Goal: Navigation & Orientation: Find specific page/section

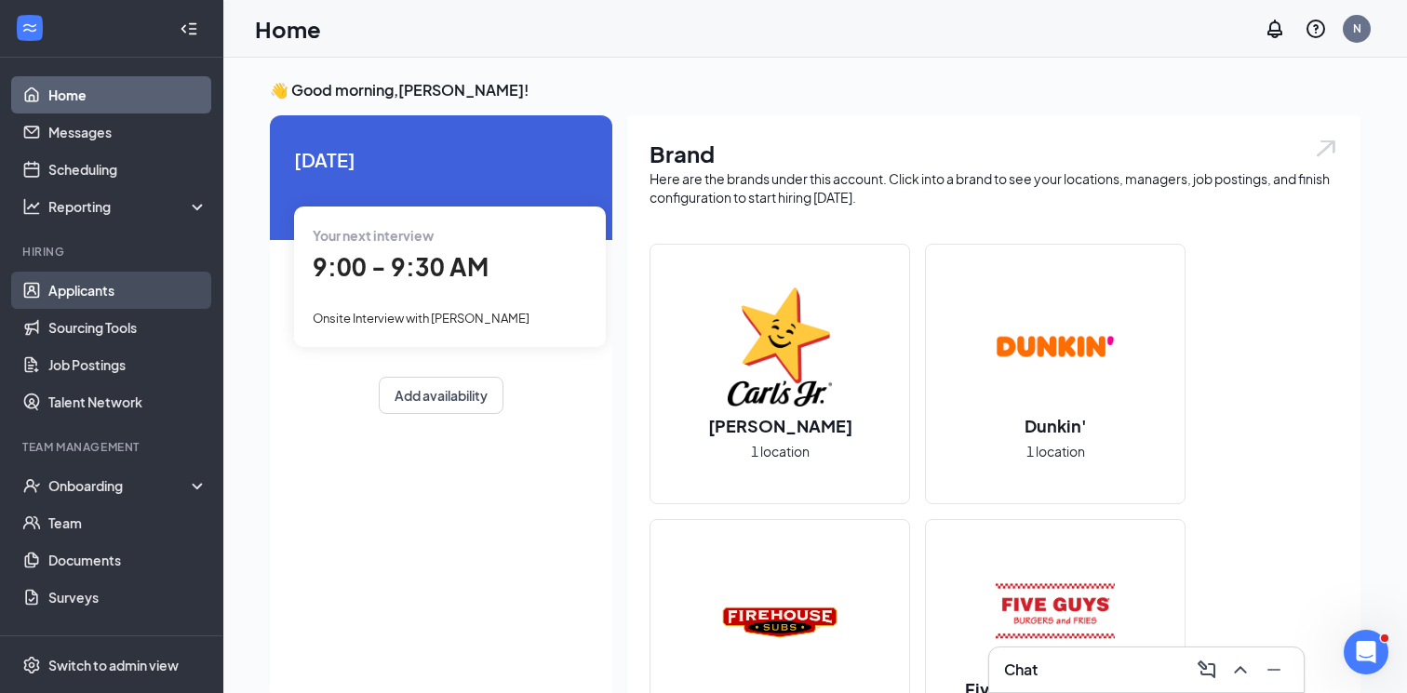
click at [85, 294] on link "Applicants" at bounding box center [127, 290] width 159 height 37
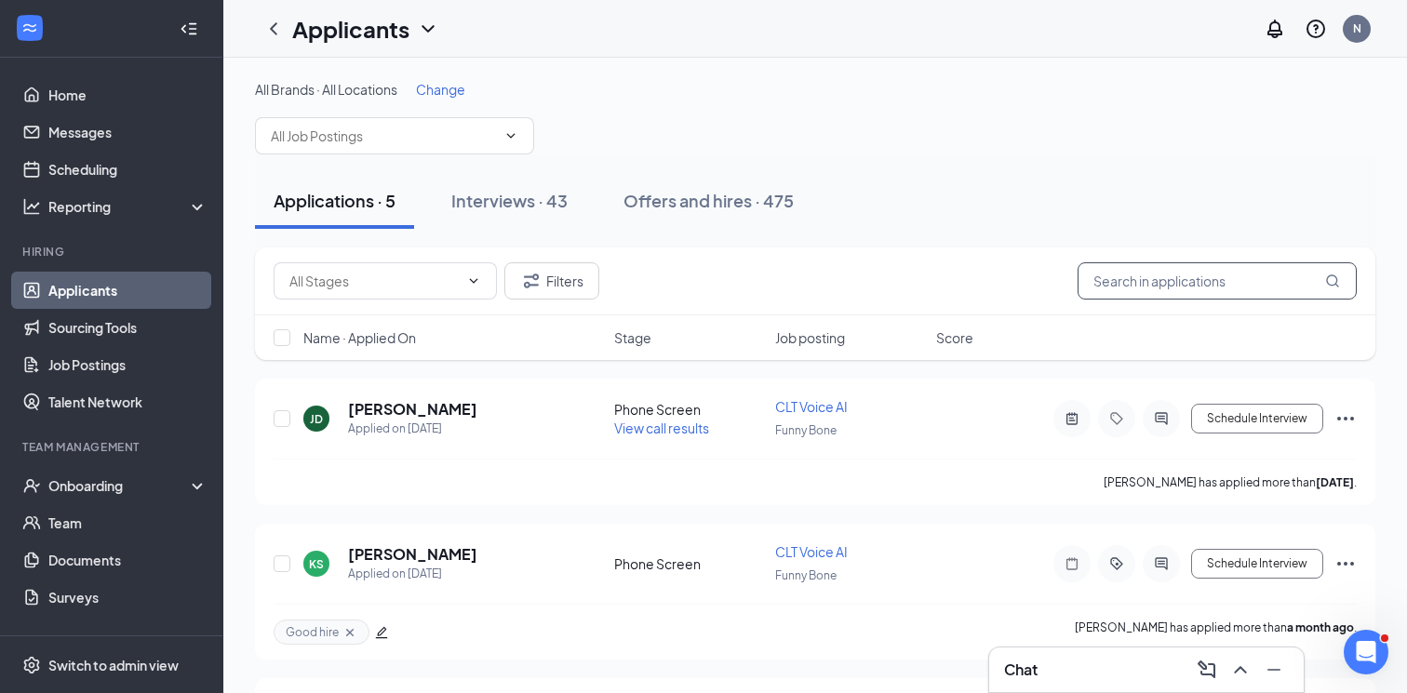
click at [1204, 278] on input "text" at bounding box center [1216, 280] width 279 height 37
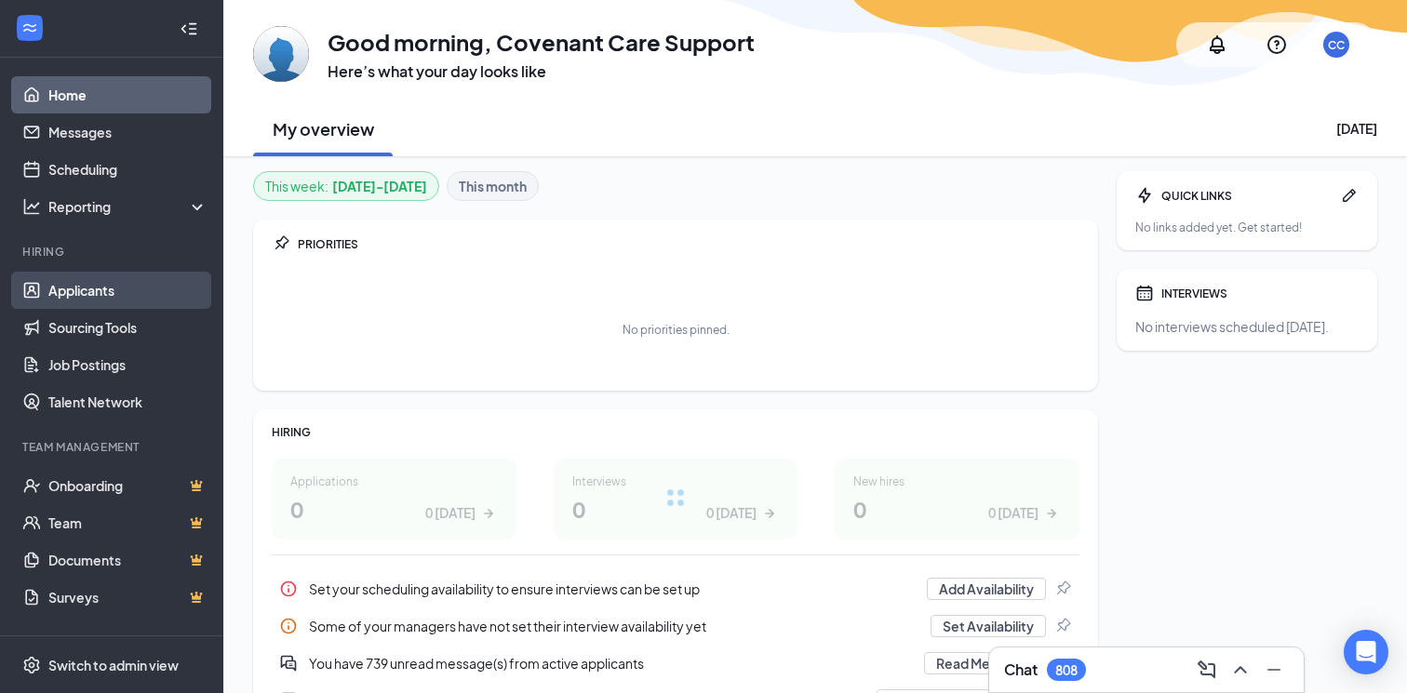
click at [87, 286] on link "Applicants" at bounding box center [127, 290] width 159 height 37
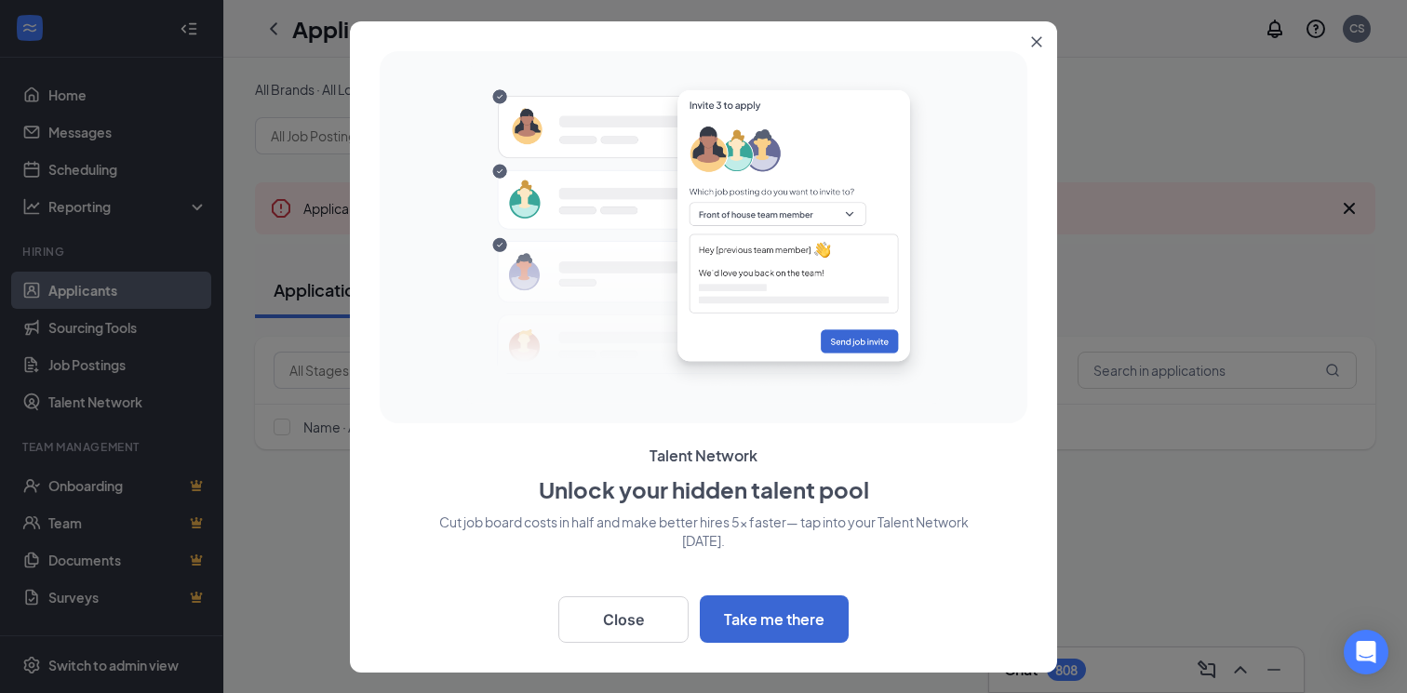
click at [1034, 40] on icon "Close" at bounding box center [1037, 41] width 10 height 10
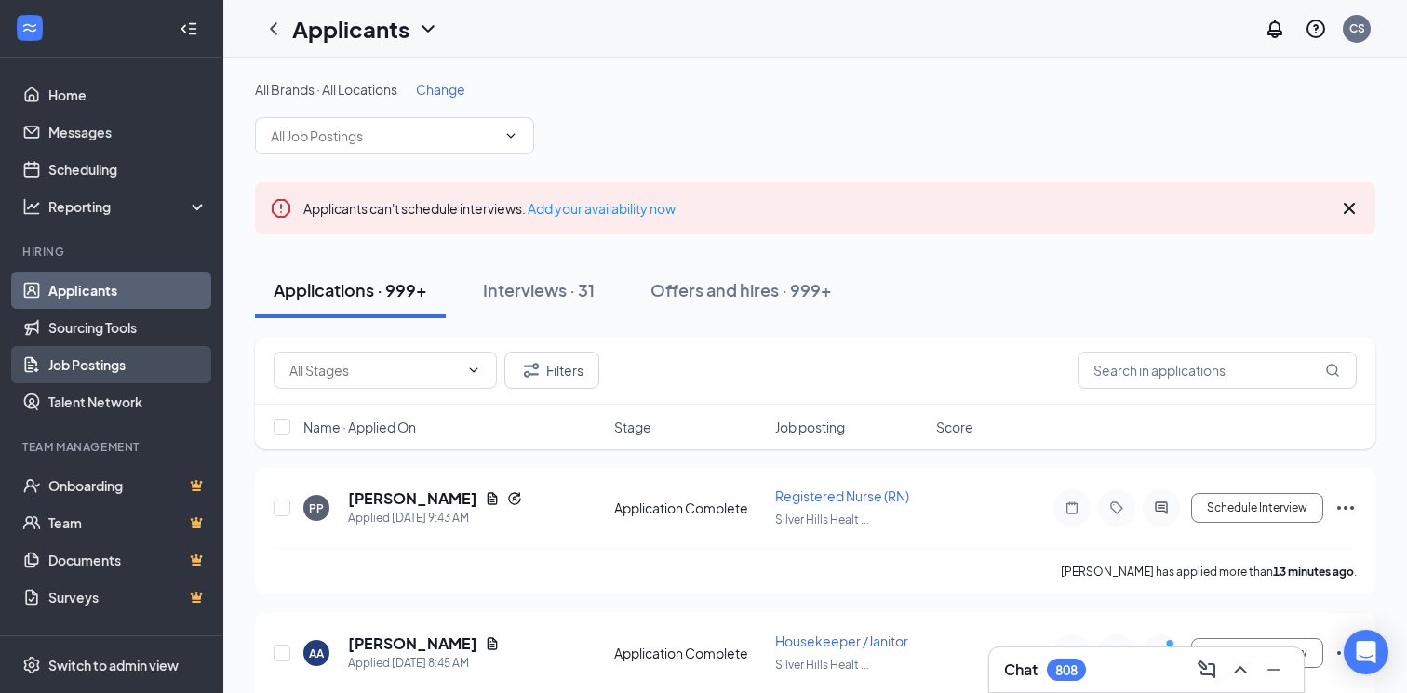
click at [133, 361] on link "Job Postings" at bounding box center [127, 364] width 159 height 37
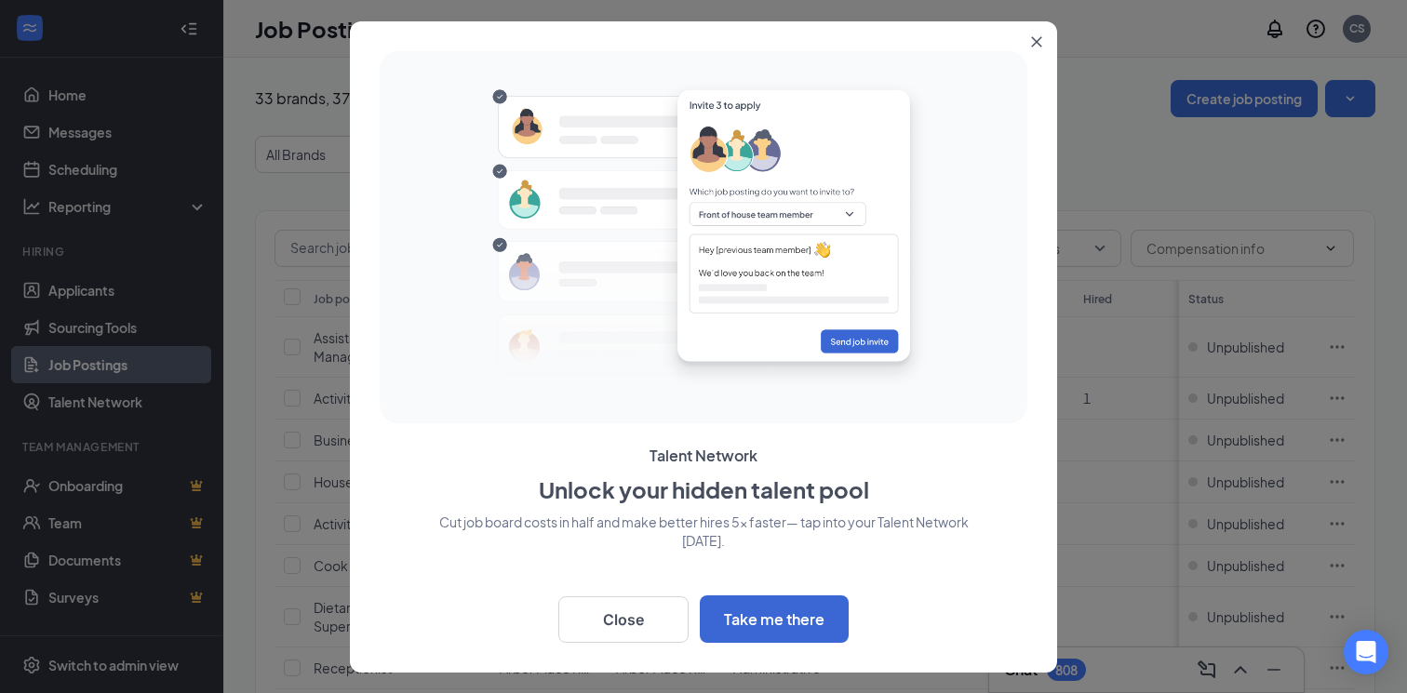
click at [1023, 38] on button "Close" at bounding box center [1039, 37] width 33 height 33
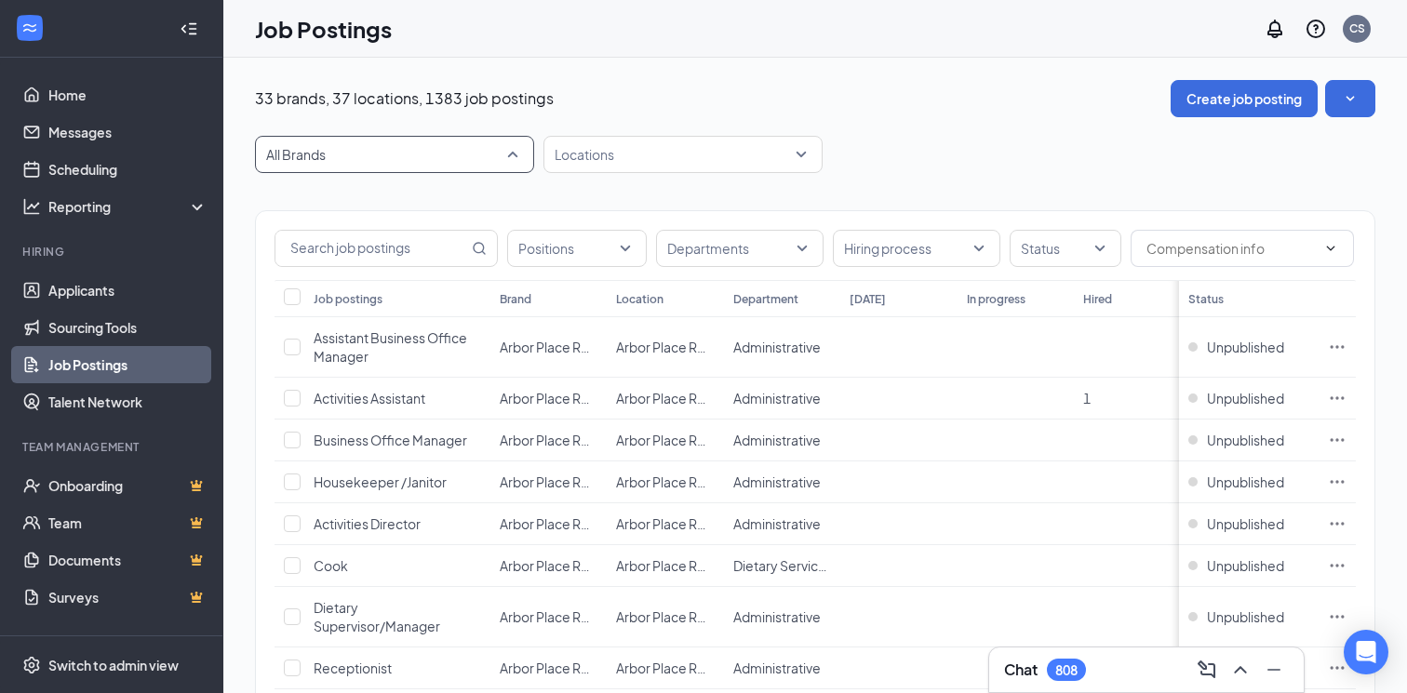
click at [386, 145] on span "All Brands" at bounding box center [386, 154] width 240 height 19
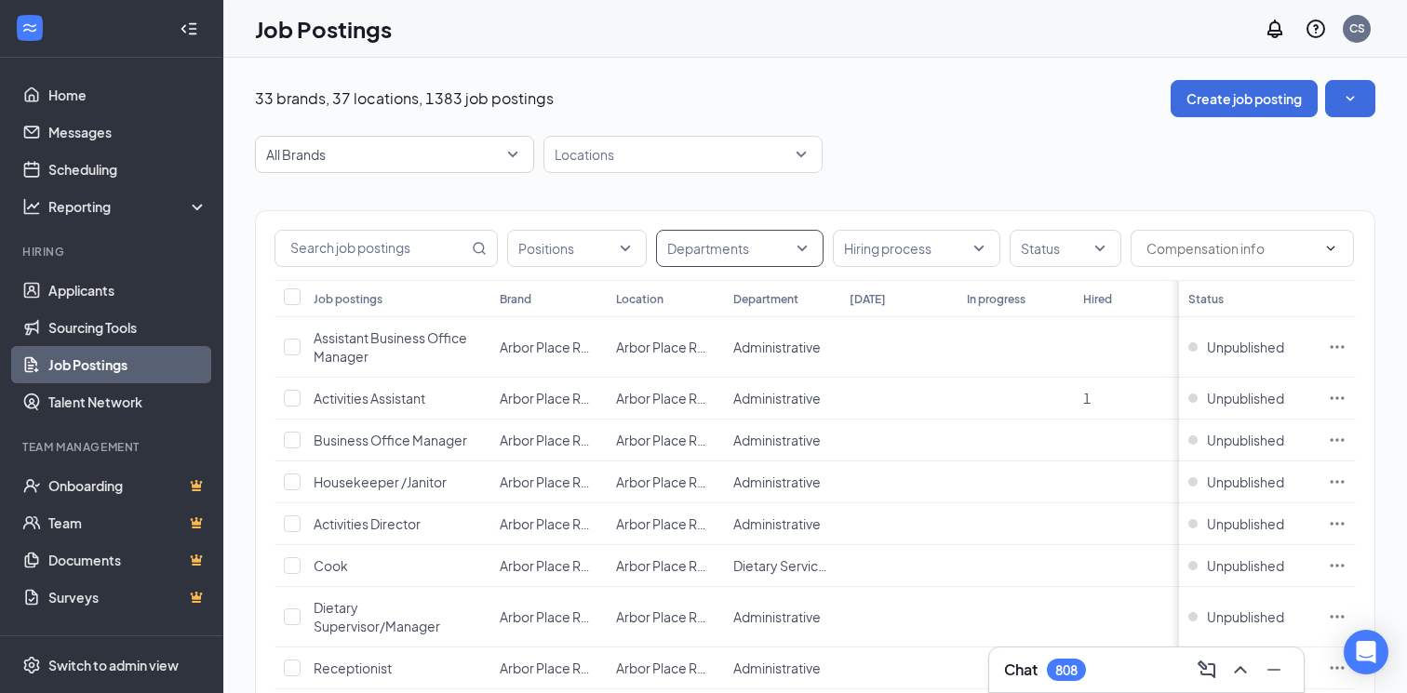
click at [732, 261] on div at bounding box center [731, 249] width 140 height 30
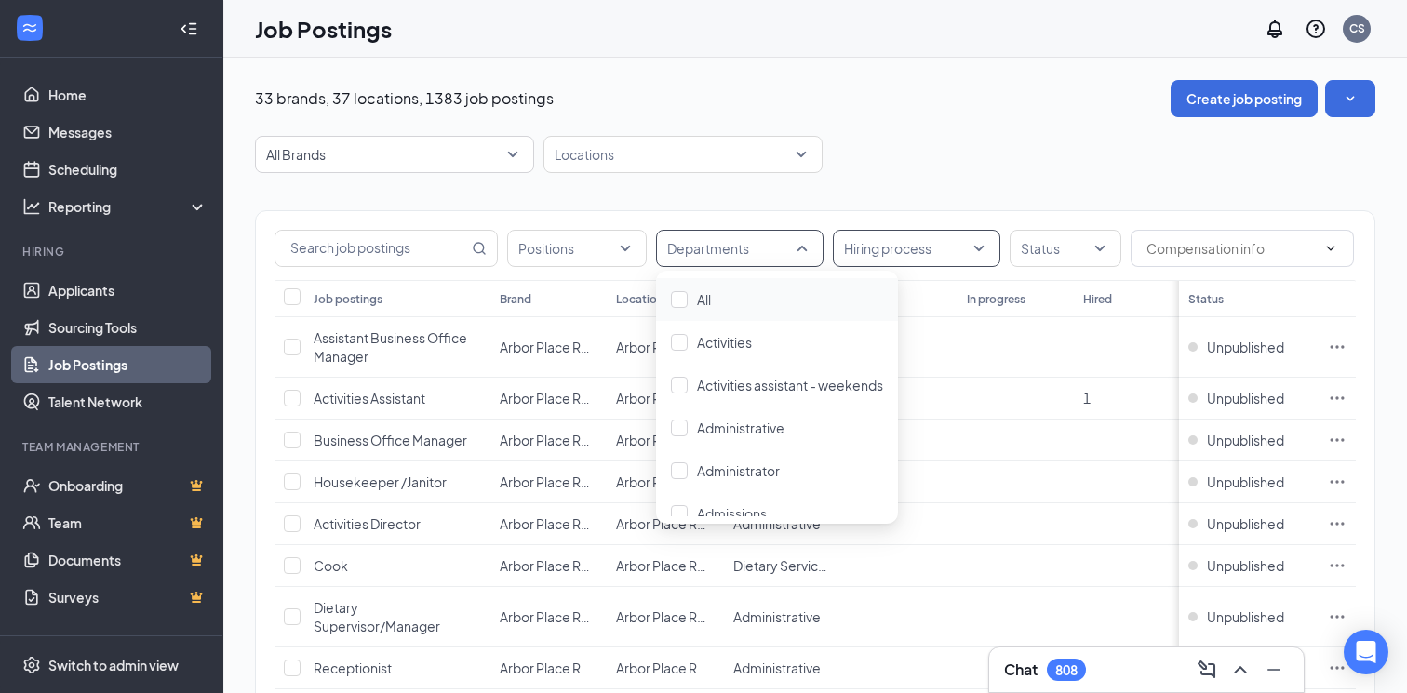
click at [868, 253] on div at bounding box center [907, 249] width 140 height 30
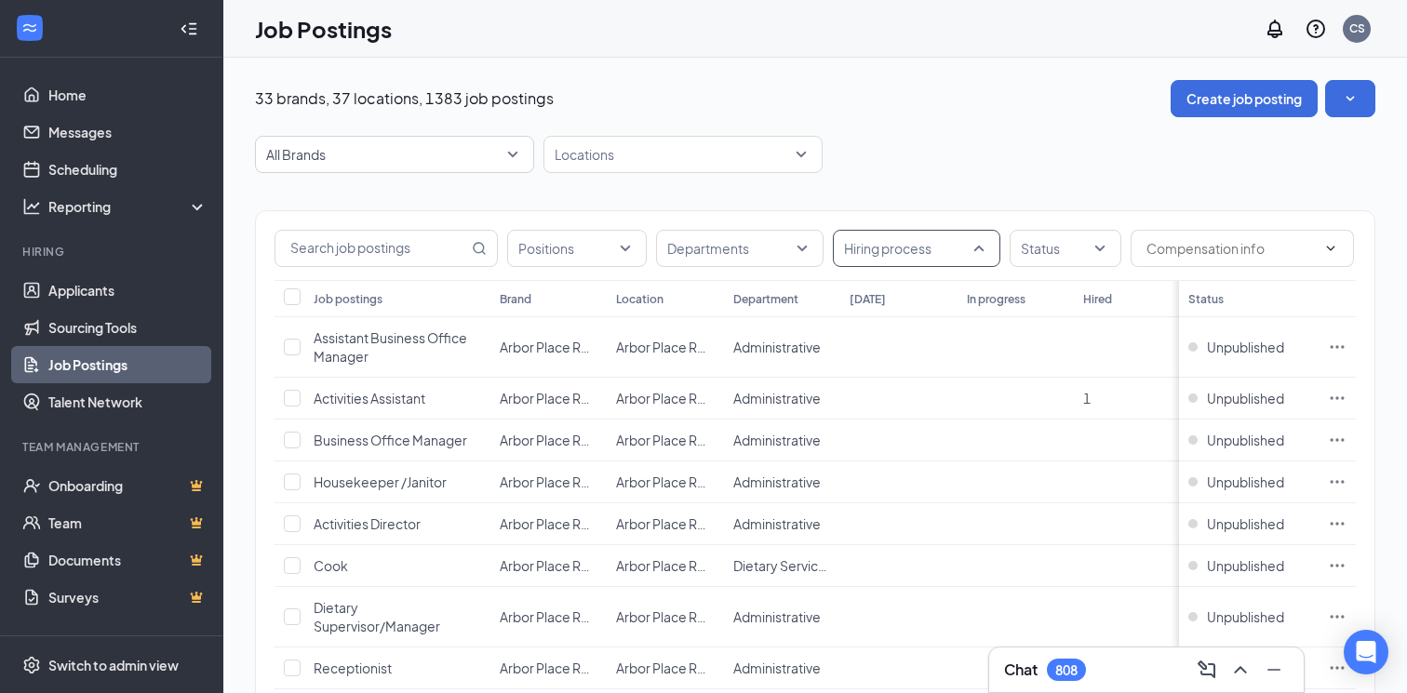
click at [868, 253] on div at bounding box center [907, 249] width 140 height 30
click at [1103, 243] on div "Status" at bounding box center [1066, 248] width 112 height 37
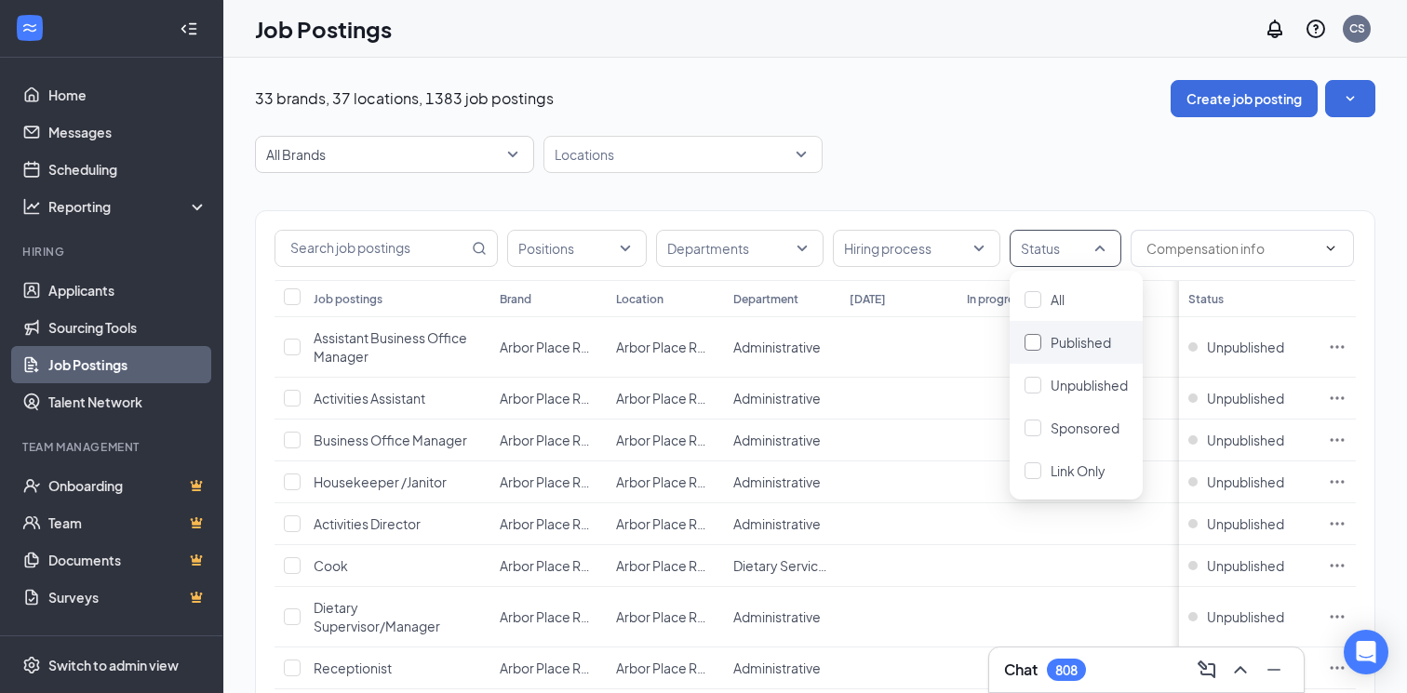
click at [1036, 338] on div at bounding box center [1032, 342] width 17 height 17
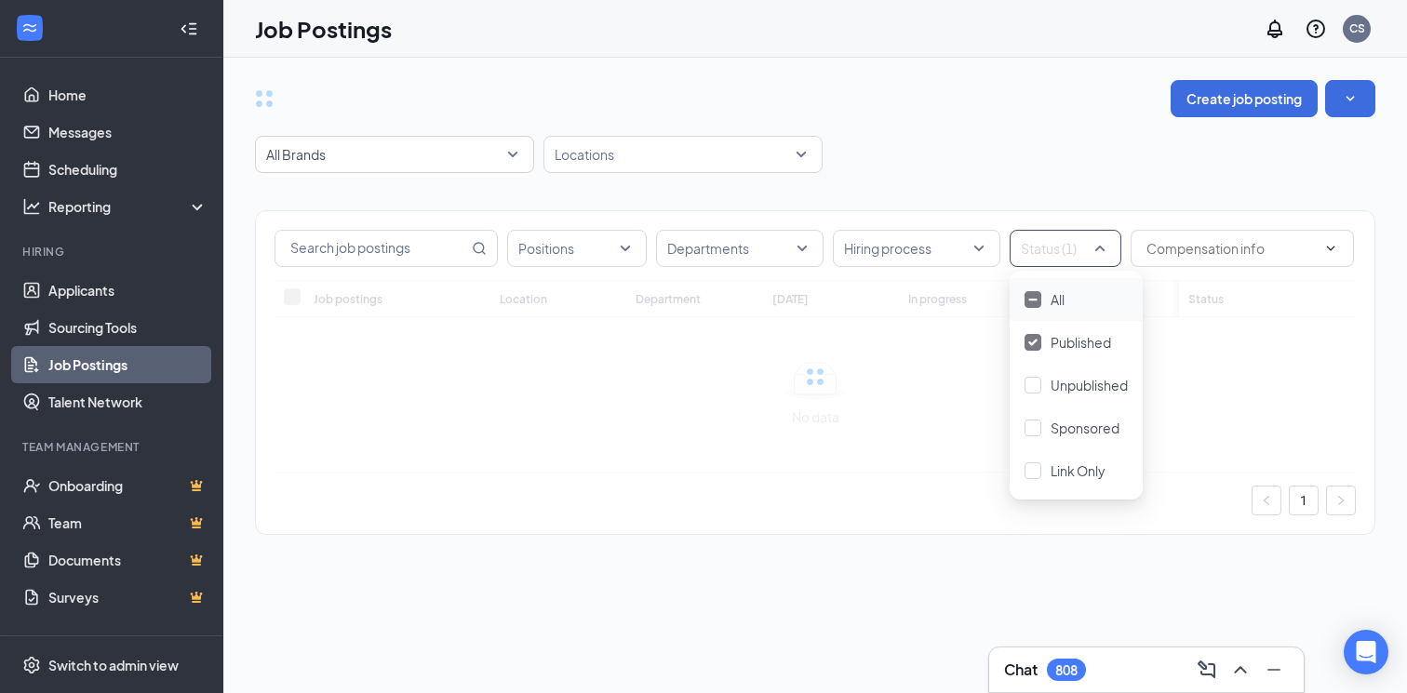
click at [1029, 113] on div "Create job posting" at bounding box center [815, 98] width 1120 height 37
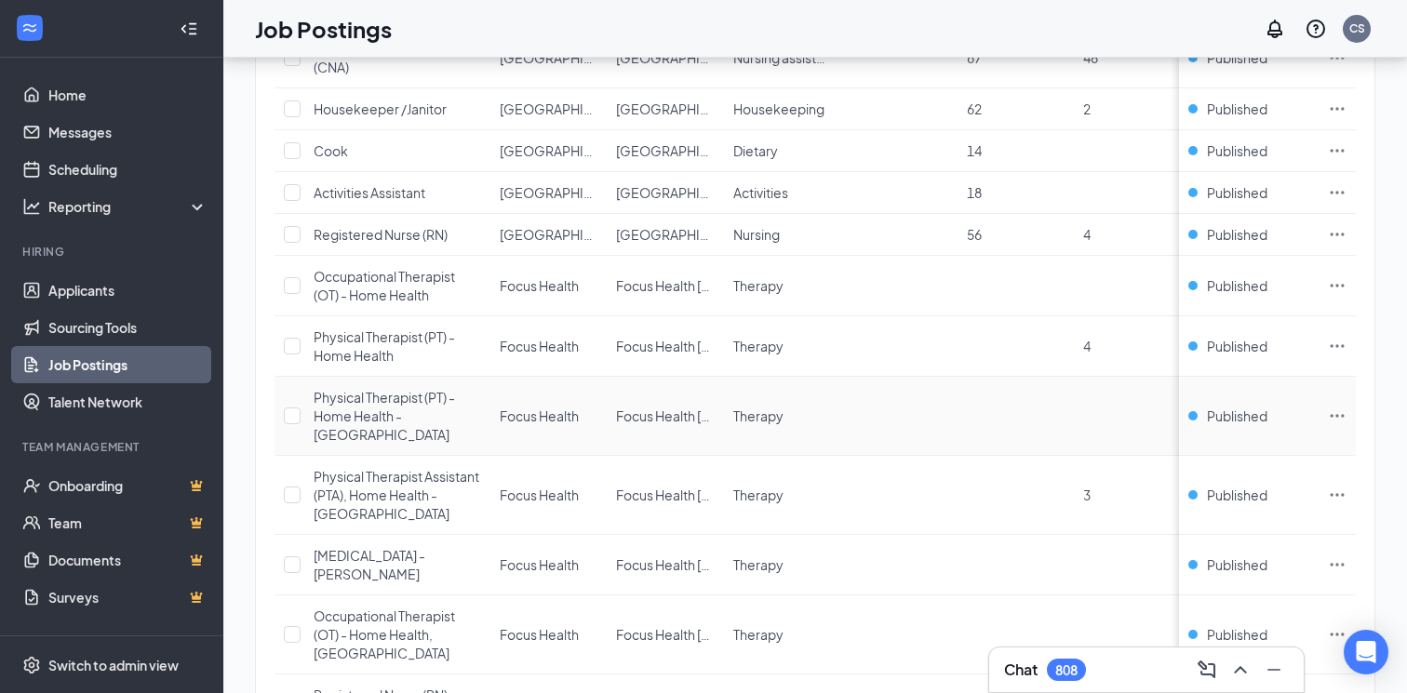
scroll to position [2919, 0]
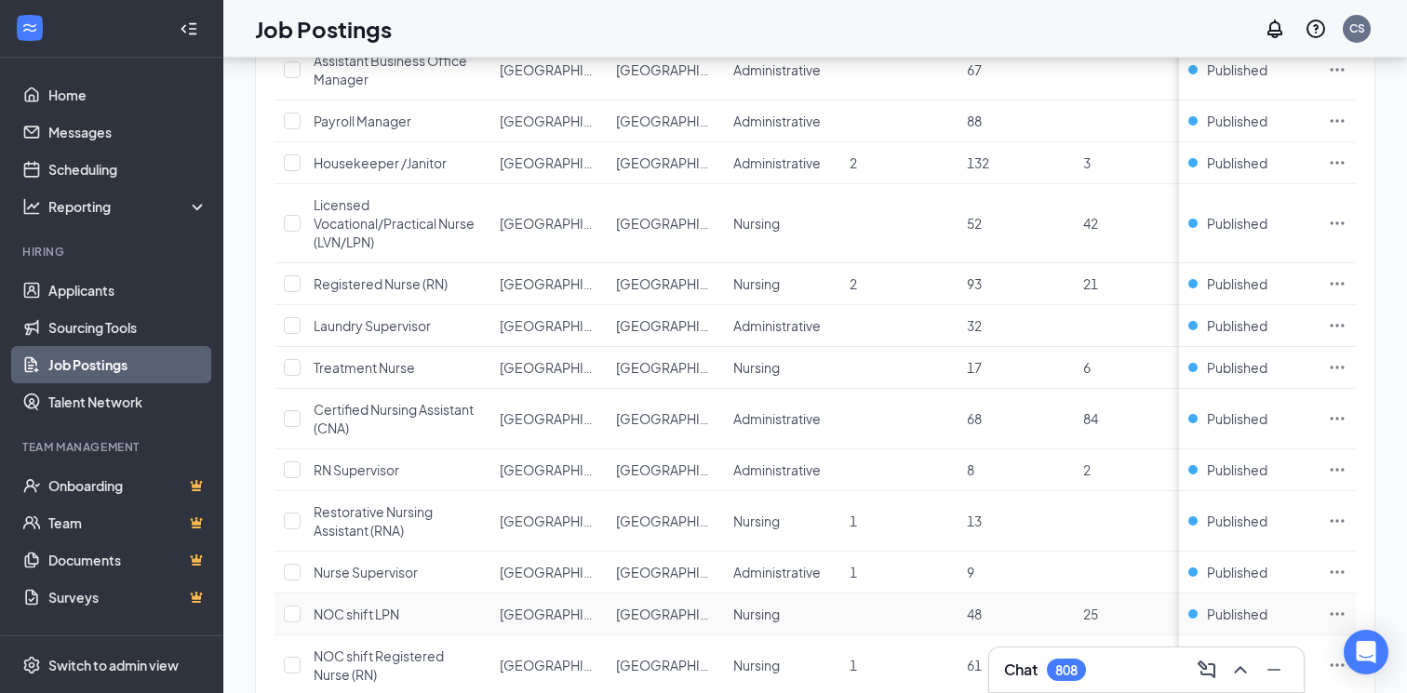
scroll to position [2677, 0]
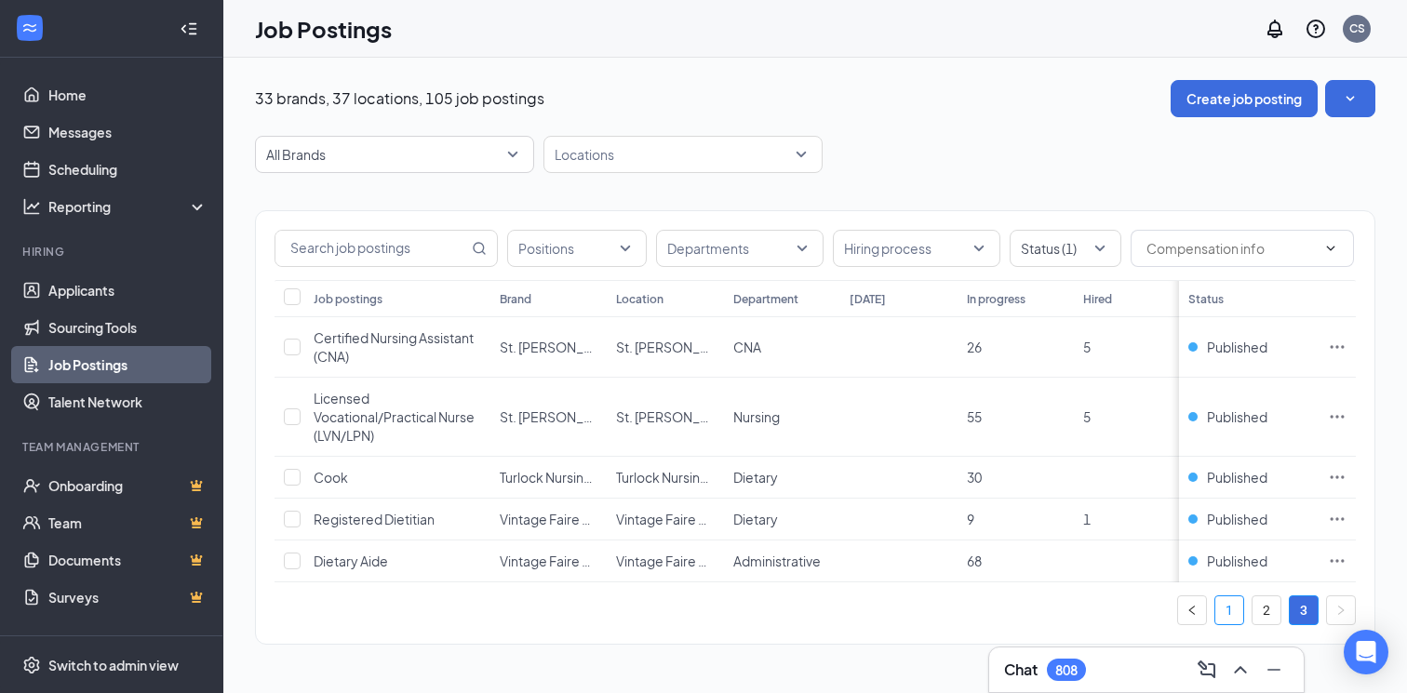
click at [1226, 607] on link "1" at bounding box center [1229, 610] width 28 height 28
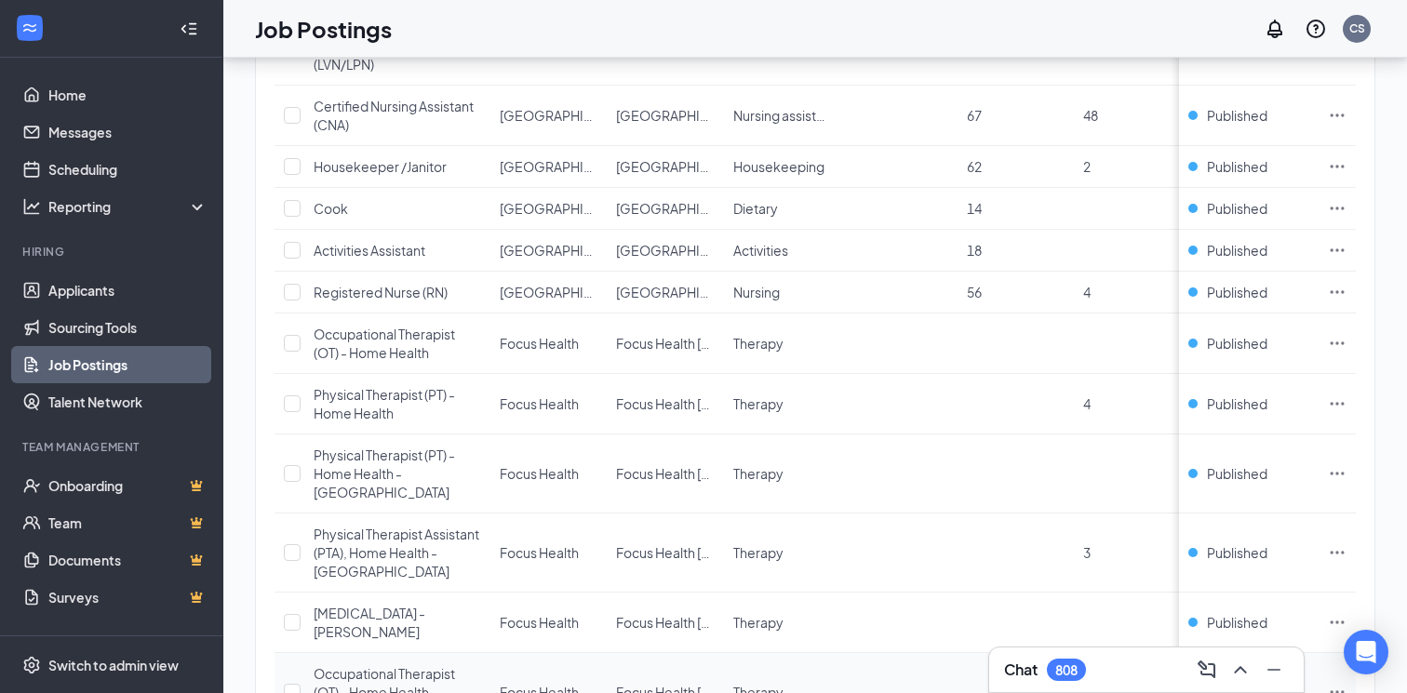
scroll to position [2919, 0]
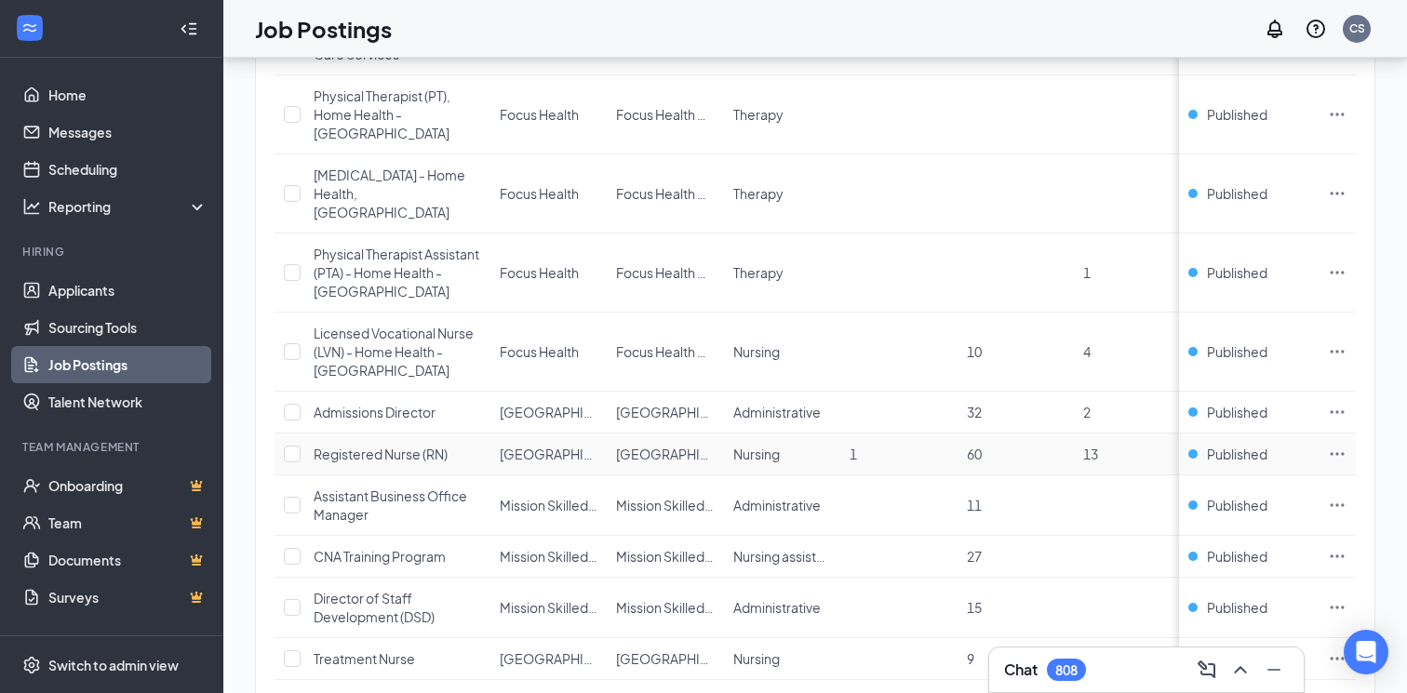
scroll to position [1095, 0]
click at [535, 402] on span "Huntington Park Nursing Center" at bounding box center [568, 410] width 136 height 17
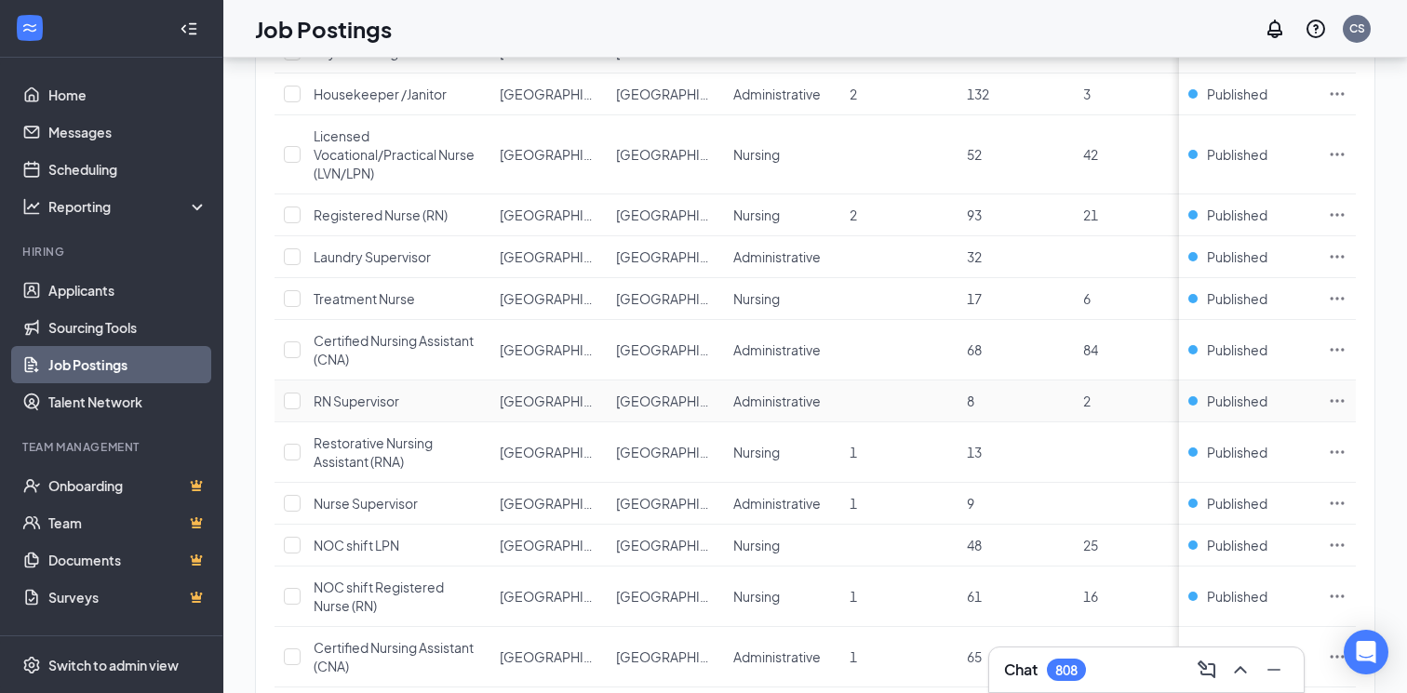
scroll to position [2677, 0]
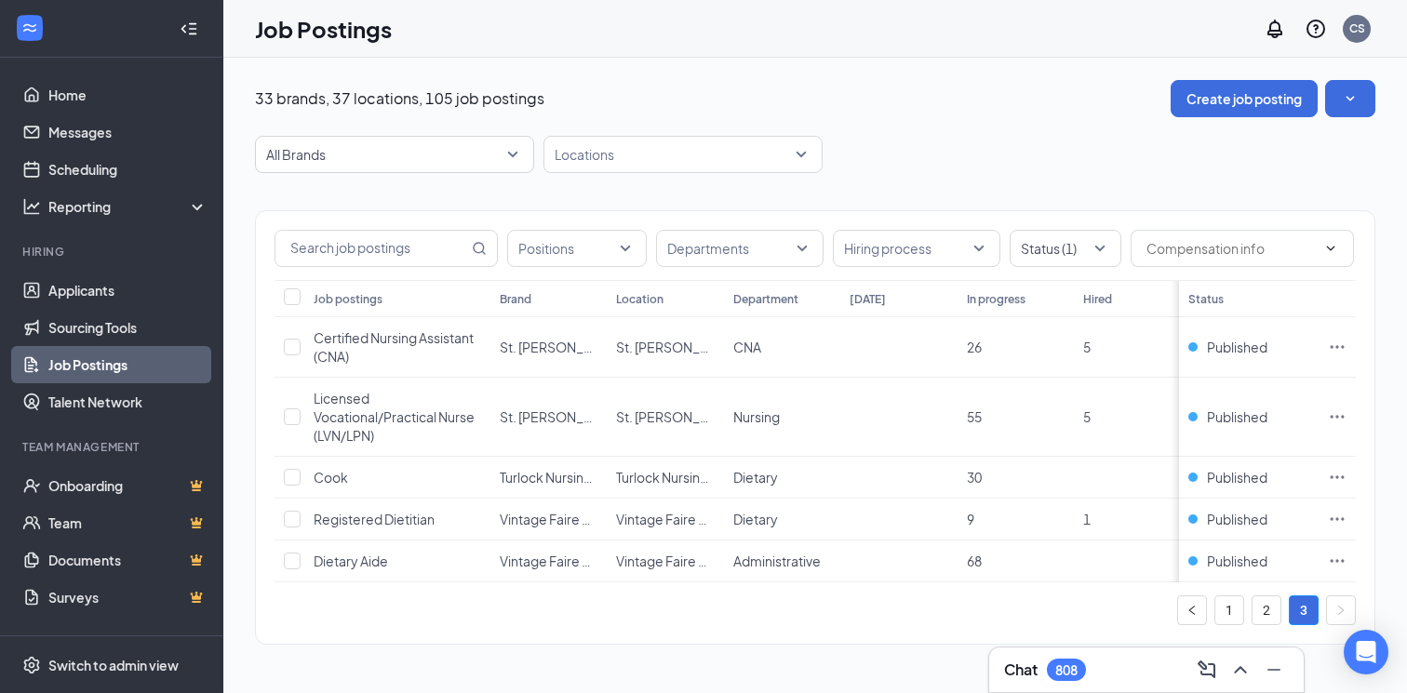
click at [1282, 615] on ul "1 2 3" at bounding box center [1266, 610] width 179 height 30
click at [1273, 613] on link "2" at bounding box center [1266, 610] width 28 height 28
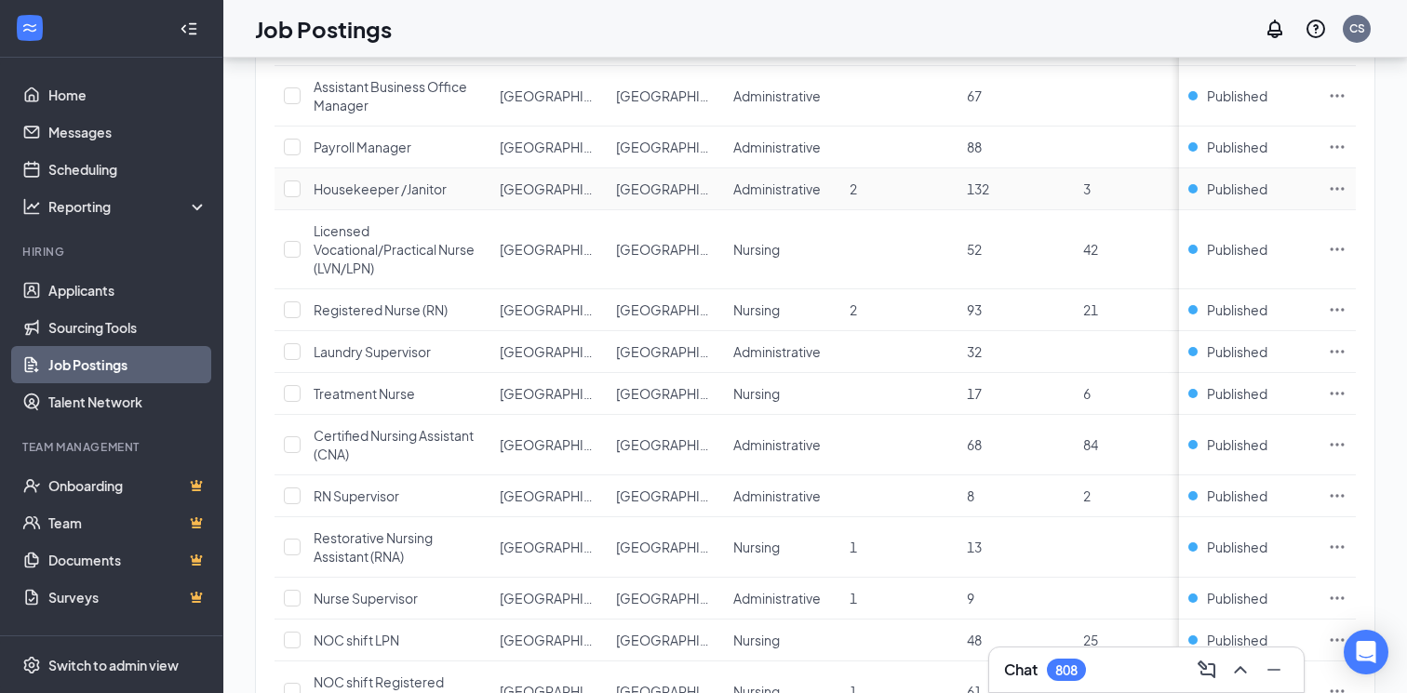
scroll to position [2677, 0]
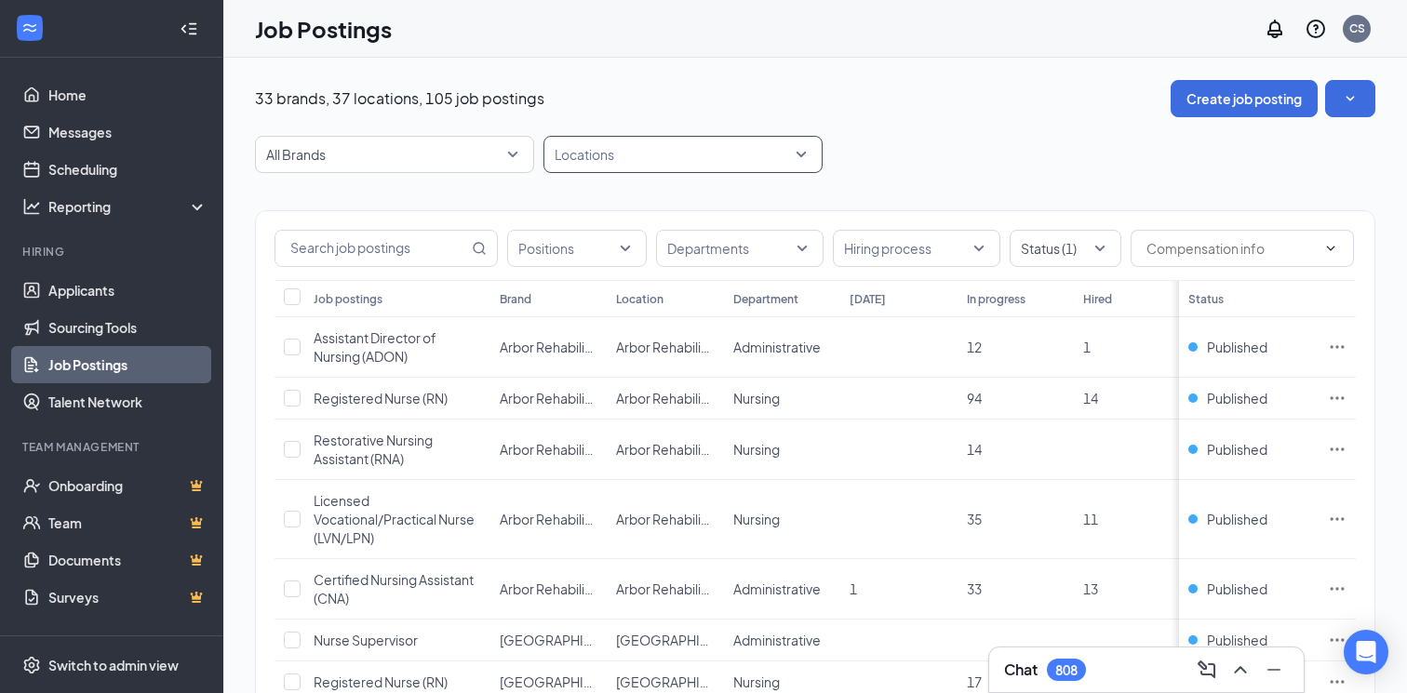
click at [622, 164] on div at bounding box center [673, 155] width 251 height 30
type input "valle"
click at [566, 207] on div at bounding box center [566, 205] width 17 height 17
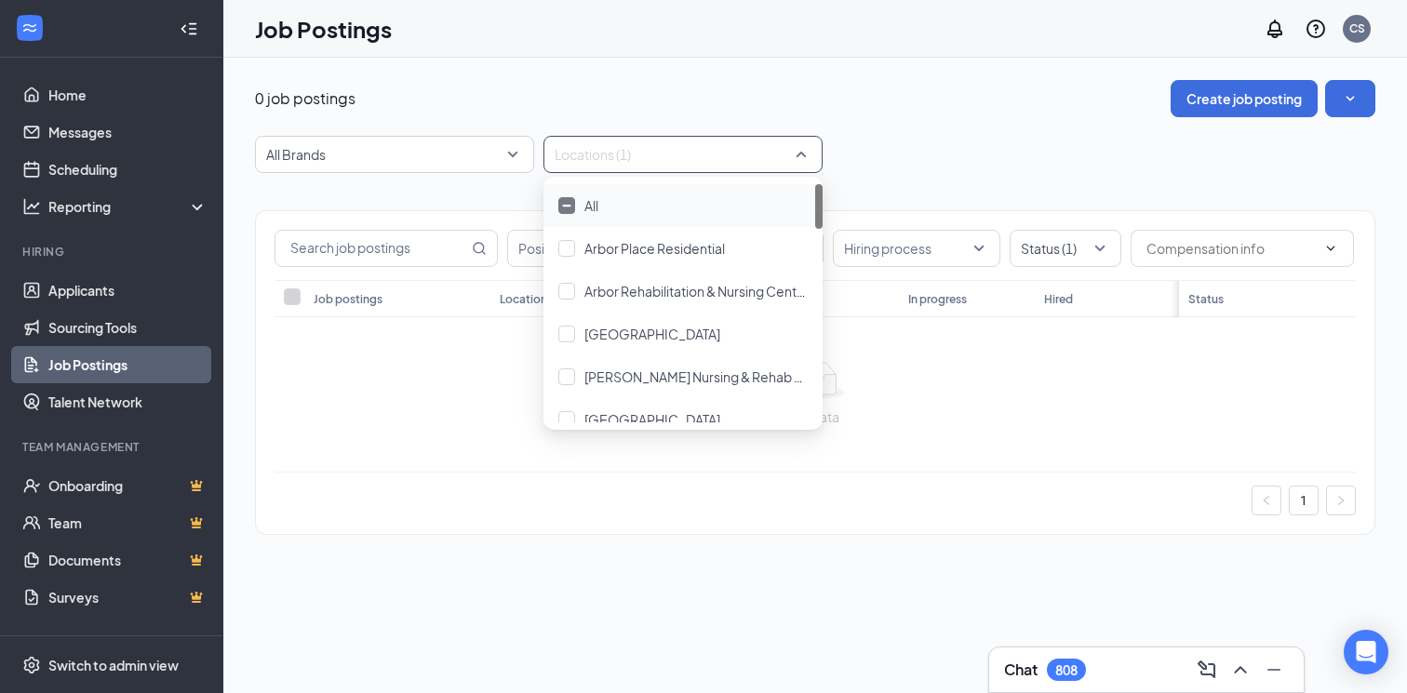
click at [588, 161] on div at bounding box center [673, 155] width 251 height 30
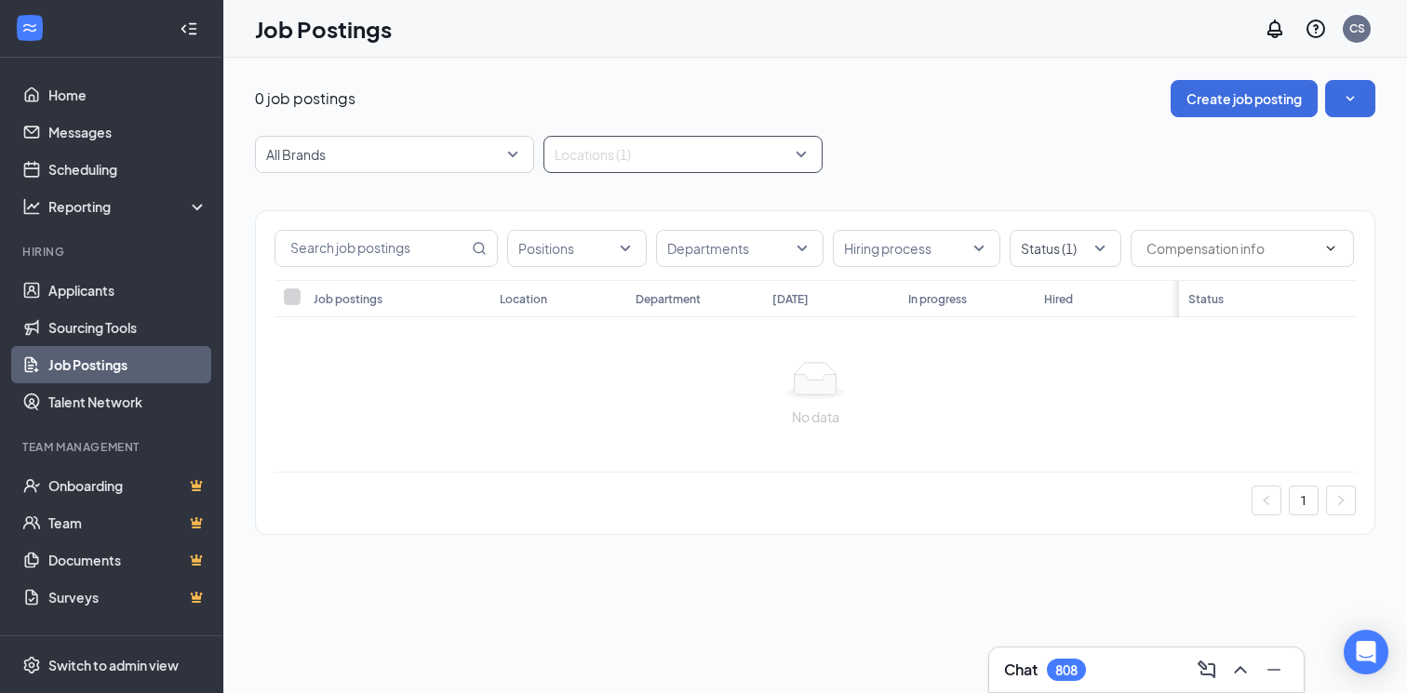
click at [588, 161] on div at bounding box center [673, 155] width 251 height 30
type input "st"
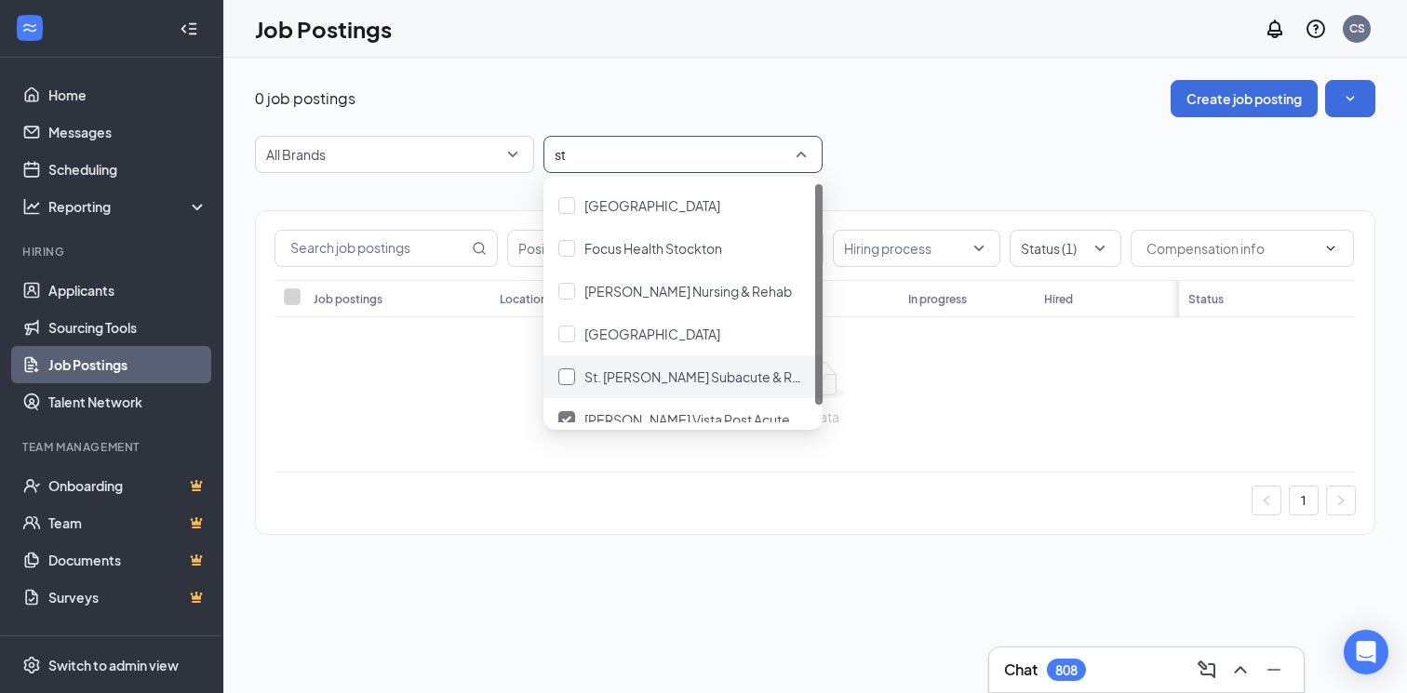
click at [568, 376] on div at bounding box center [566, 376] width 17 height 17
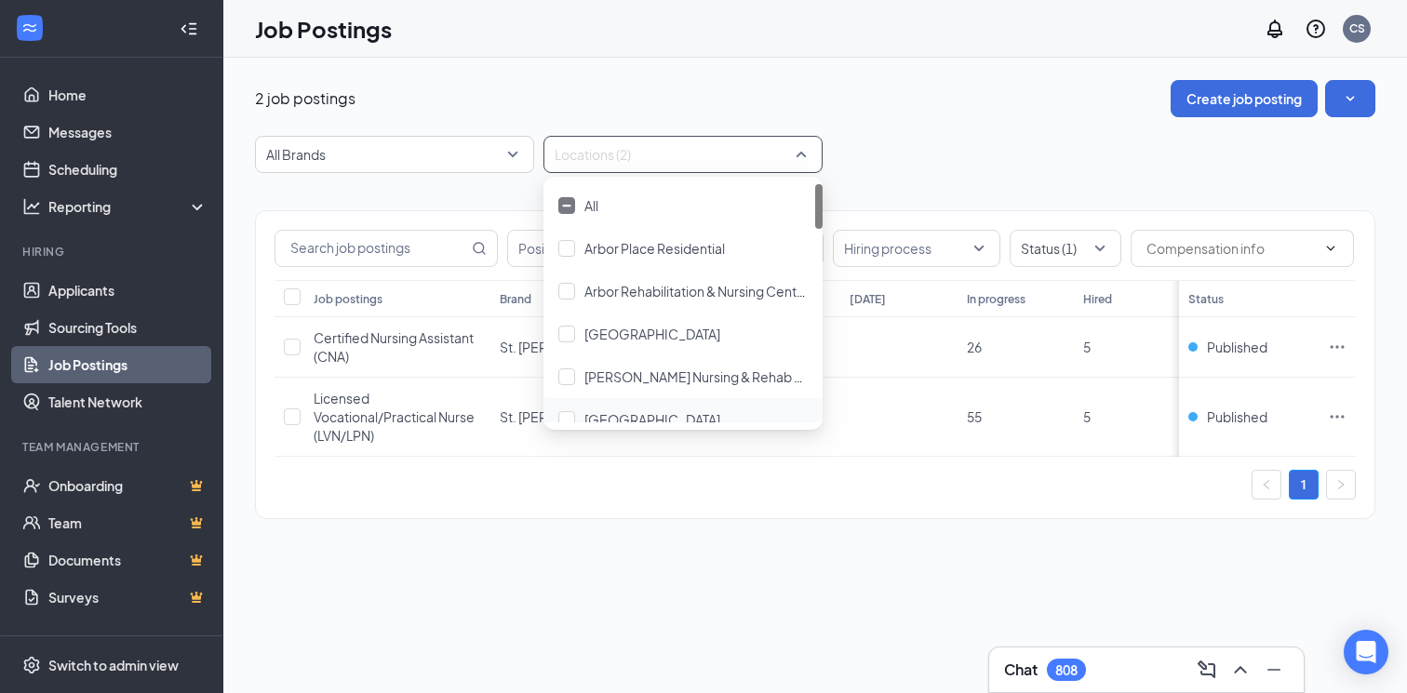
click at [640, 472] on div "1" at bounding box center [814, 485] width 1081 height 30
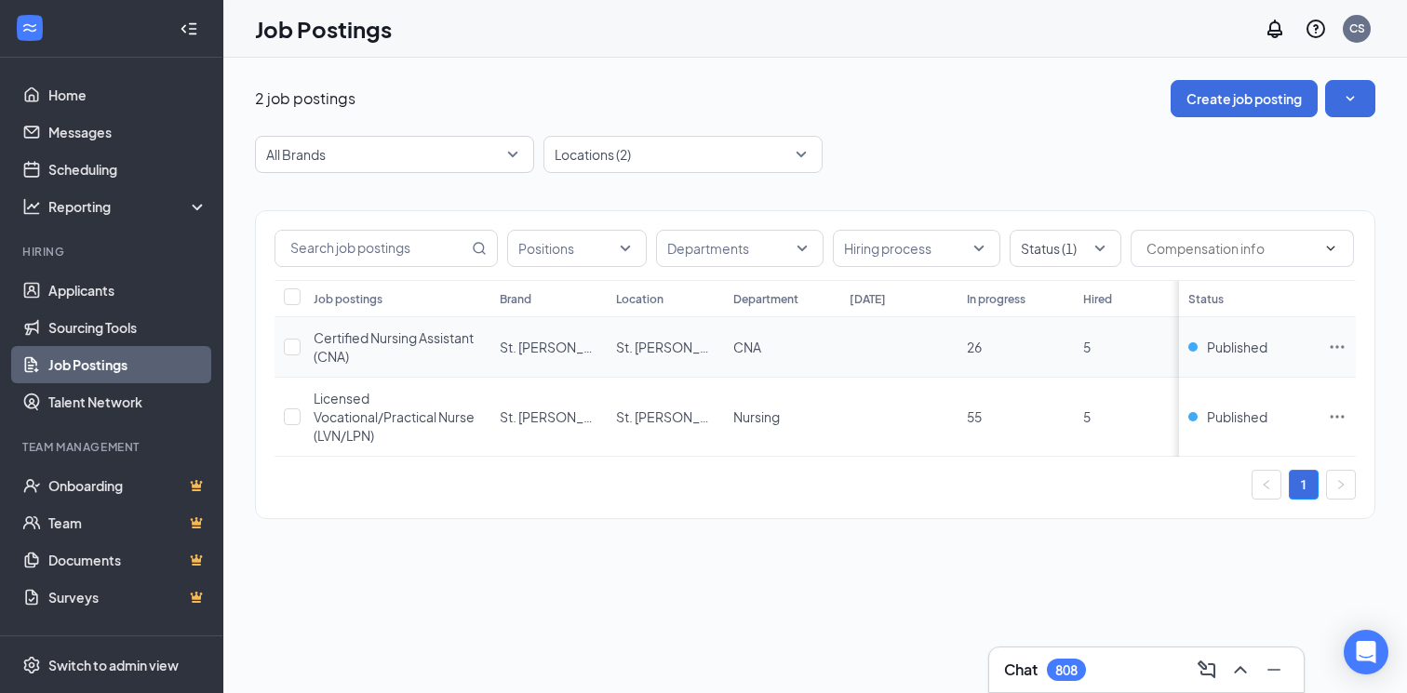
click at [1331, 353] on icon "Ellipses" at bounding box center [1337, 347] width 19 height 19
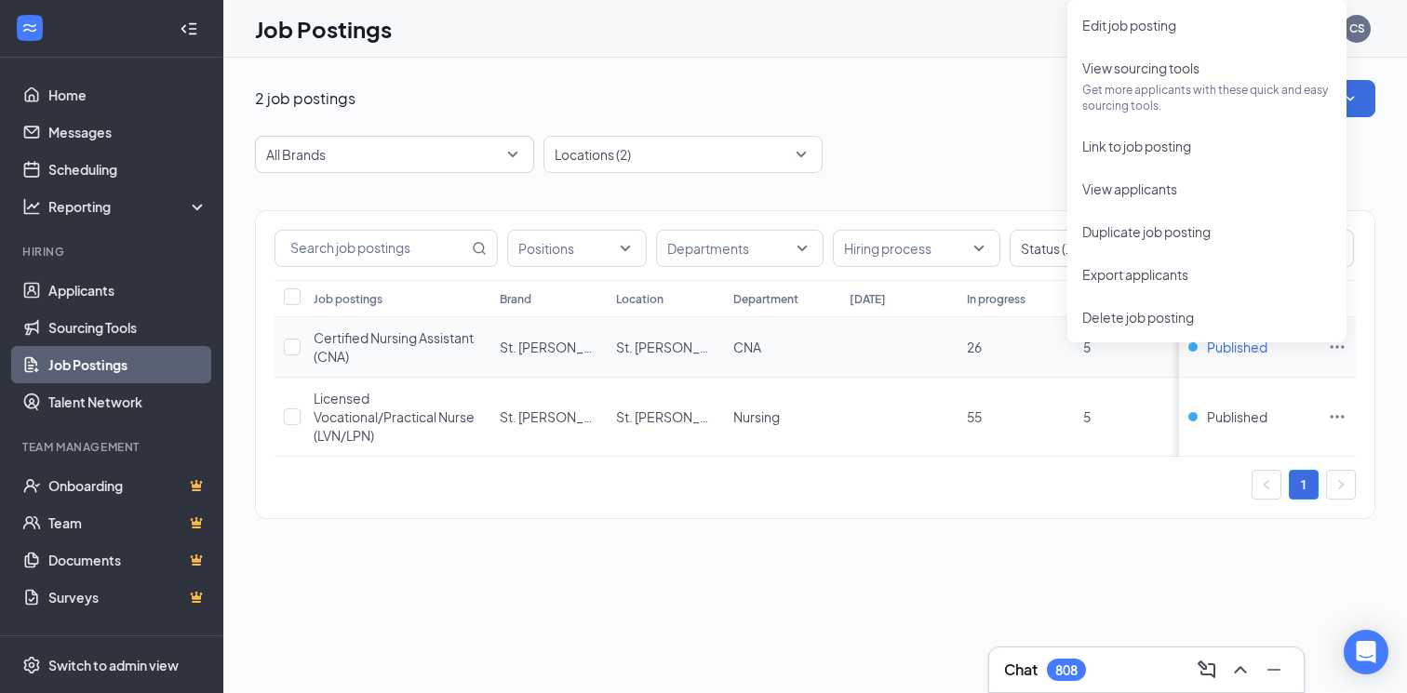
click at [1240, 353] on span "Published" at bounding box center [1237, 347] width 60 height 19
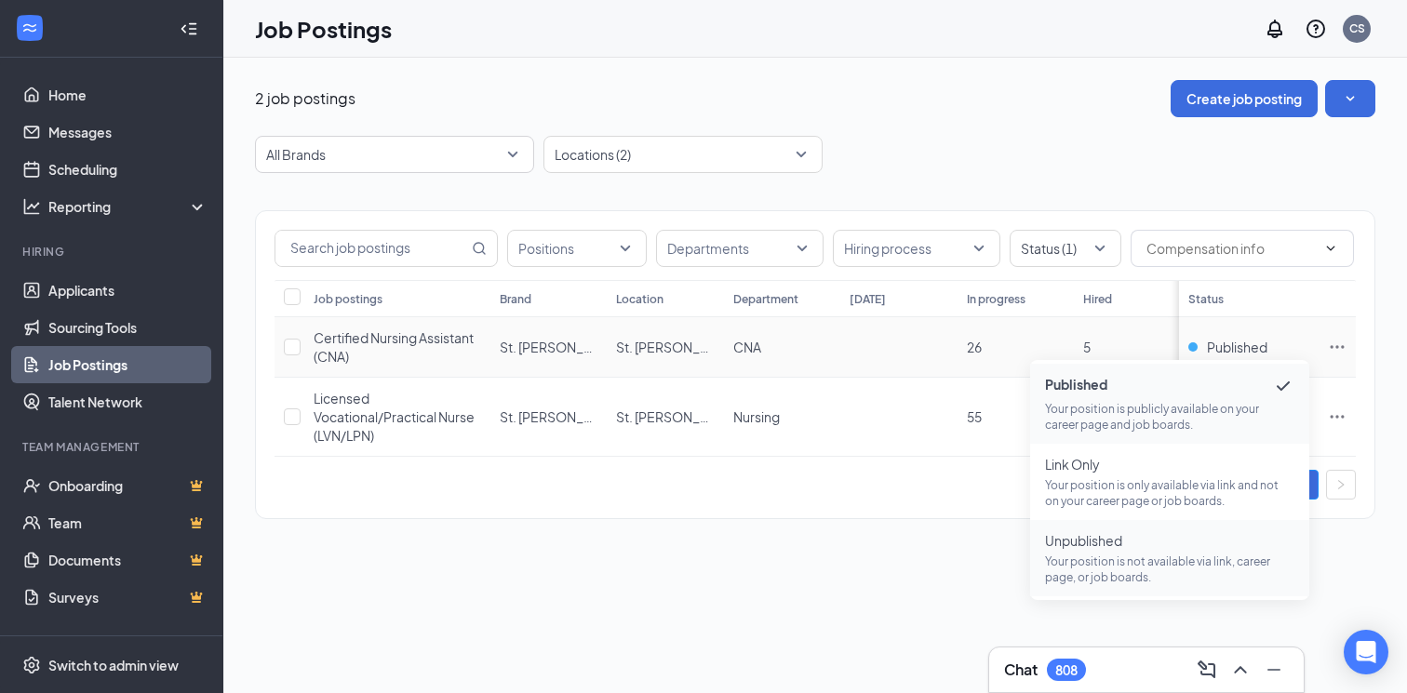
click at [1144, 569] on p "Your position is not available via link, career page, or job boards." at bounding box center [1169, 570] width 249 height 32
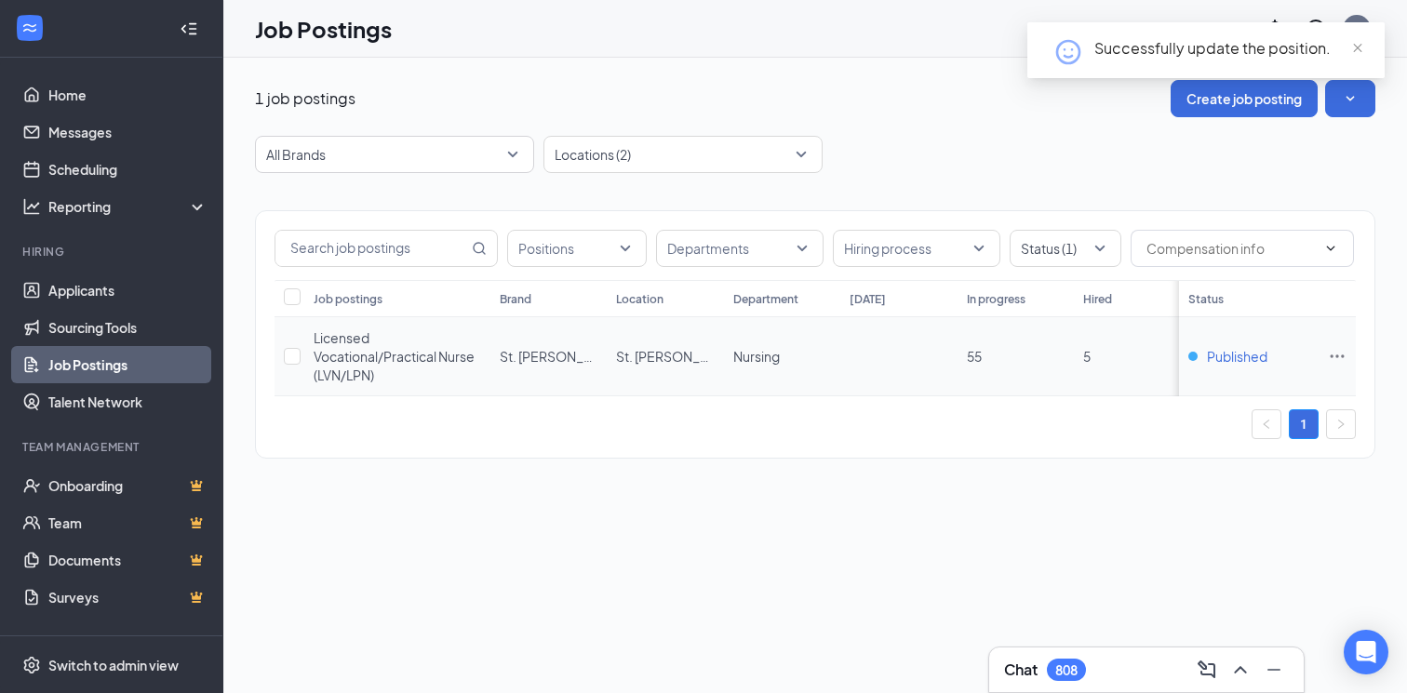
click at [1238, 421] on div "1" at bounding box center [814, 424] width 1081 height 30
click at [1224, 361] on span "Published" at bounding box center [1237, 356] width 60 height 19
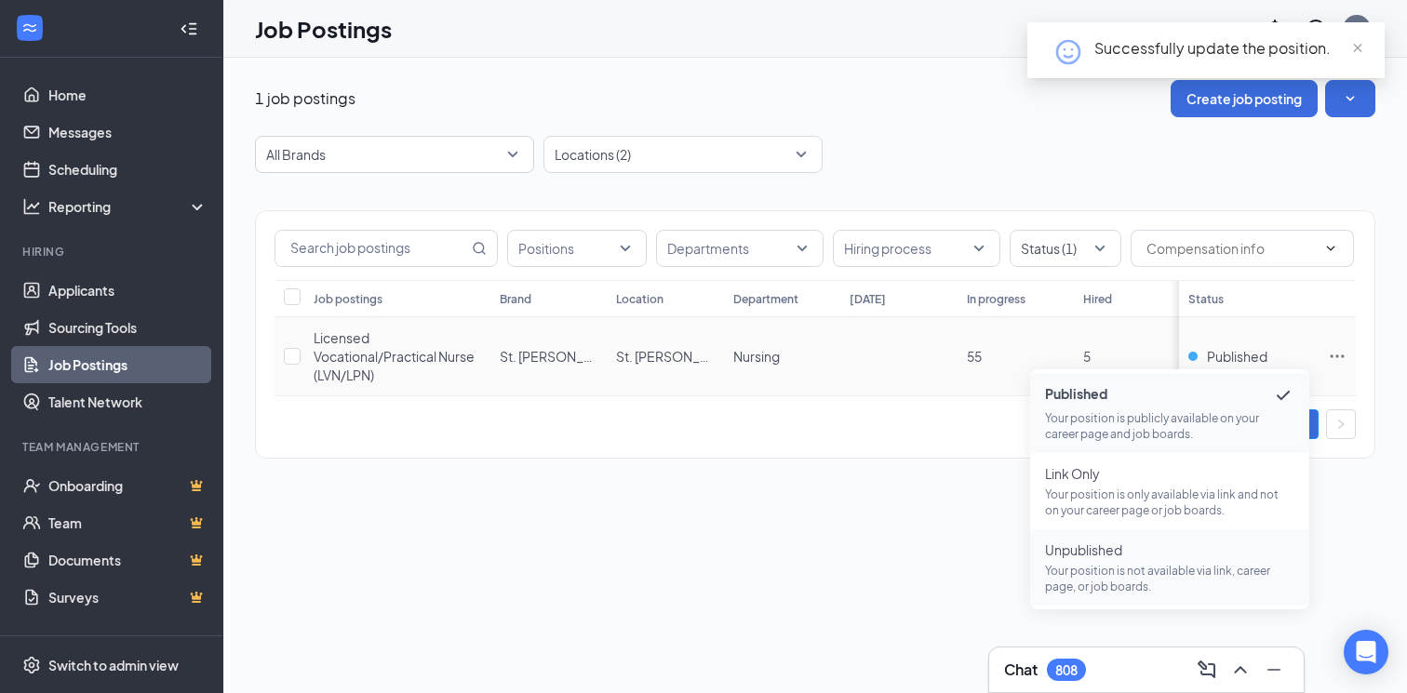
click at [1173, 588] on p "Your position is not available via link, career page, or job boards." at bounding box center [1169, 579] width 249 height 32
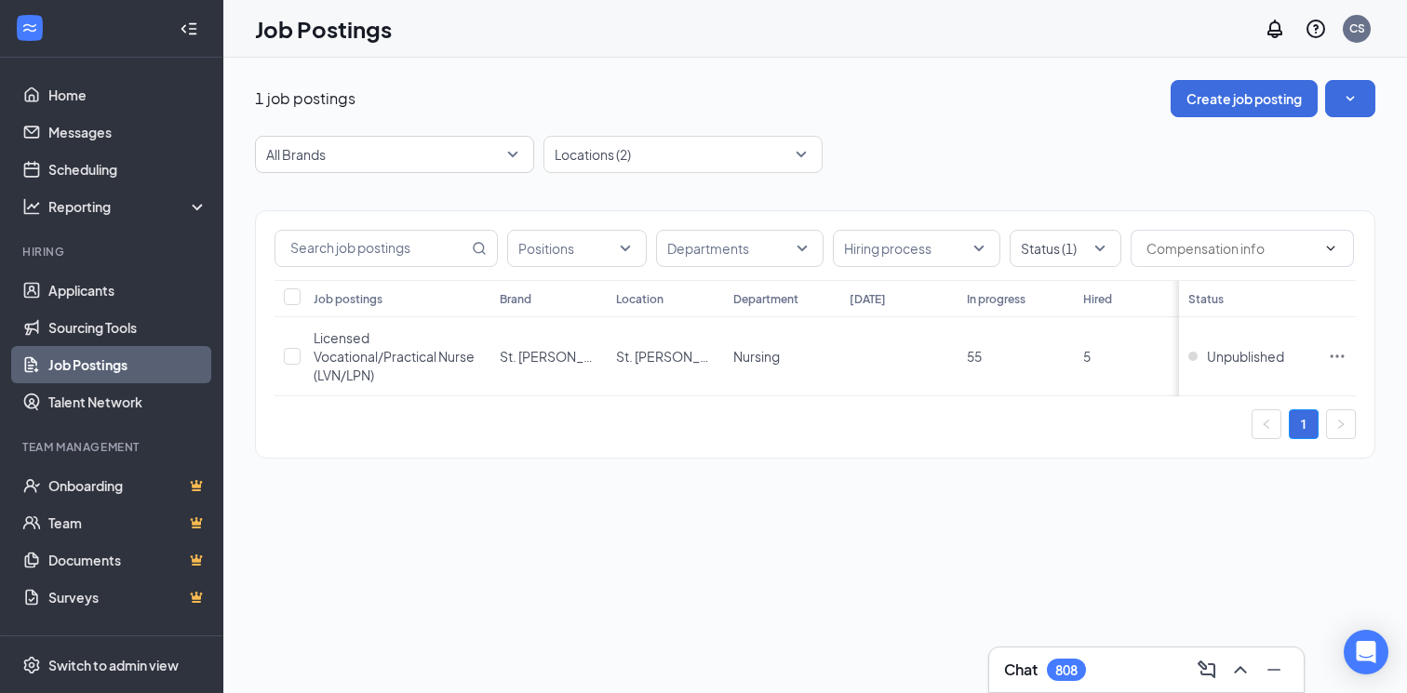
click at [642, 178] on div "Positions Departments Hiring process Status (1) Job postings Brand Location Dep…" at bounding box center [815, 325] width 1120 height 304
click at [625, 162] on div at bounding box center [673, 155] width 251 height 30
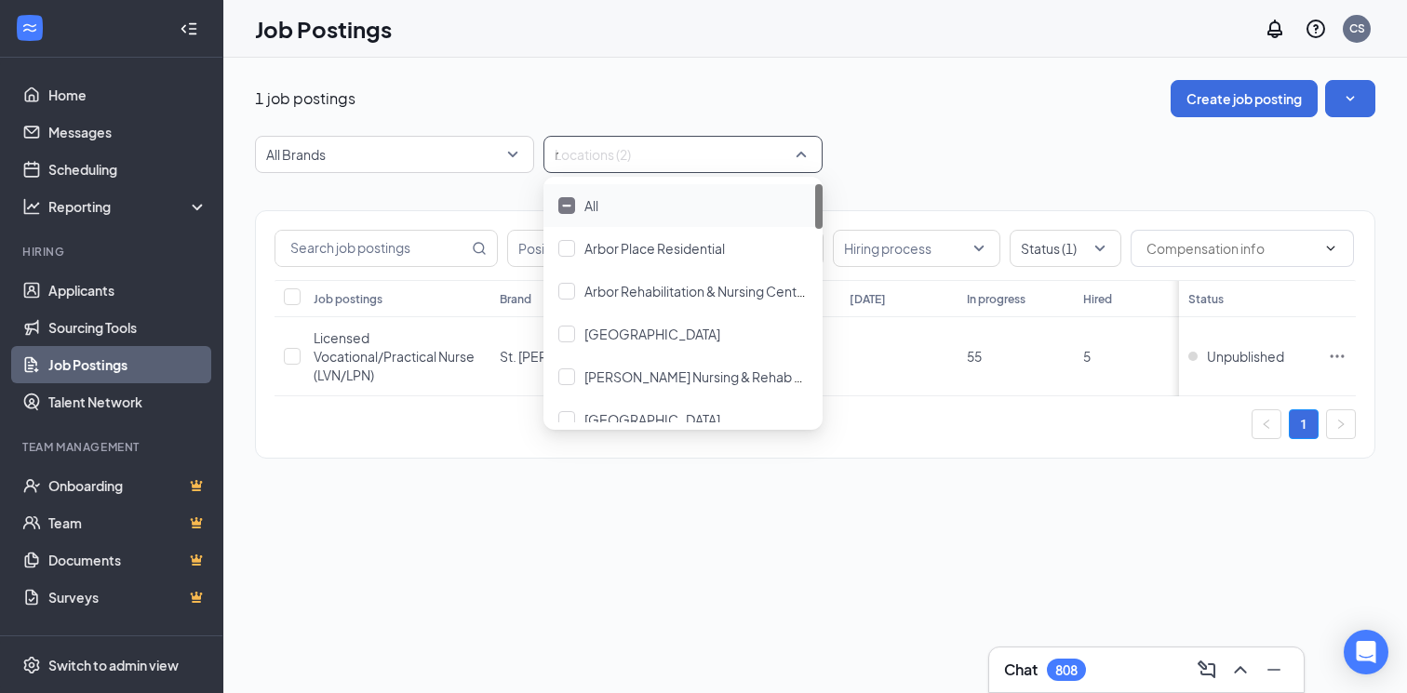
type input "ro"
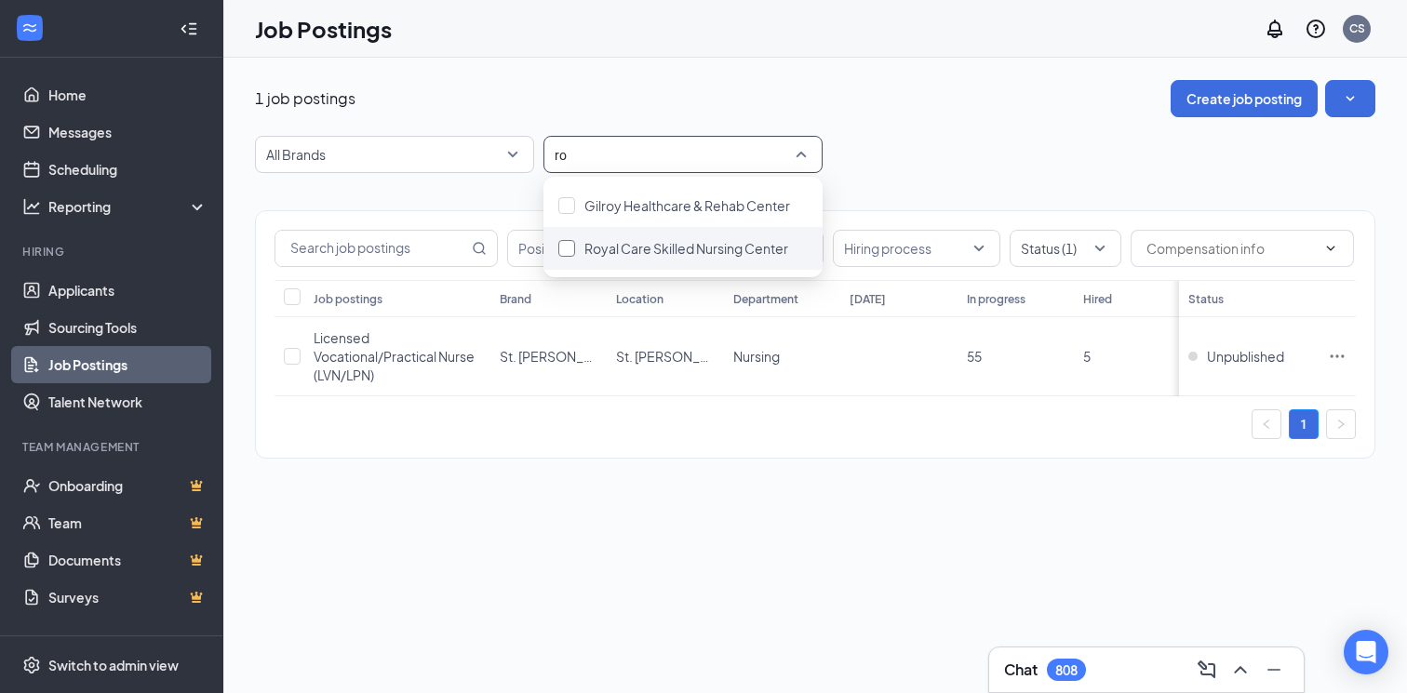
click at [568, 250] on div at bounding box center [566, 248] width 17 height 17
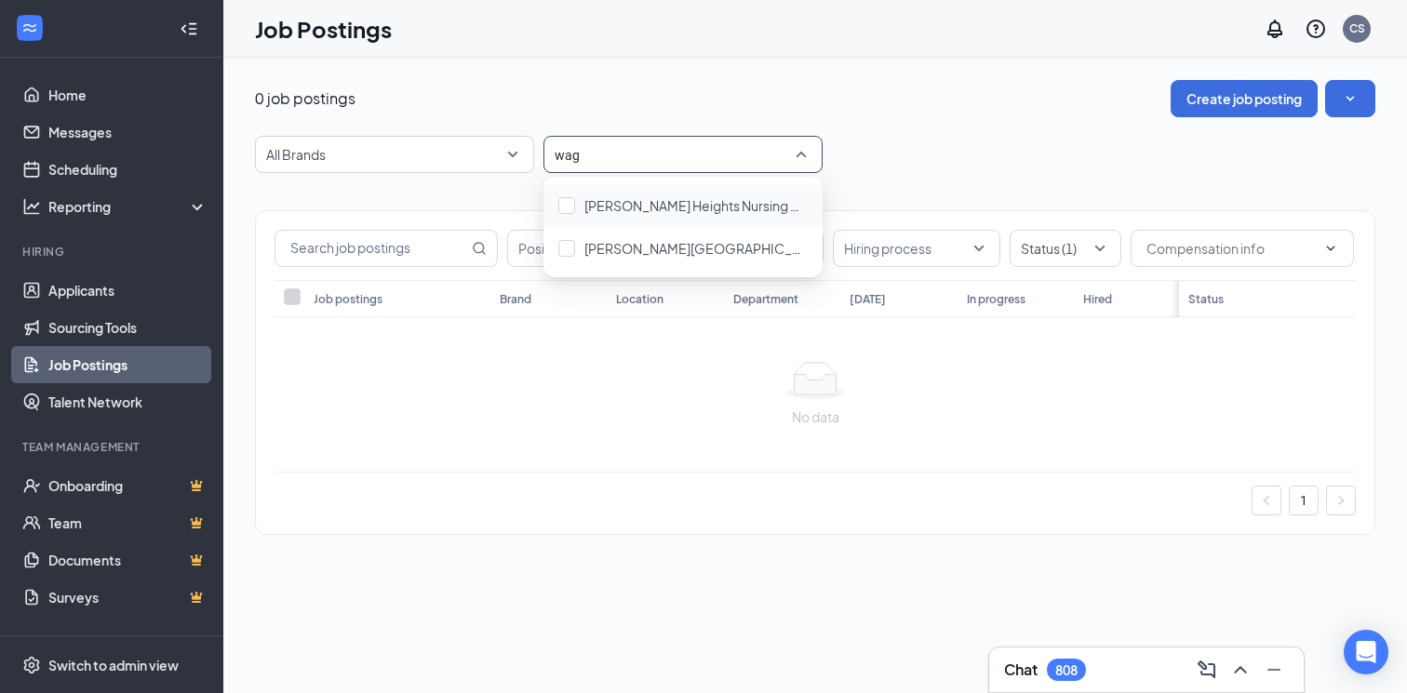
type input "wagn"
click at [562, 207] on div at bounding box center [566, 205] width 17 height 17
type input "wag"
click at [562, 247] on div at bounding box center [566, 248] width 17 height 17
type input "encin"
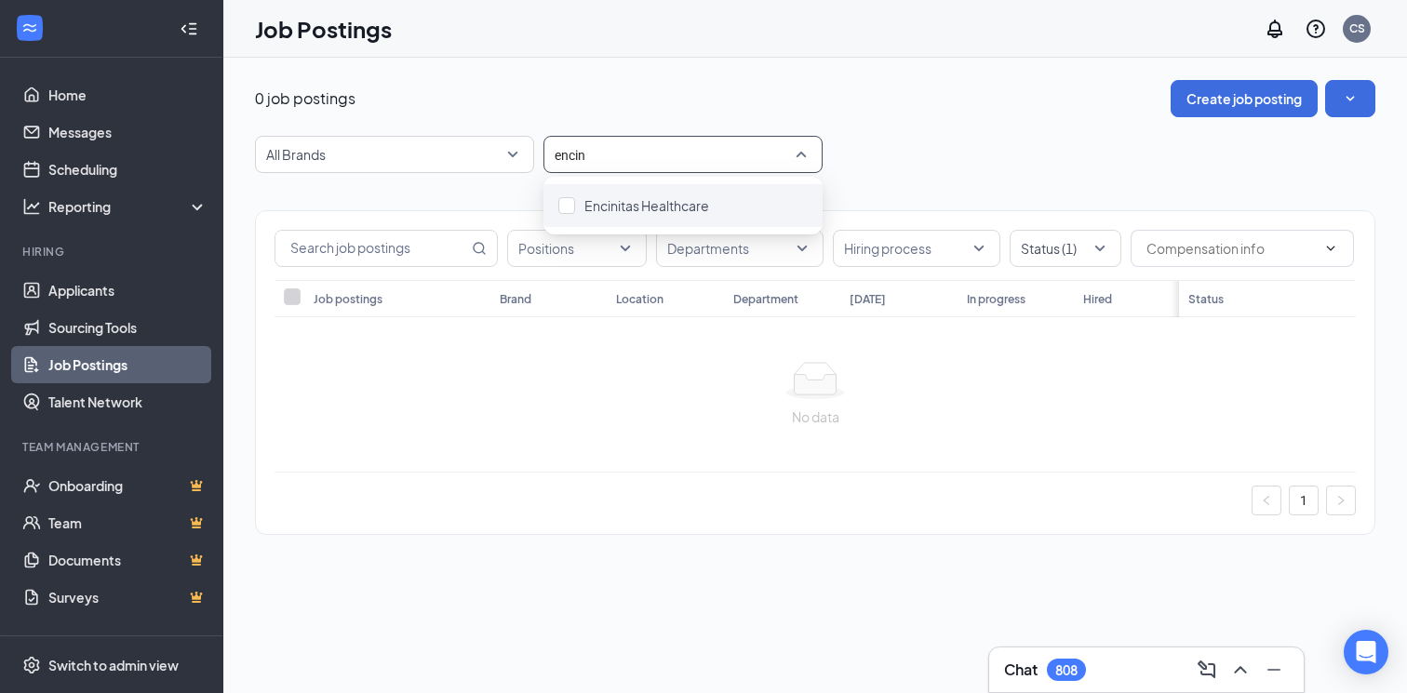
click at [561, 193] on div "Encinitas Healthcare" at bounding box center [682, 205] width 279 height 43
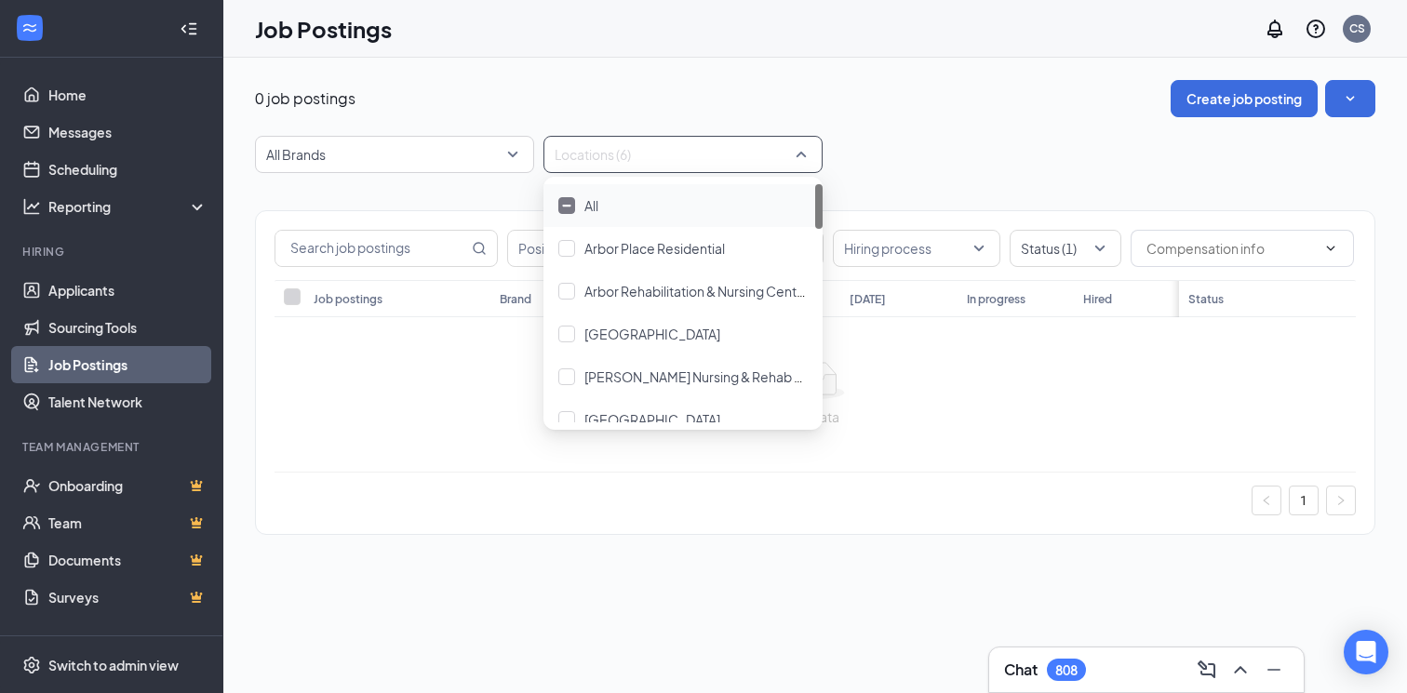
click at [605, 149] on div at bounding box center [673, 155] width 251 height 30
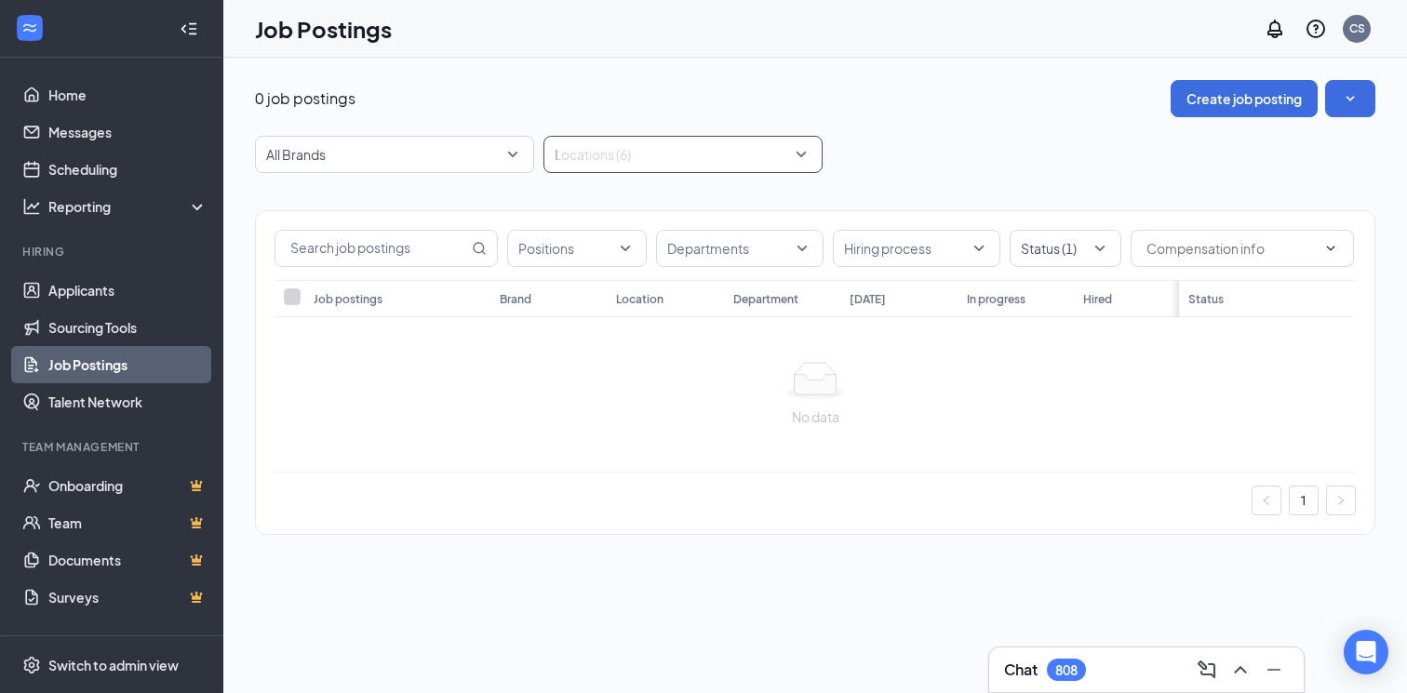
type input "la"
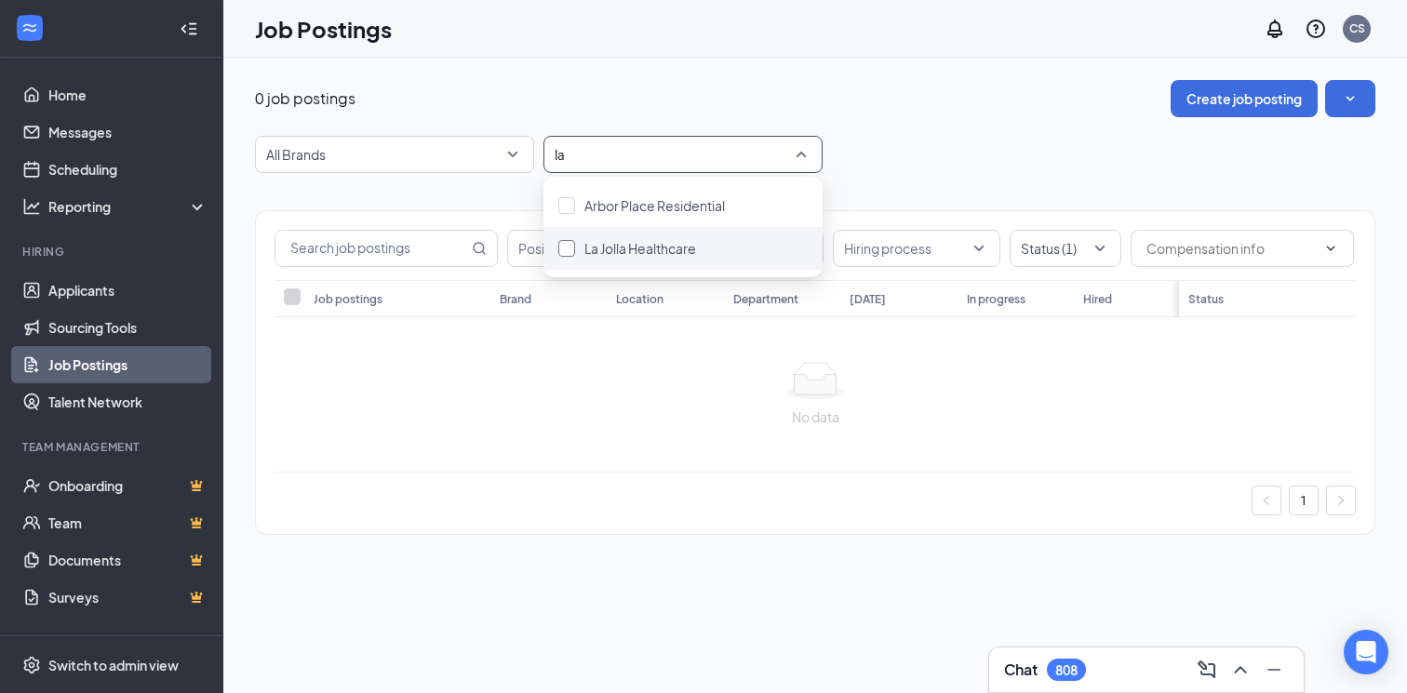
click at [570, 249] on div at bounding box center [566, 248] width 17 height 17
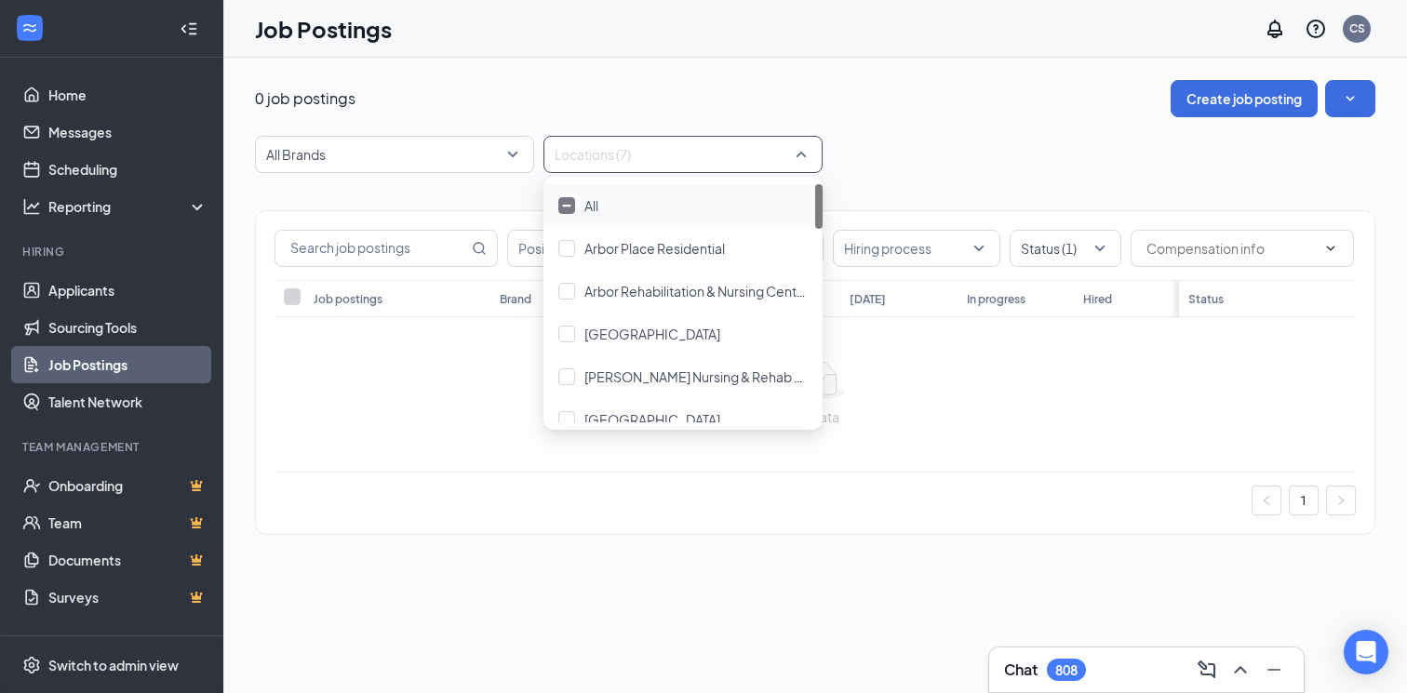
click at [895, 148] on div "All Brands -1 9828 All Brands Arbor Place Residential Arbor Rehabilitation & Nu…" at bounding box center [815, 154] width 1120 height 37
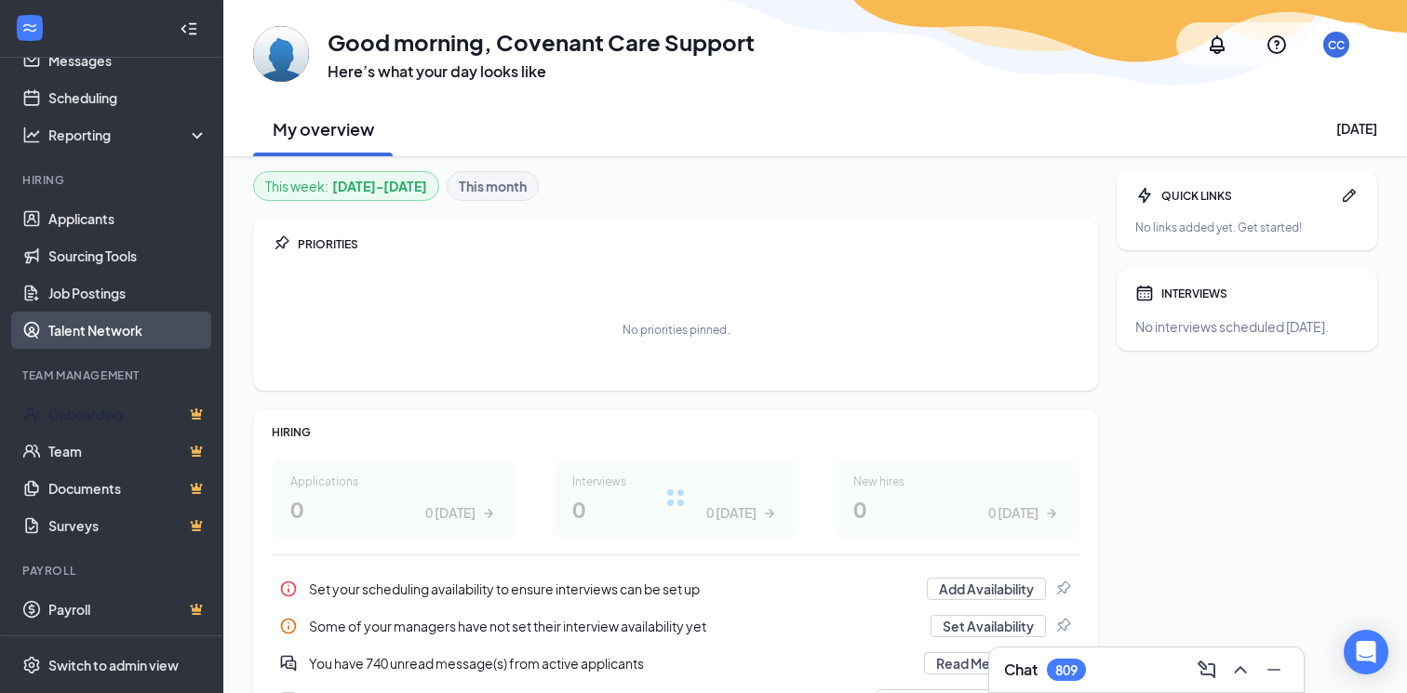
scroll to position [290, 0]
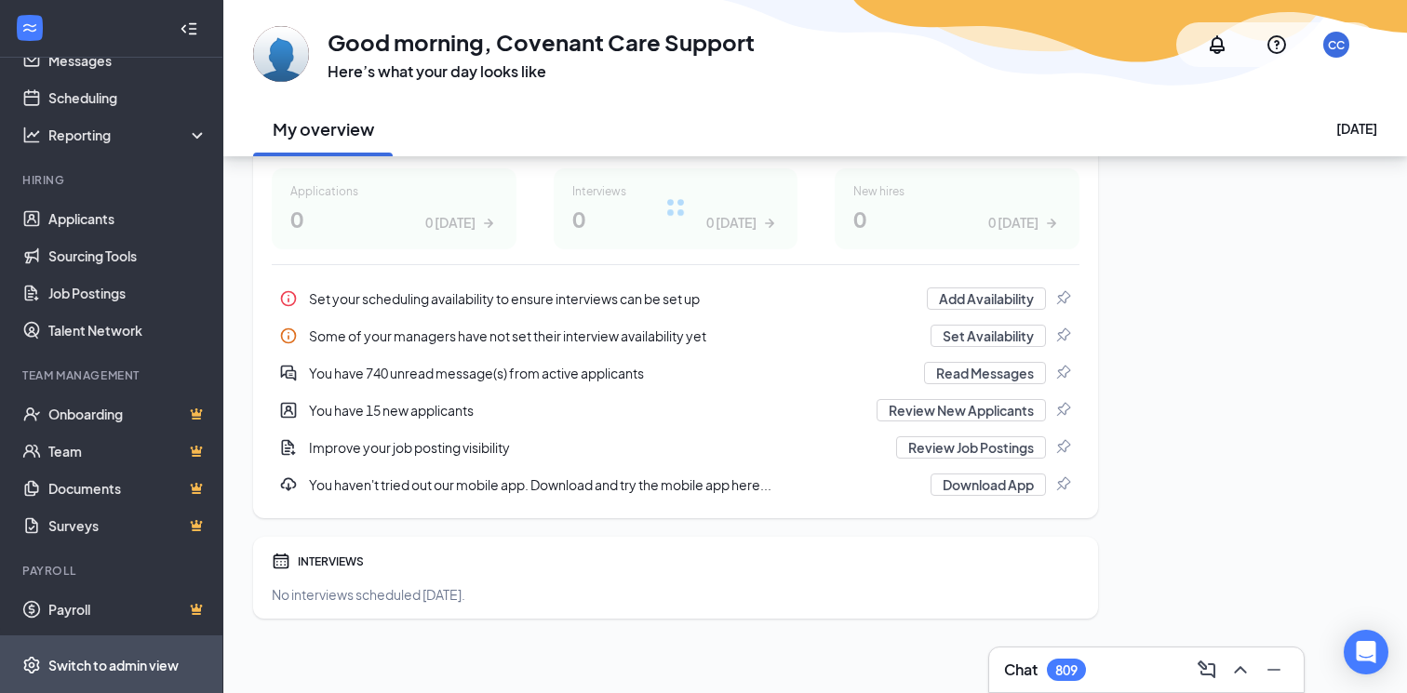
click at [97, 656] on div "Switch to admin view" at bounding box center [113, 665] width 130 height 19
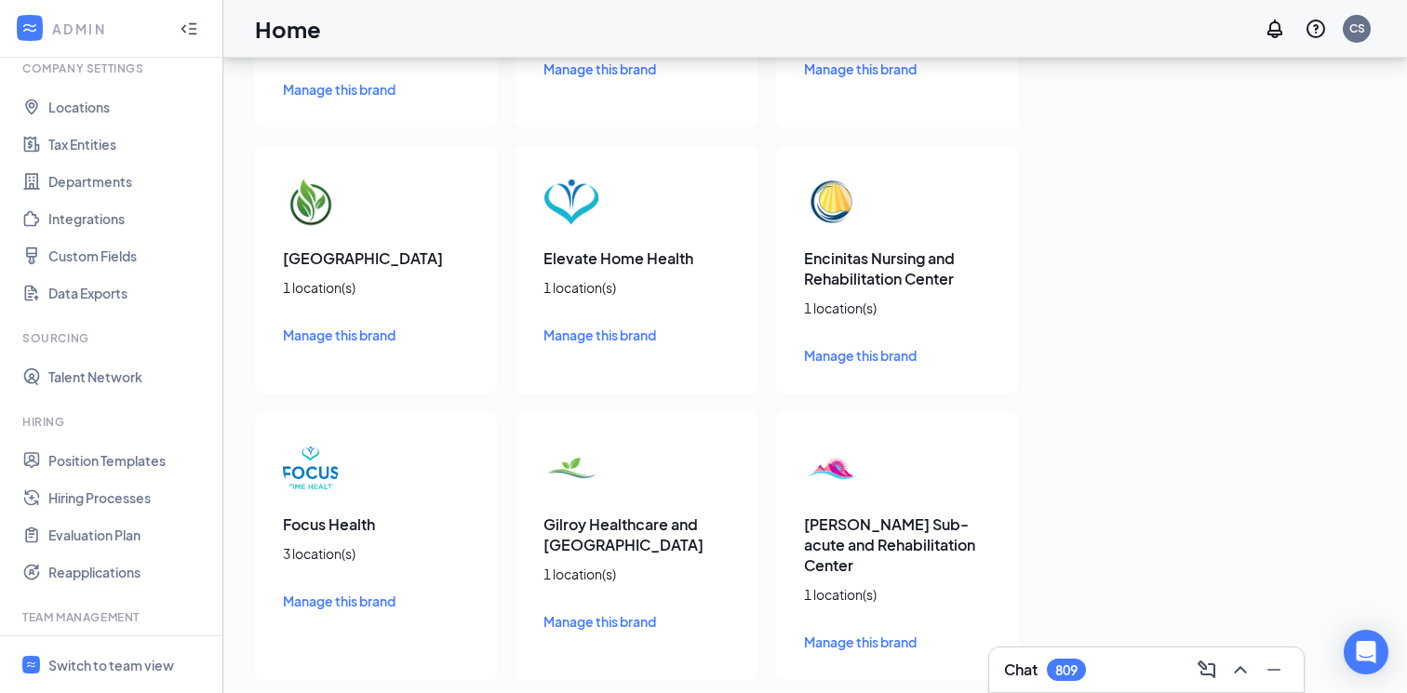
scroll to position [516, 0]
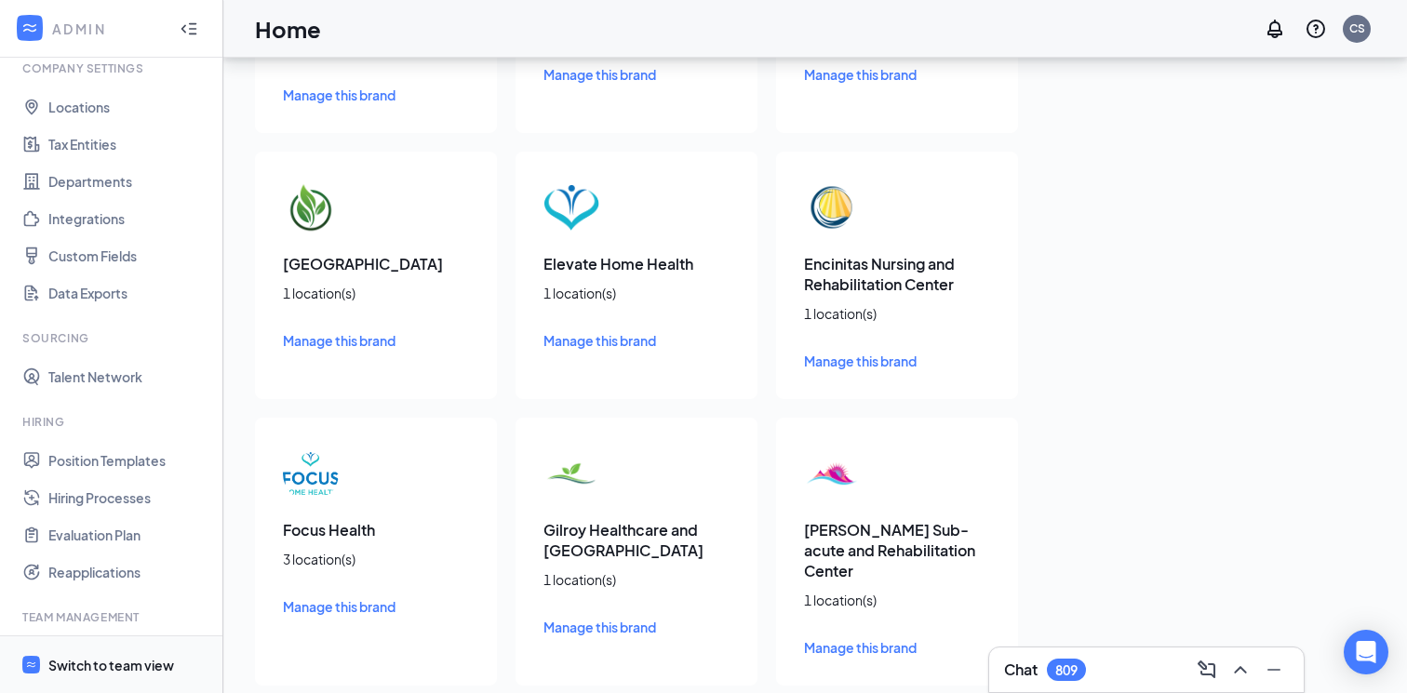
click at [63, 664] on div "Switch to team view" at bounding box center [111, 665] width 126 height 19
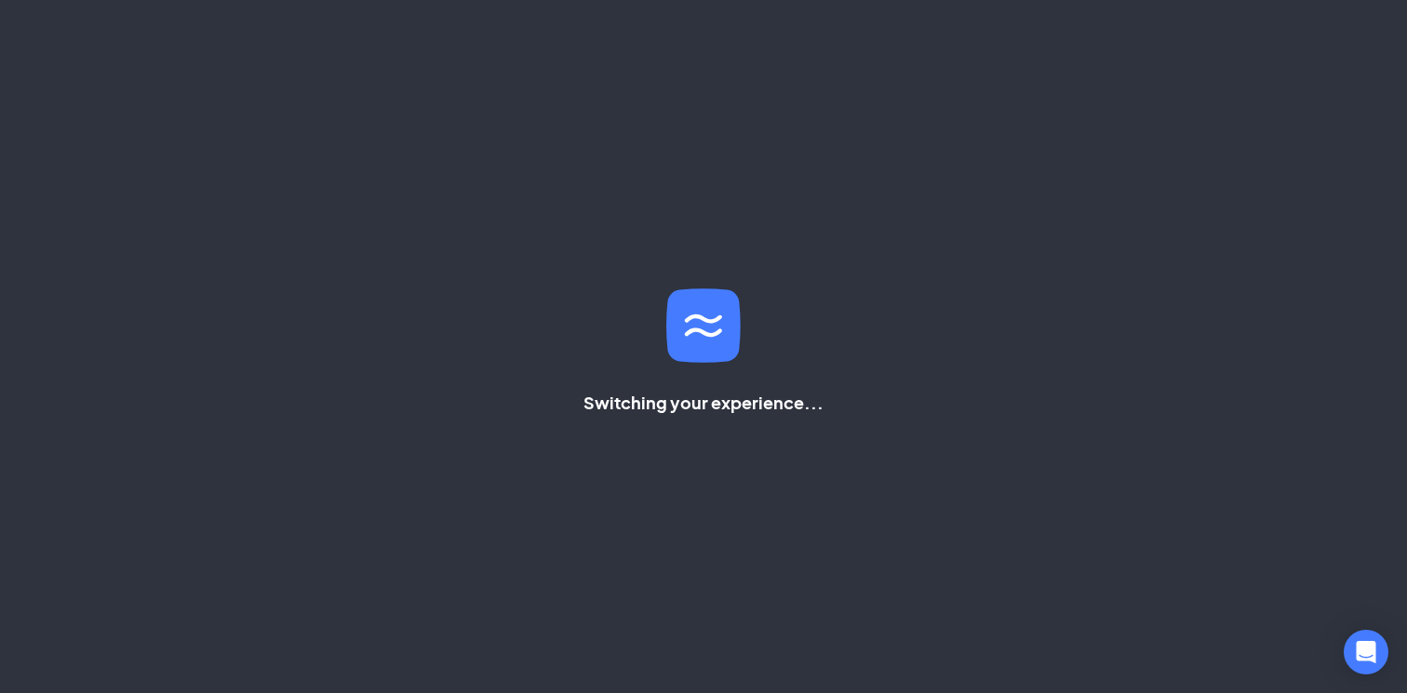
scroll to position [290, 0]
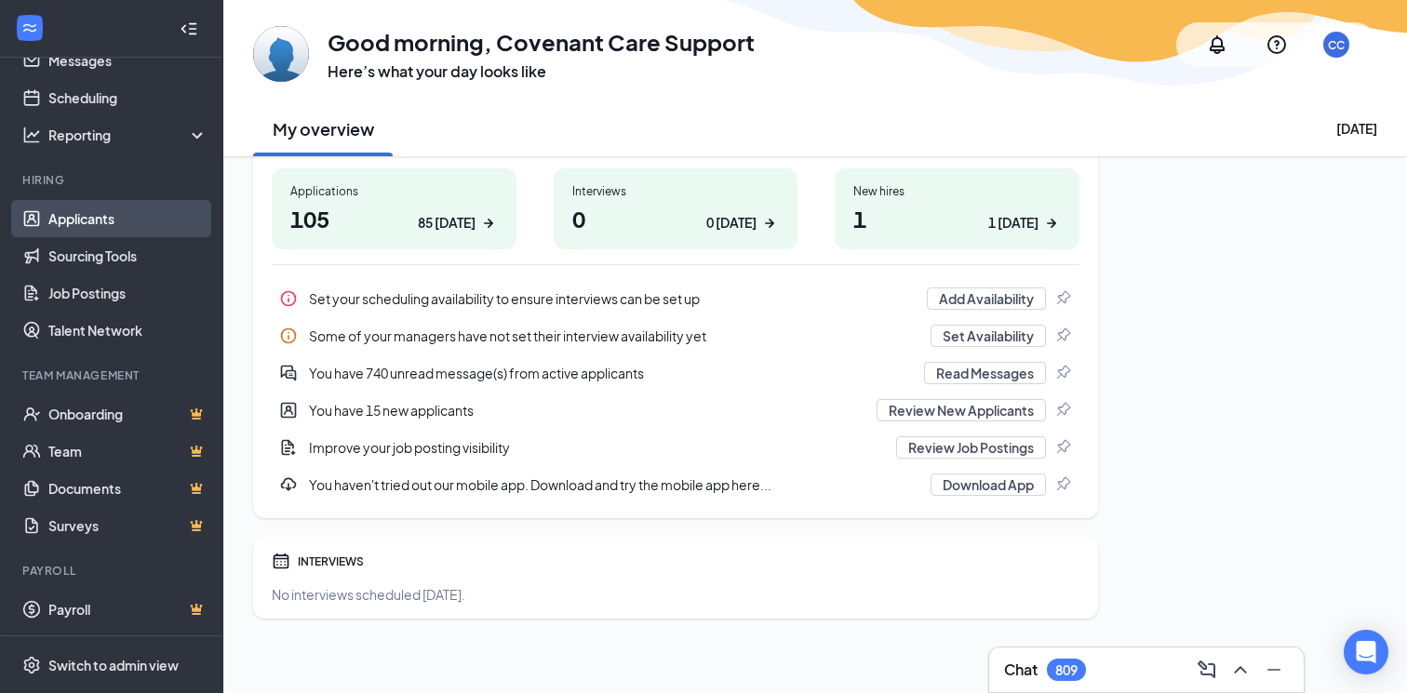
click at [84, 210] on link "Applicants" at bounding box center [127, 218] width 159 height 37
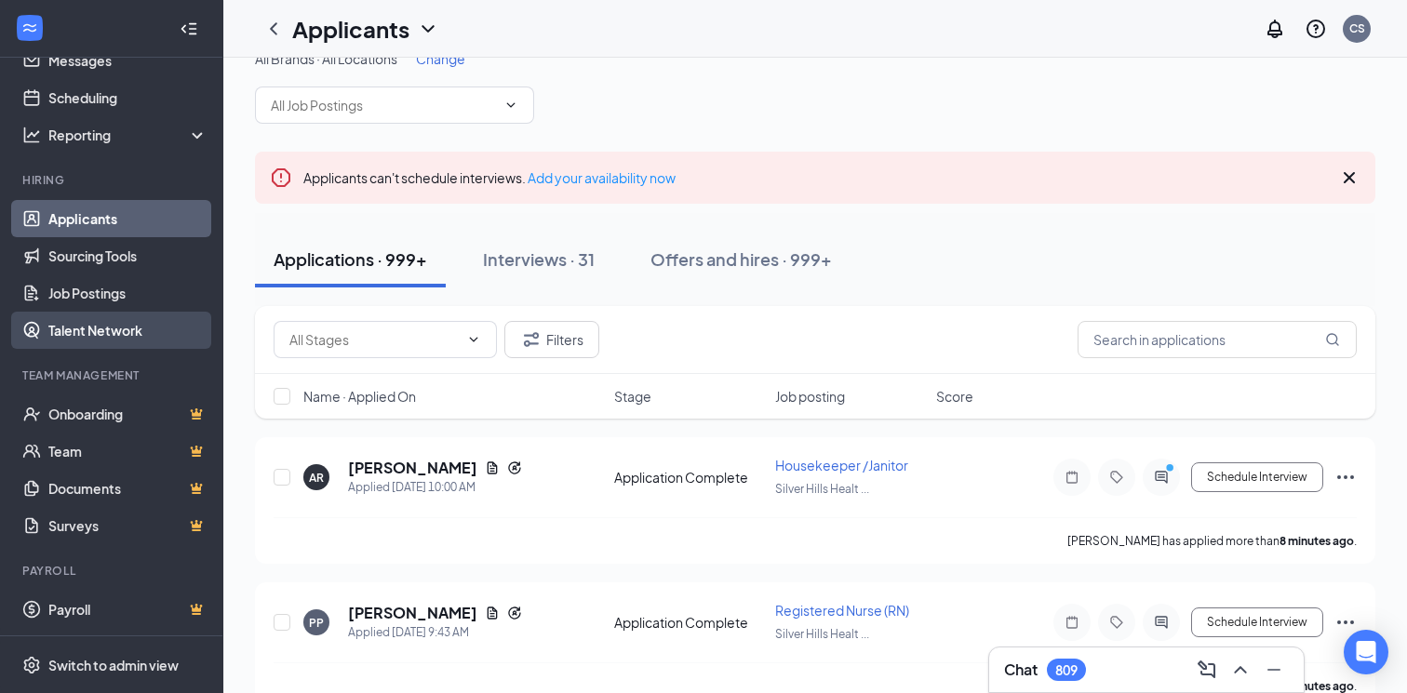
scroll to position [35, 0]
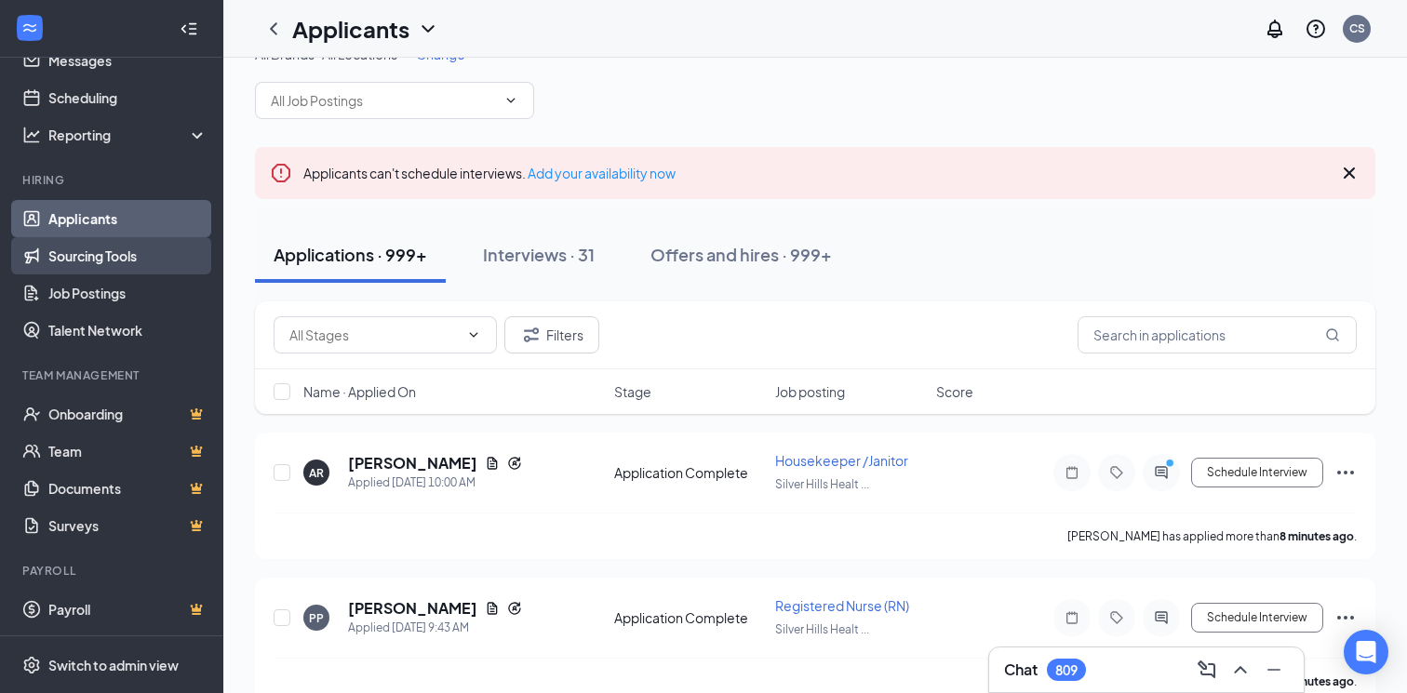
click at [79, 246] on link "Sourcing Tools" at bounding box center [127, 255] width 159 height 37
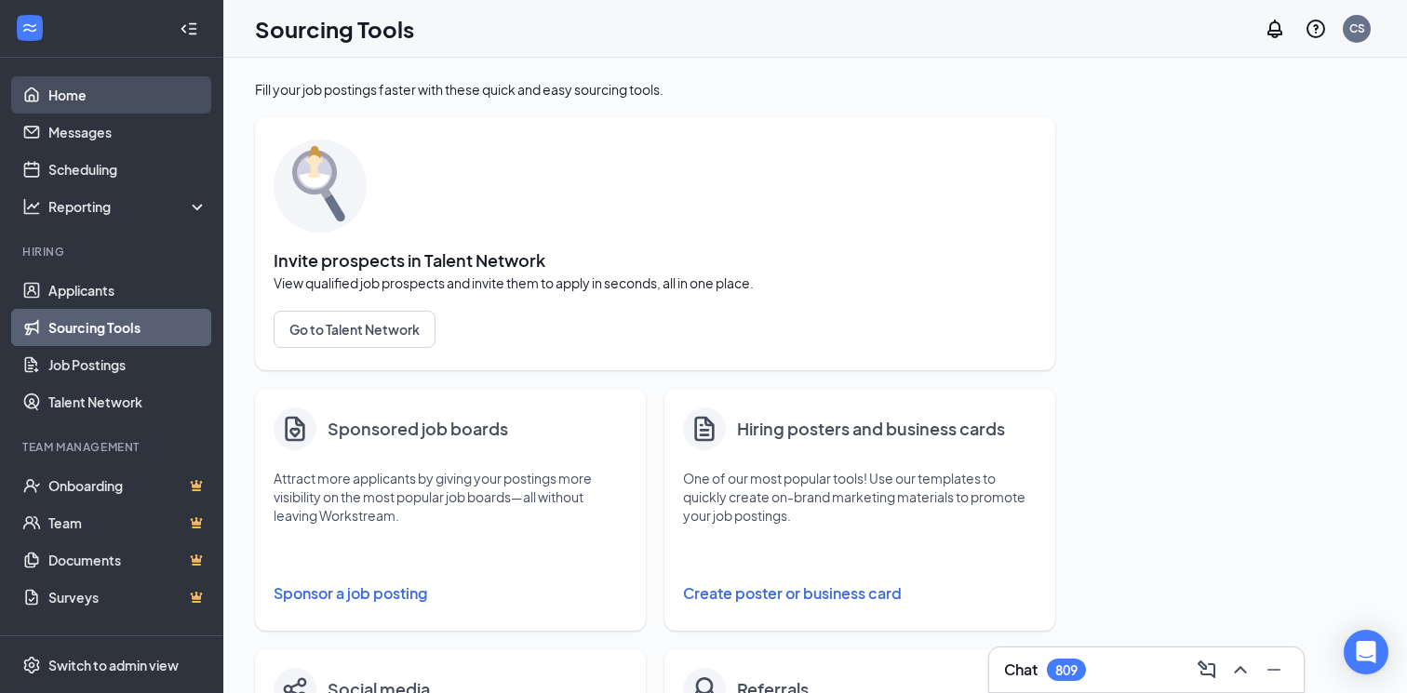
click at [80, 92] on link "Home" at bounding box center [127, 94] width 159 height 37
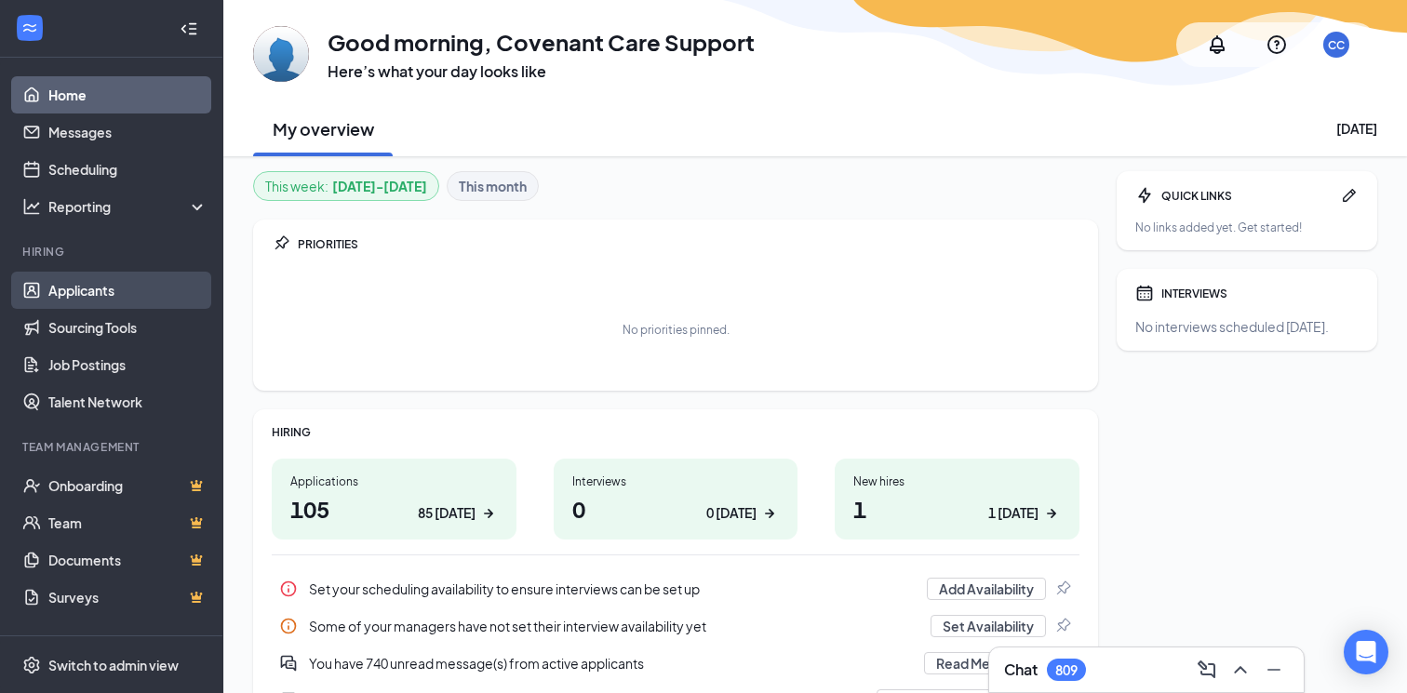
click at [107, 301] on link "Applicants" at bounding box center [127, 290] width 159 height 37
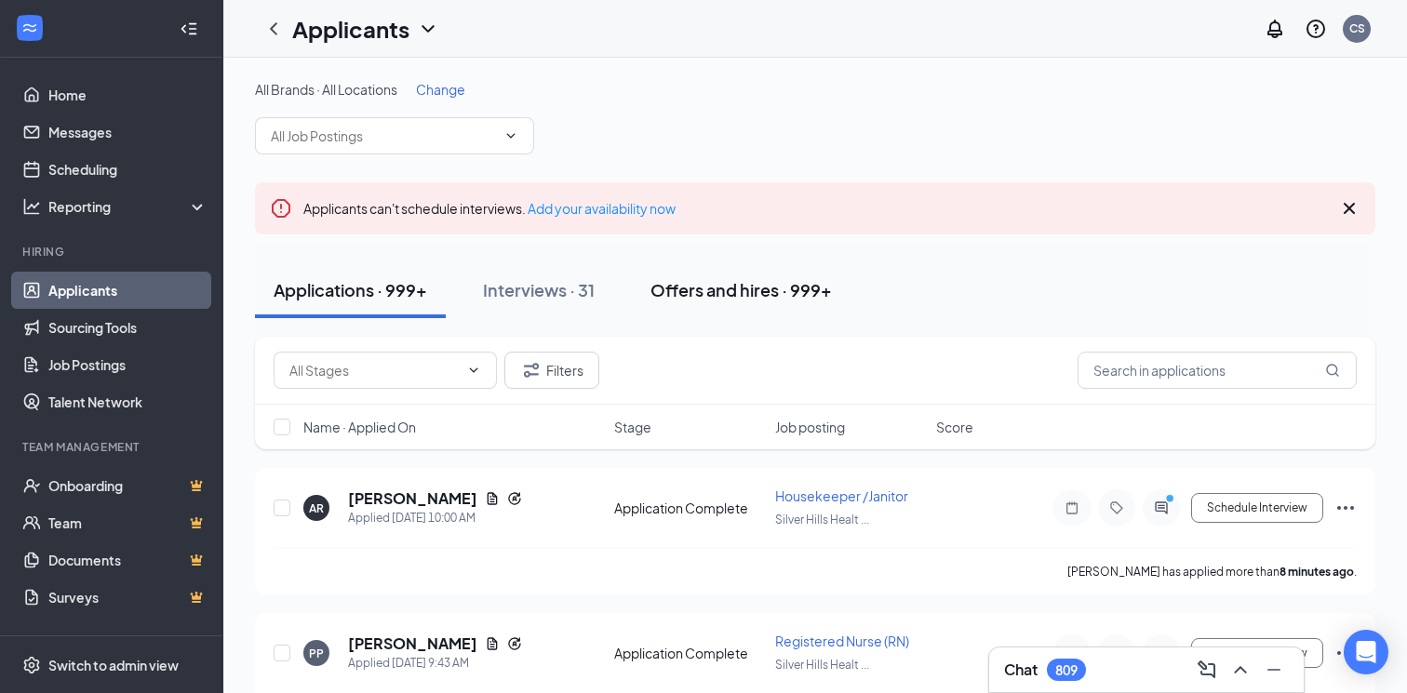
click at [761, 316] on button "Offers and hires · 999+" at bounding box center [741, 290] width 219 height 56
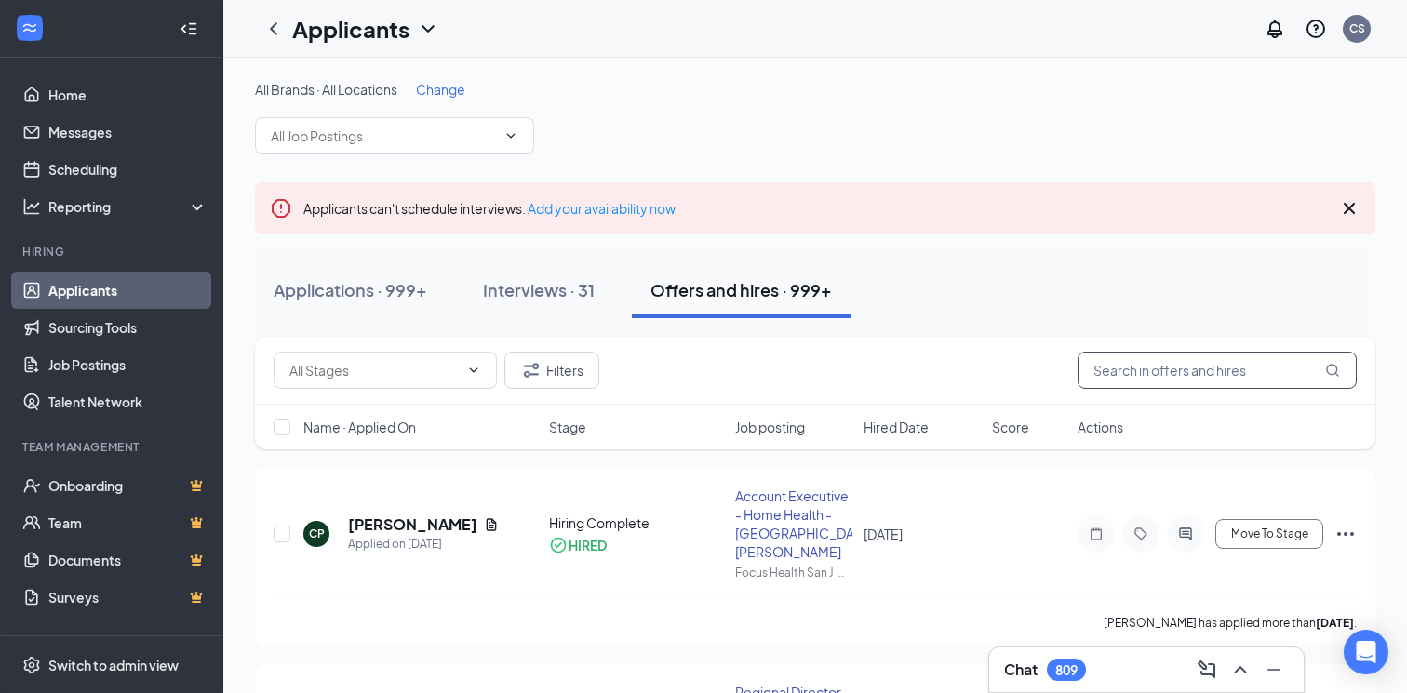
click at [1133, 366] on input "text" at bounding box center [1216, 370] width 279 height 37
type input "h"
click at [87, 358] on link "Job Postings" at bounding box center [127, 364] width 159 height 37
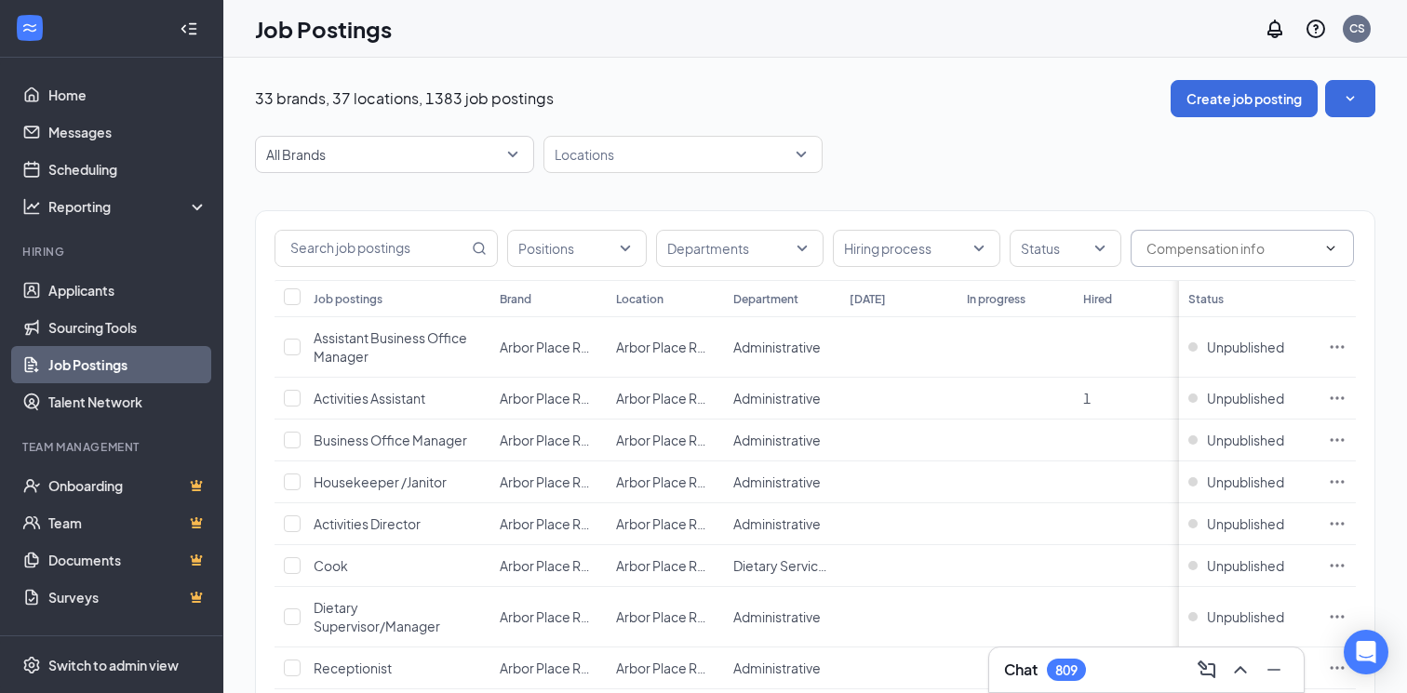
click at [1229, 259] on span at bounding box center [1241, 248] width 223 height 37
click at [511, 158] on span "All Brands" at bounding box center [394, 154] width 257 height 35
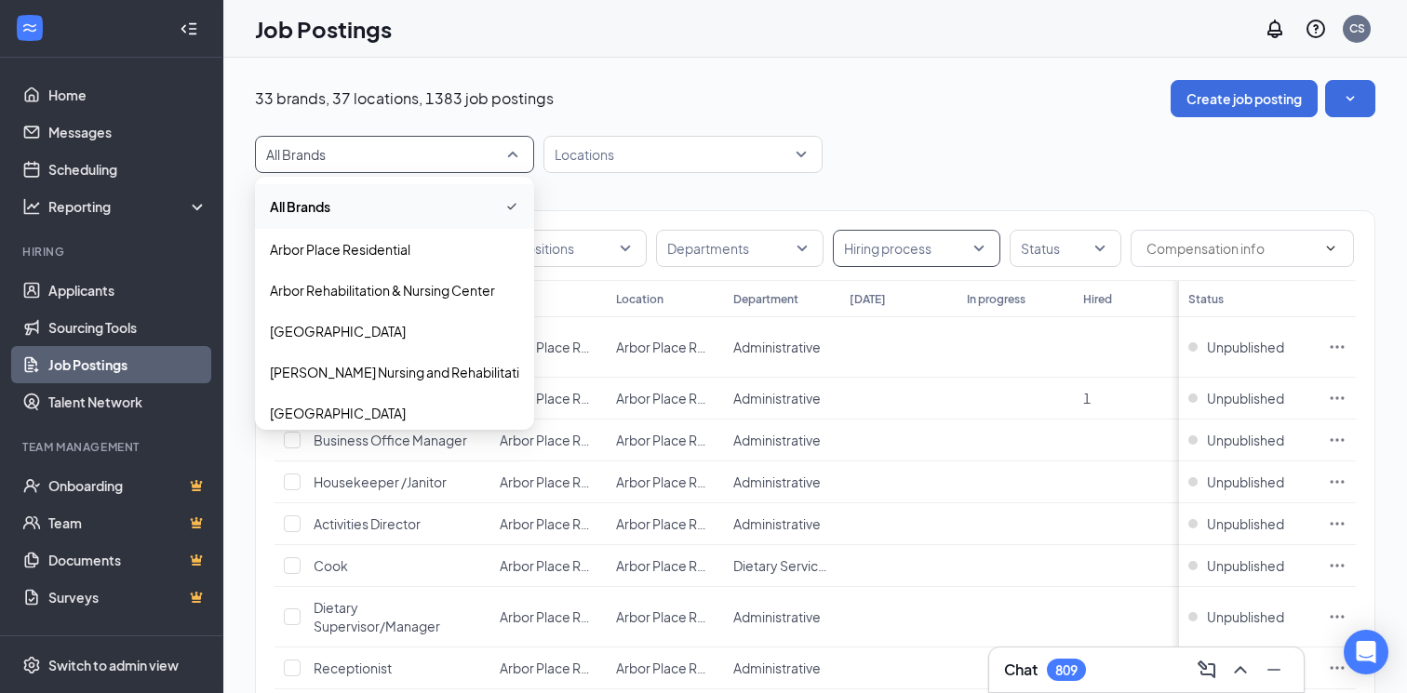
click at [946, 245] on div at bounding box center [907, 249] width 140 height 30
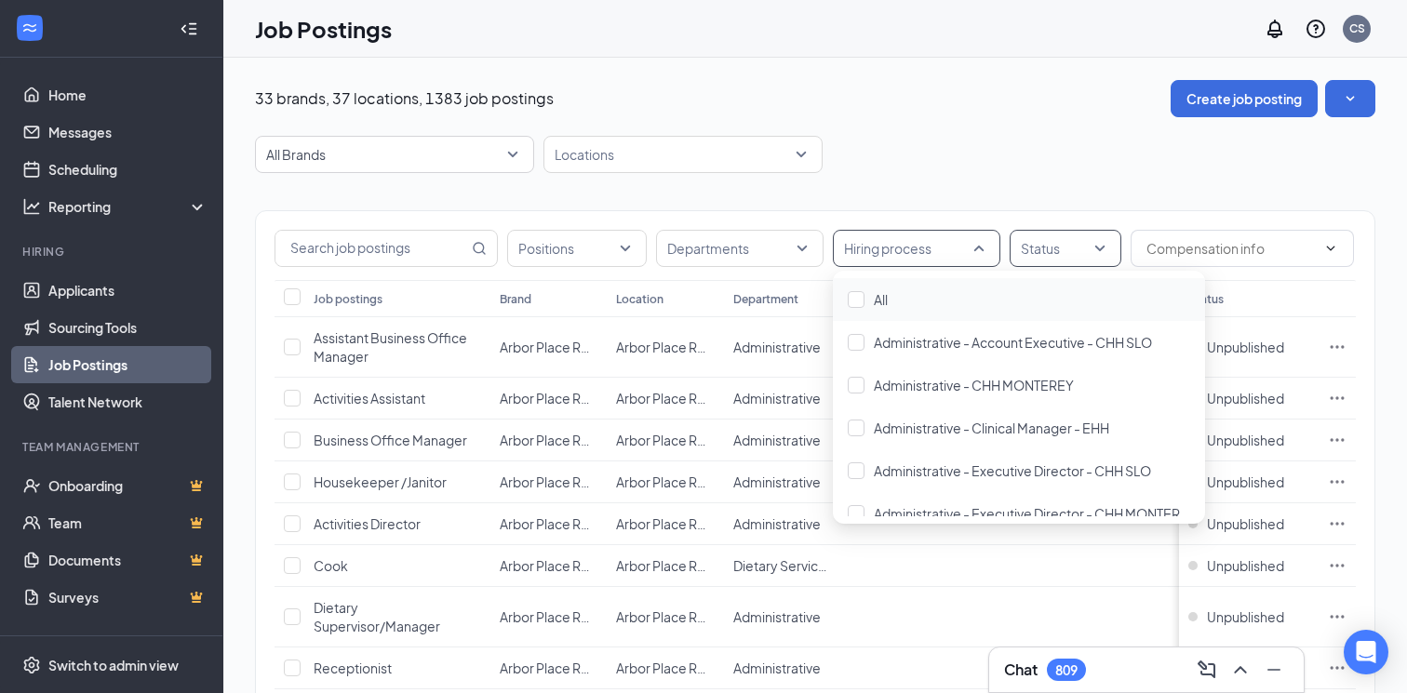
click at [1045, 240] on div at bounding box center [1056, 249] width 84 height 30
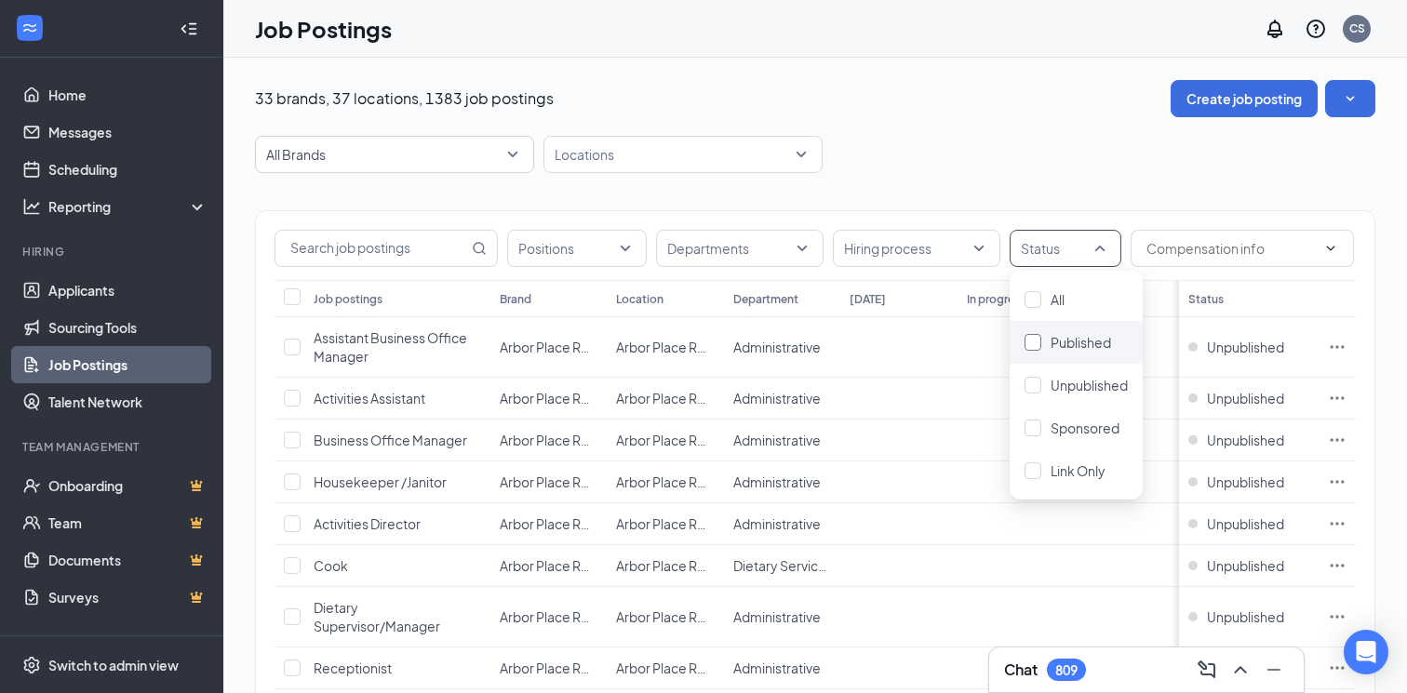
click at [1033, 346] on div at bounding box center [1032, 342] width 17 height 17
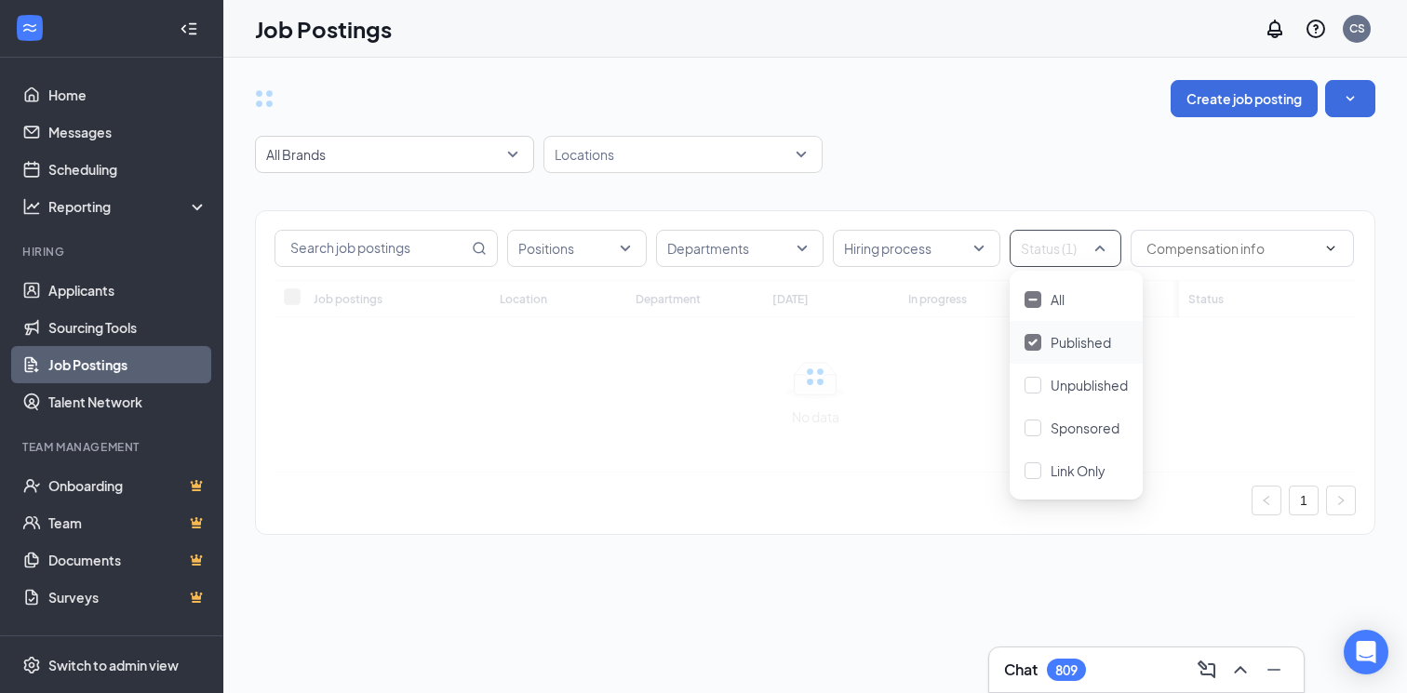
click at [1019, 156] on div "All Brands -1 9828 All Brands Arbor Place Residential Arbor Rehabilitation & Nu…" at bounding box center [815, 154] width 1120 height 37
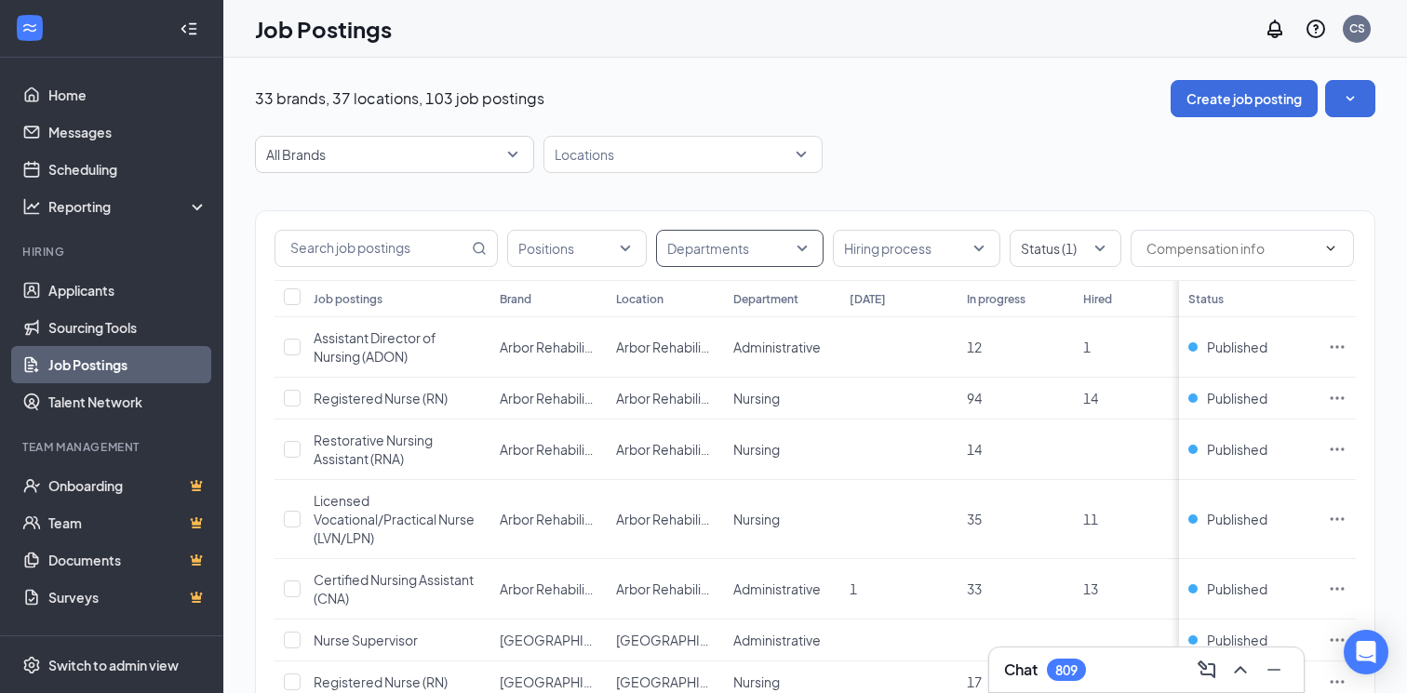
click at [714, 254] on div at bounding box center [731, 249] width 140 height 30
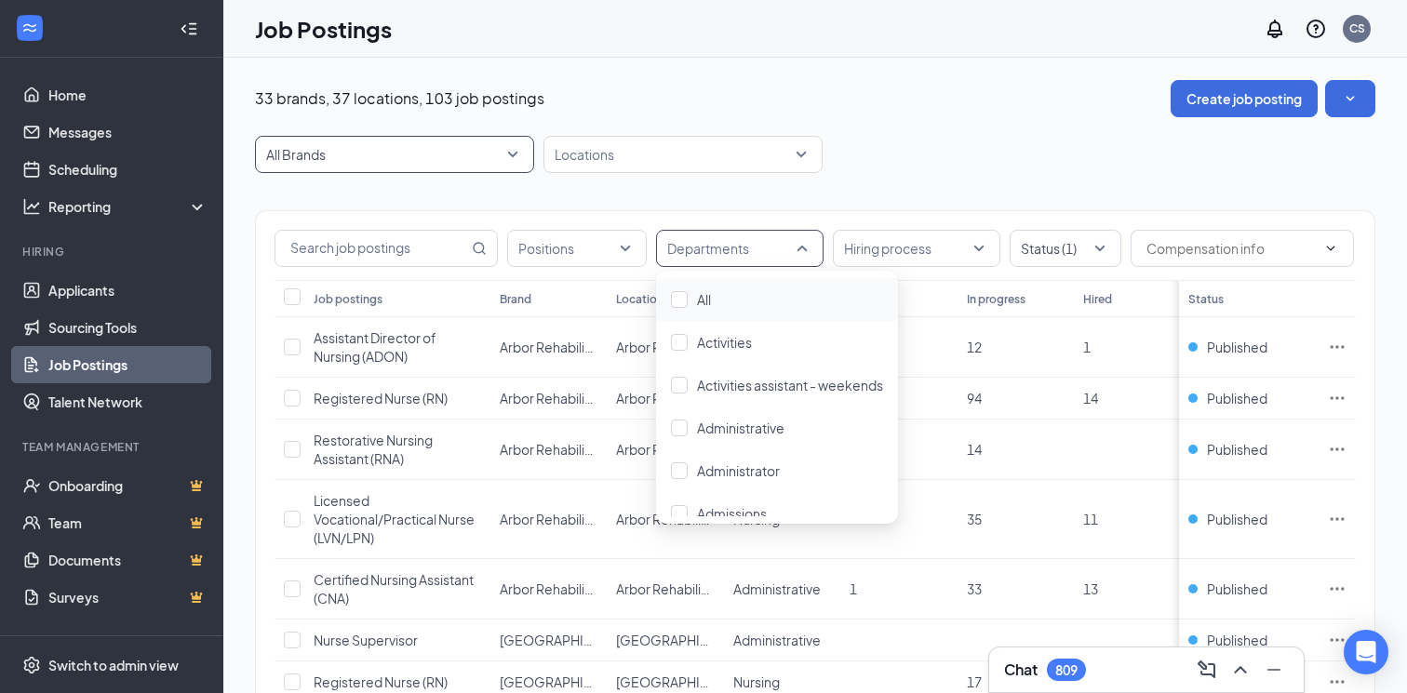
click at [371, 148] on span "All Brands" at bounding box center [386, 154] width 240 height 19
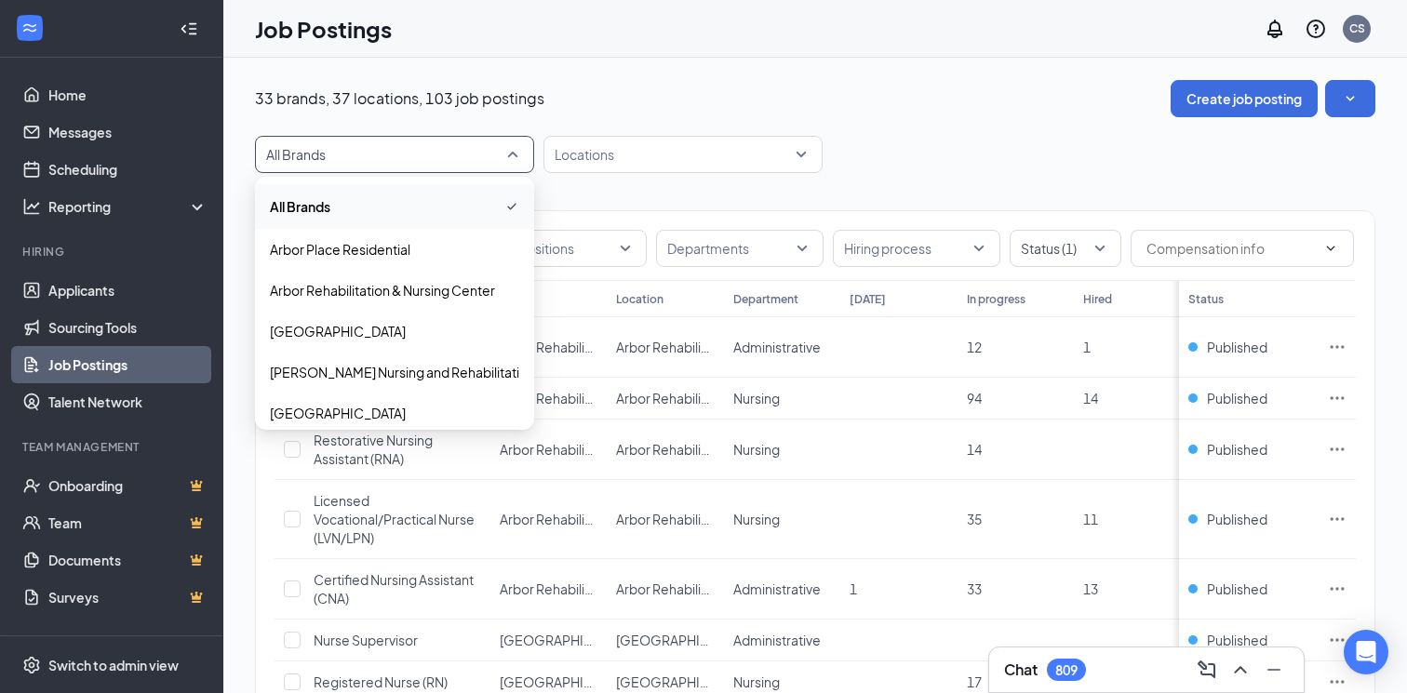
click at [371, 148] on span "All Brands" at bounding box center [386, 154] width 240 height 19
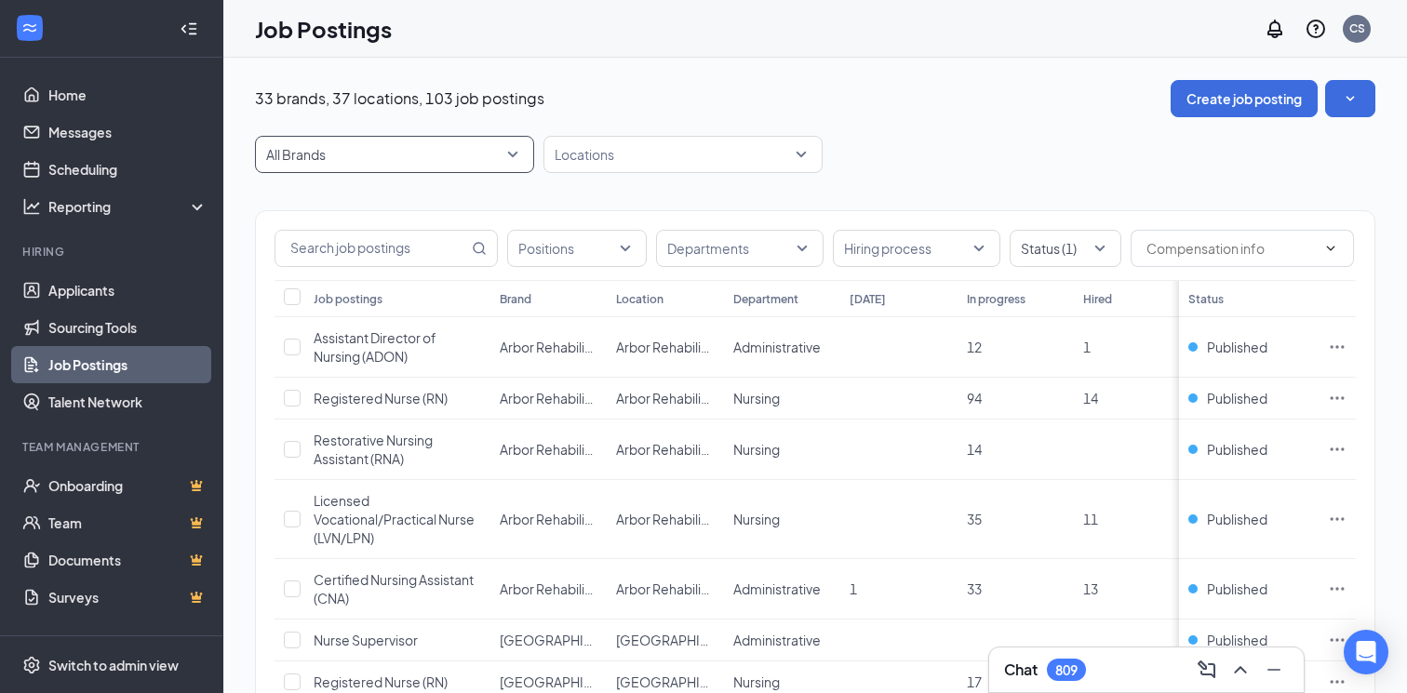
click at [371, 148] on span "All Brands" at bounding box center [386, 154] width 240 height 19
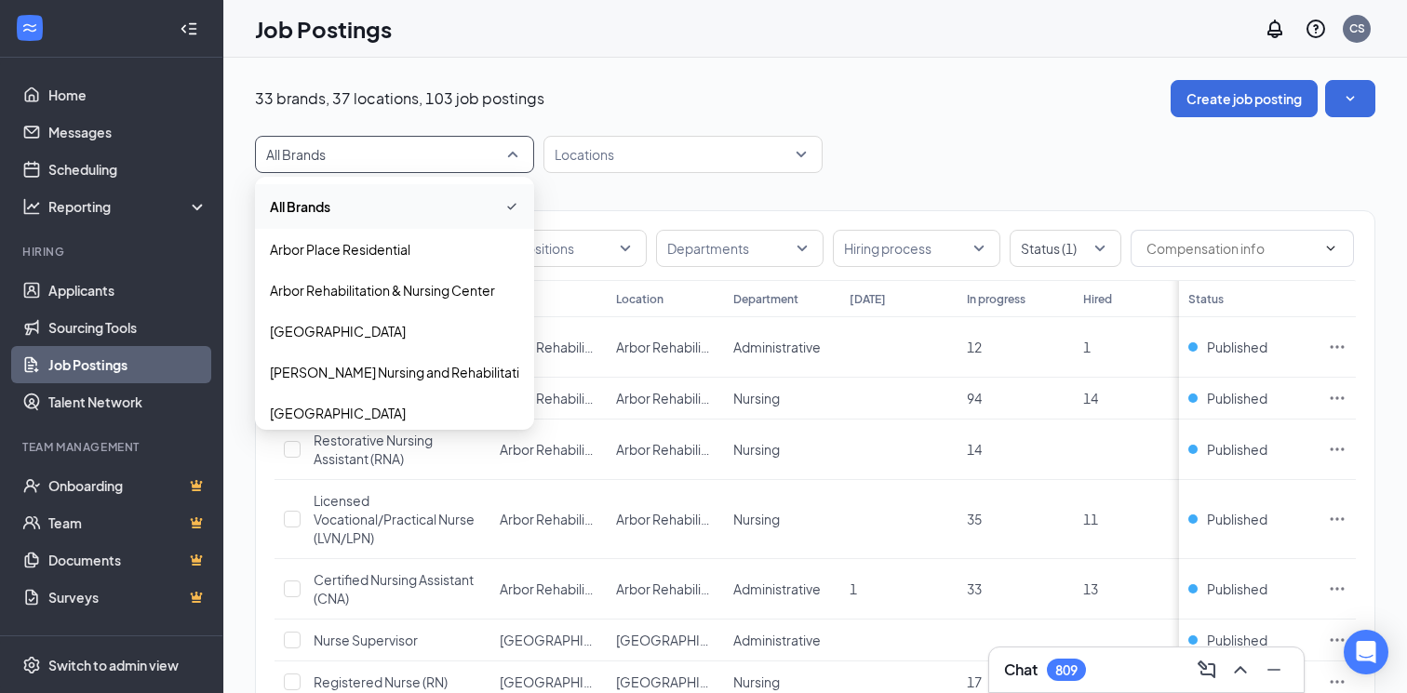
click at [371, 148] on span "All Brands" at bounding box center [386, 154] width 240 height 19
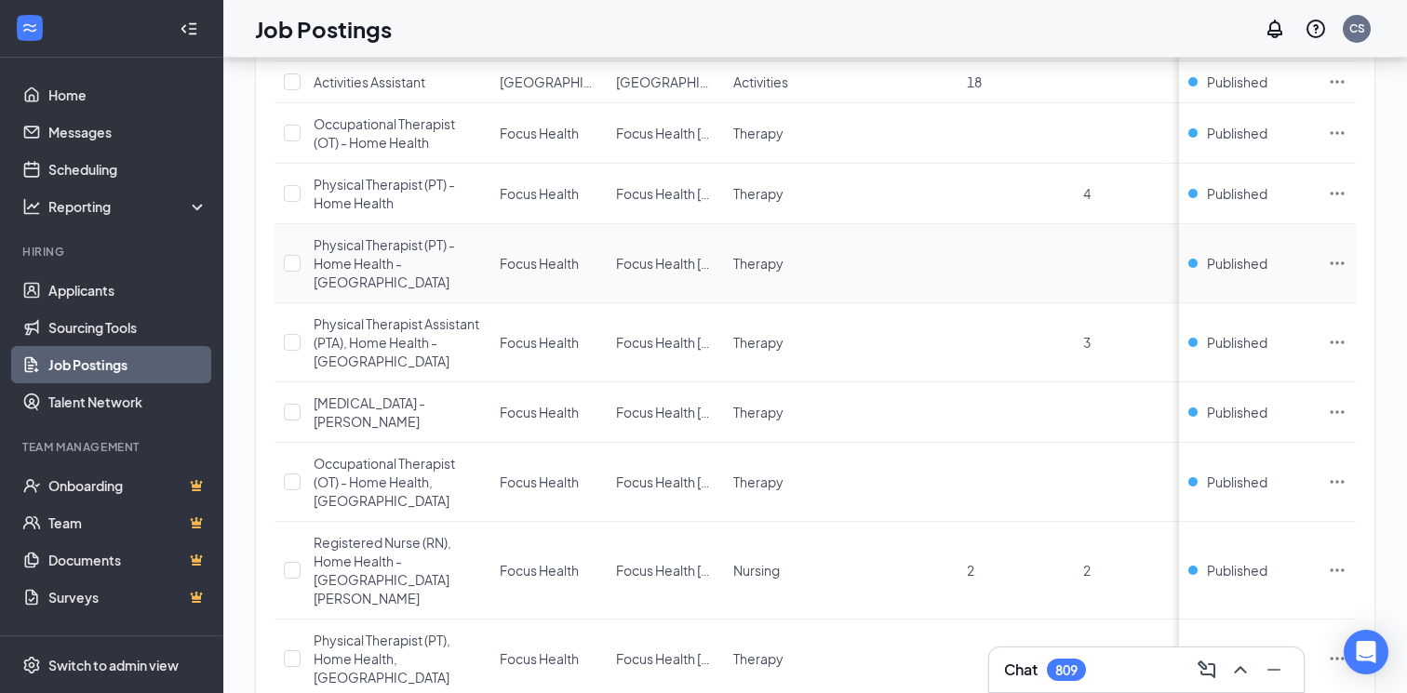
scroll to position [2919, 0]
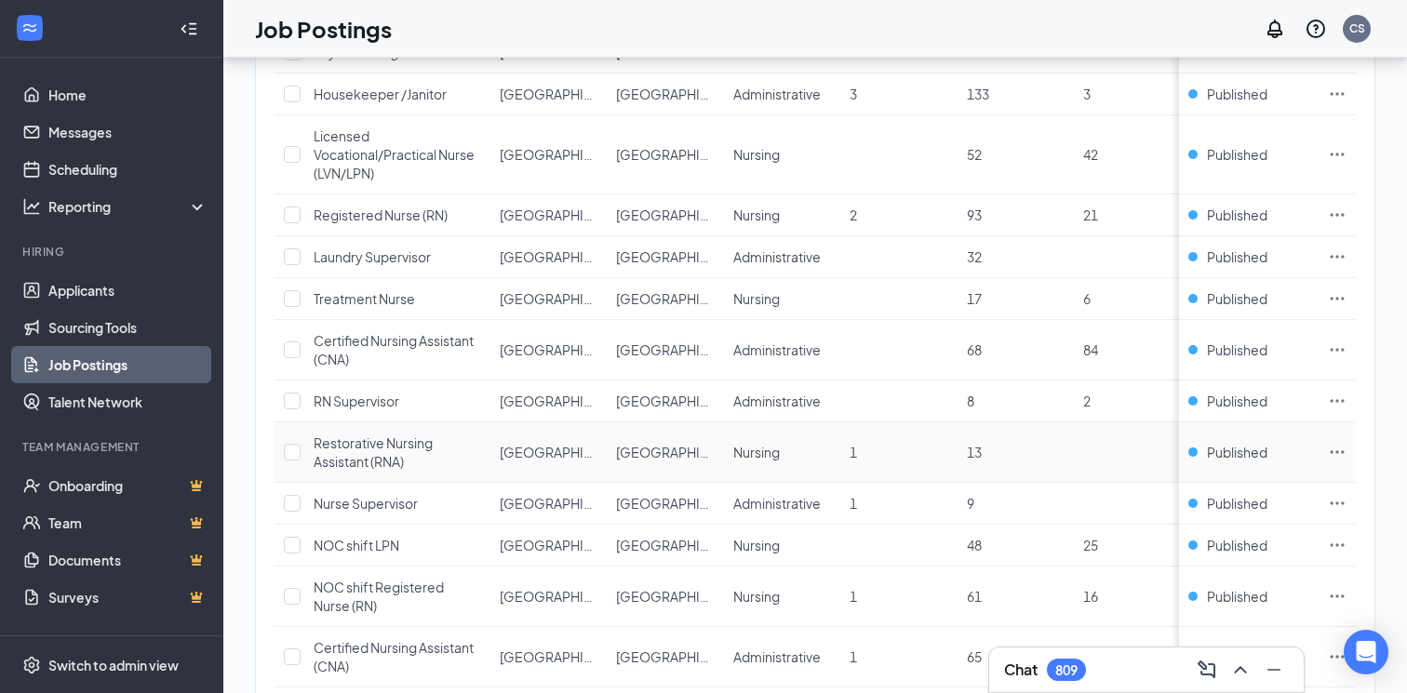
scroll to position [2677, 0]
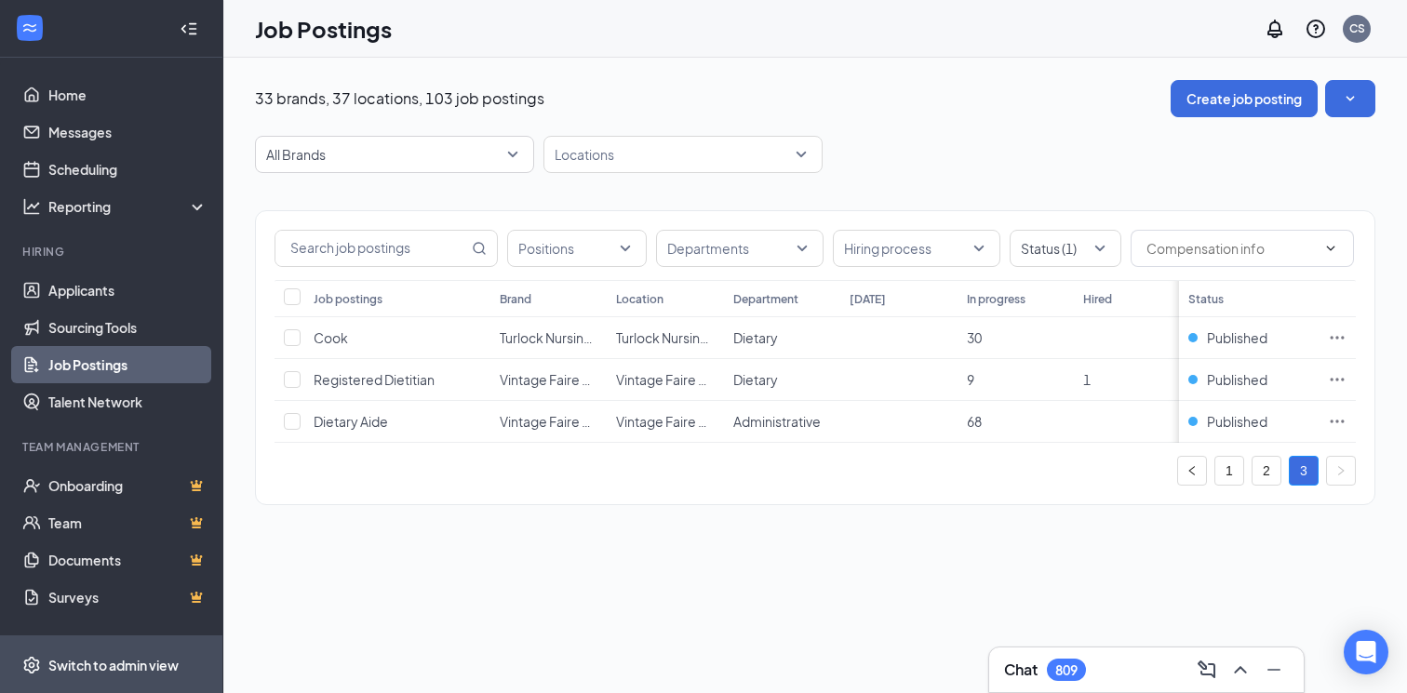
click at [100, 667] on div "Switch to admin view" at bounding box center [113, 665] width 130 height 19
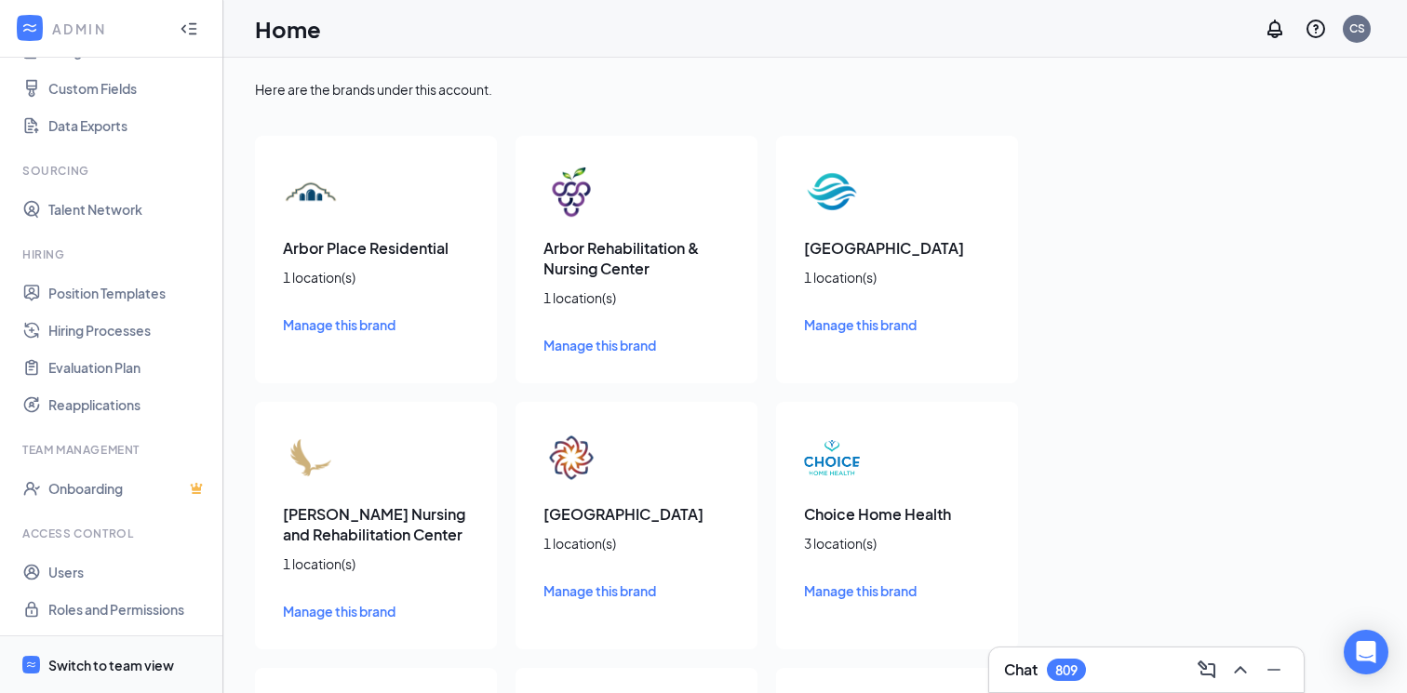
click at [118, 664] on div "Switch to team view" at bounding box center [111, 665] width 126 height 19
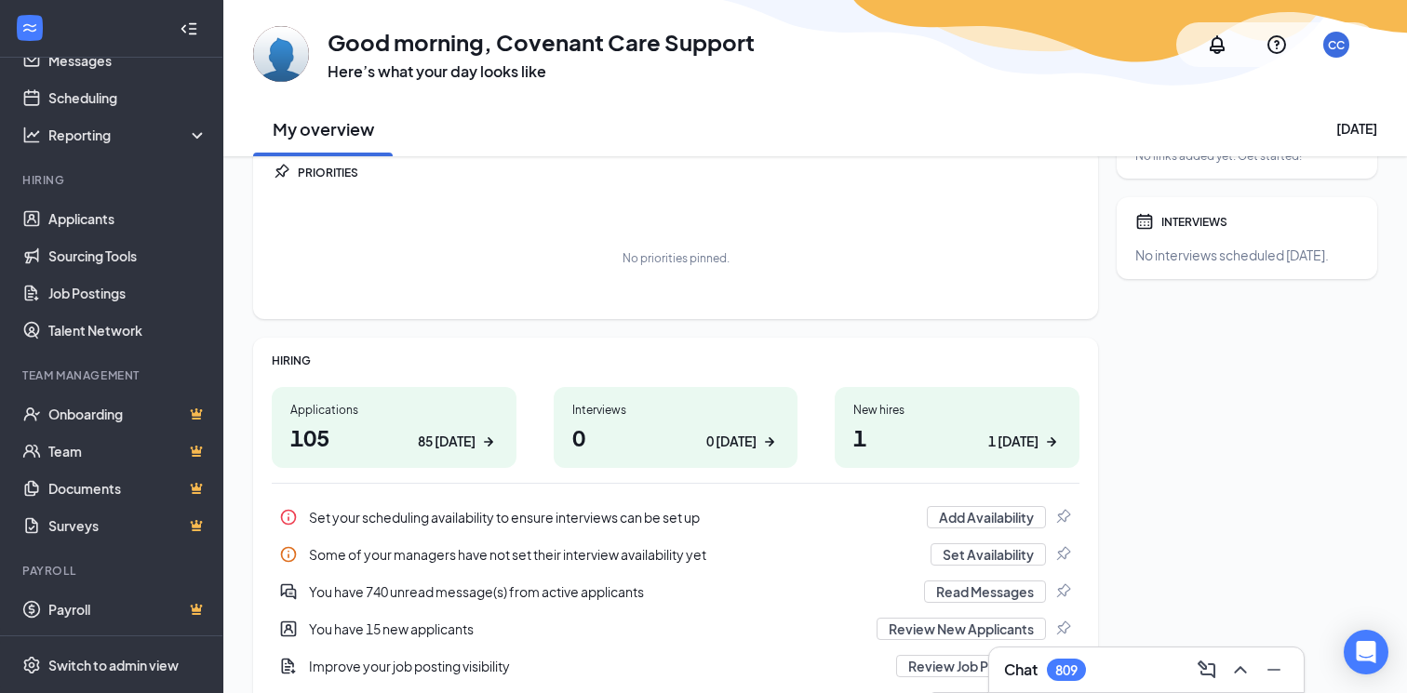
scroll to position [86, 0]
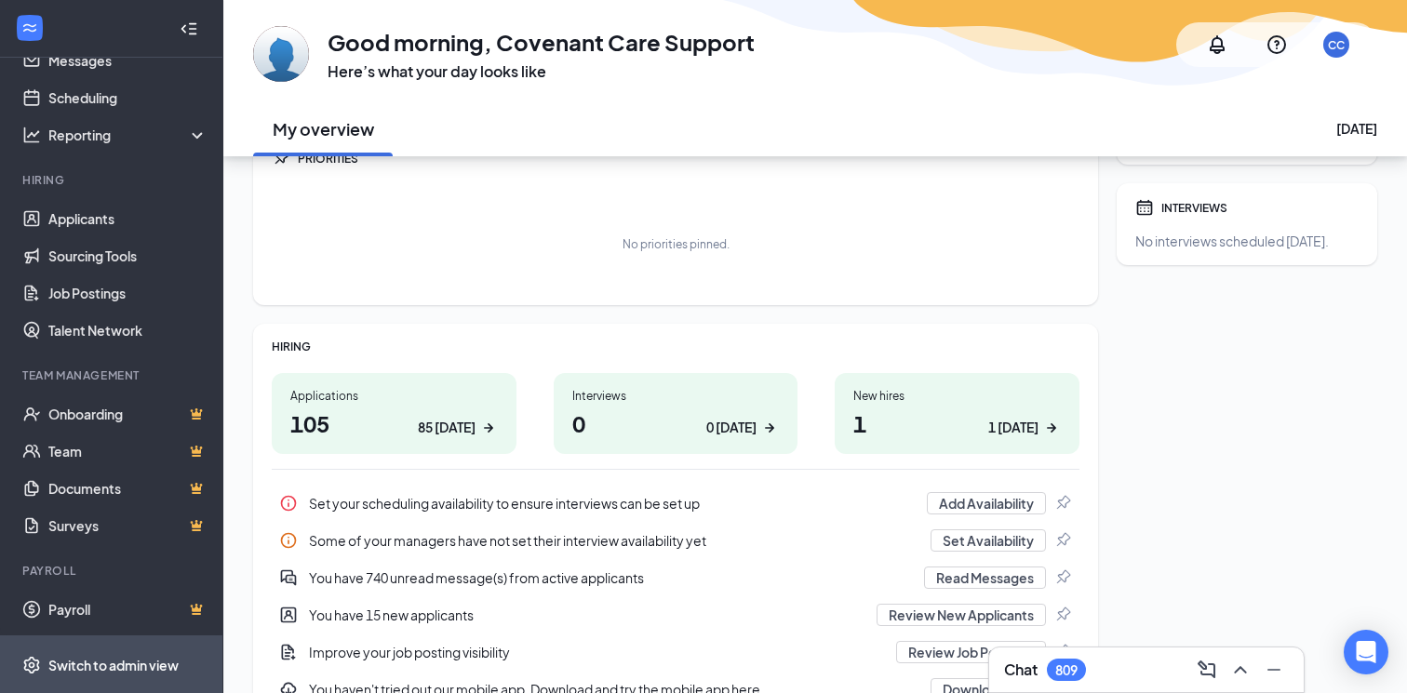
click at [123, 678] on span "Switch to admin view" at bounding box center [127, 664] width 159 height 57
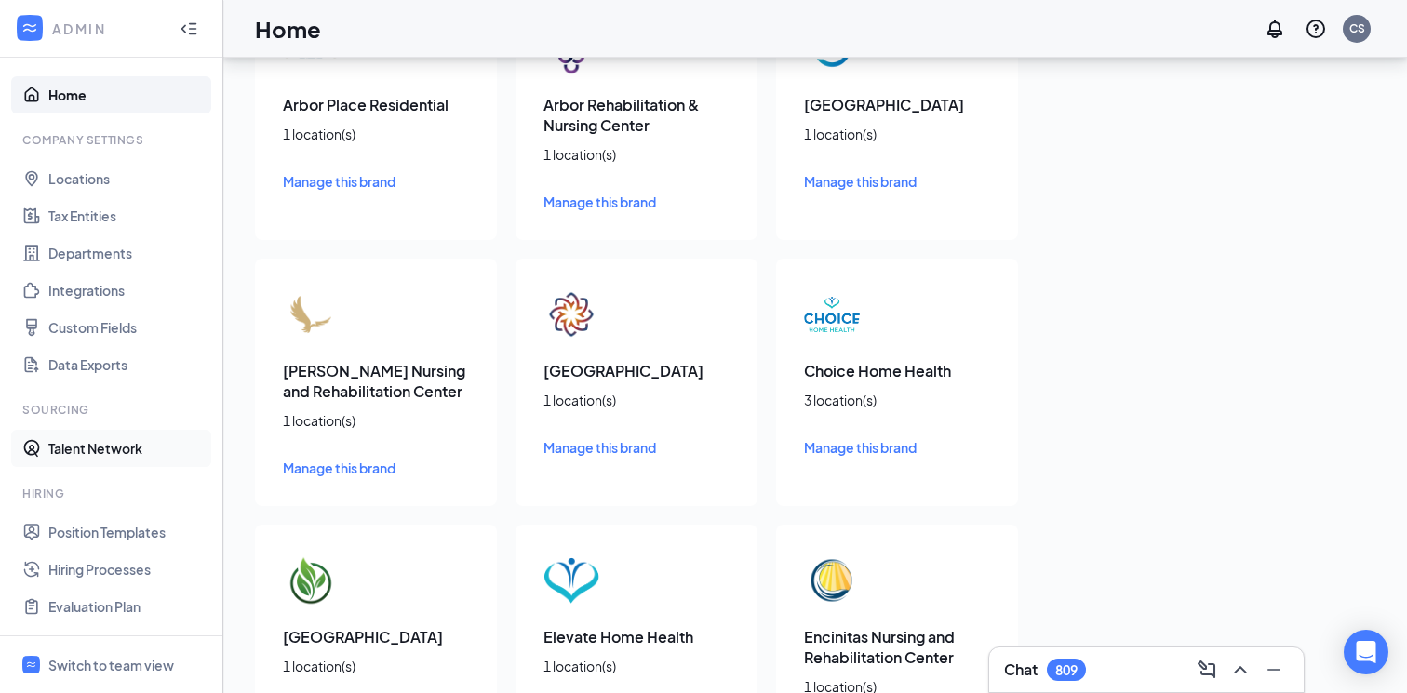
scroll to position [239, 0]
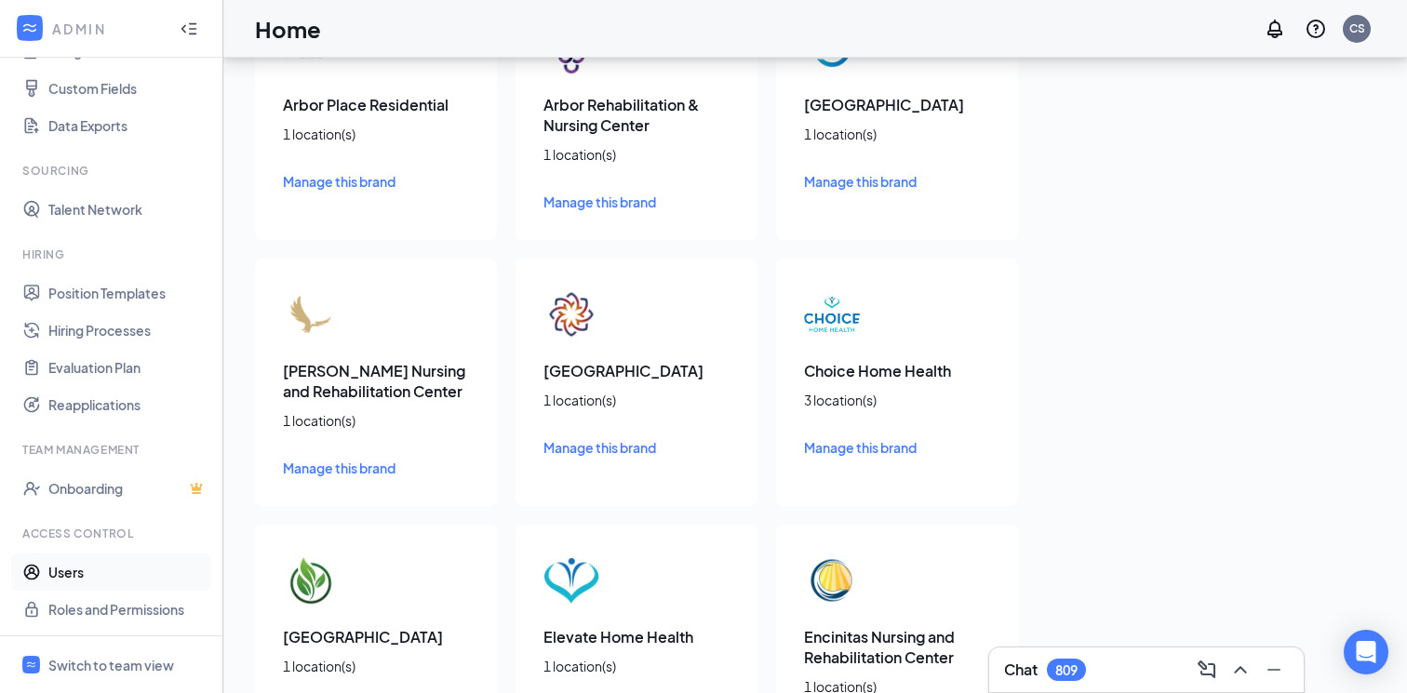
click at [105, 564] on link "Users" at bounding box center [127, 572] width 159 height 37
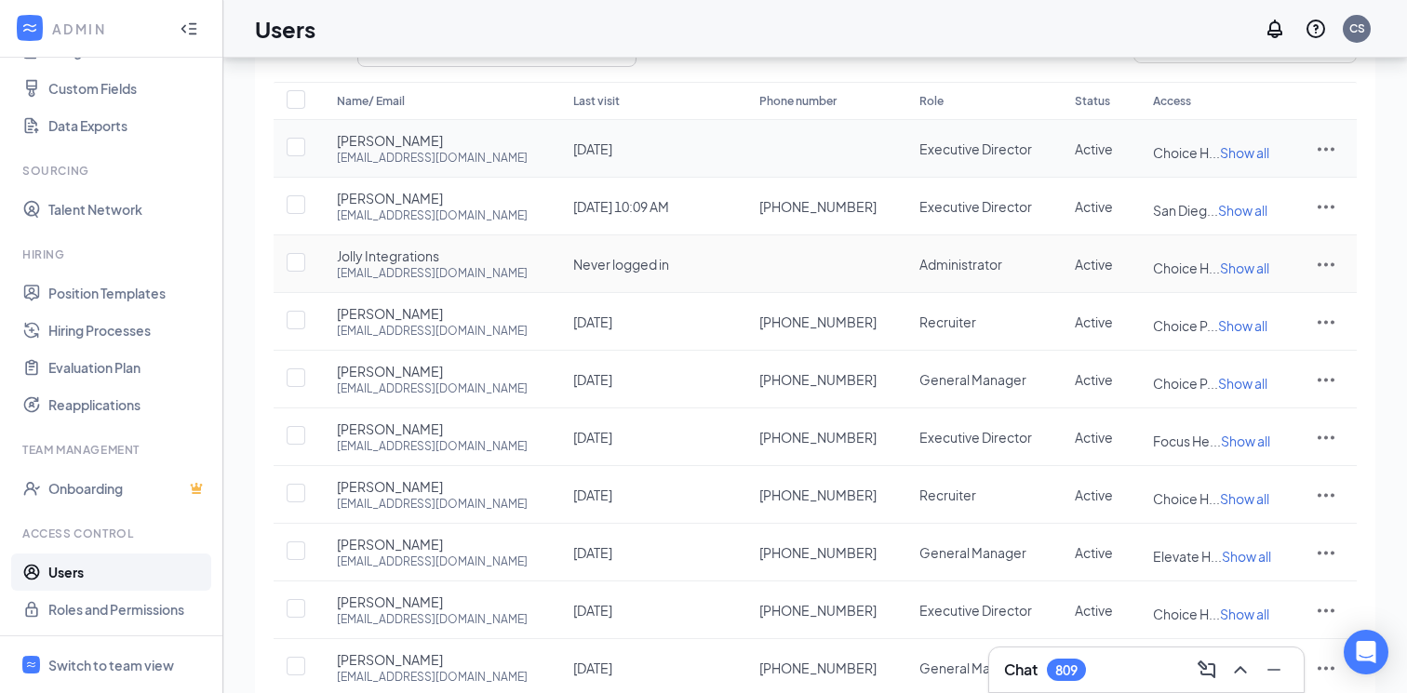
scroll to position [333, 0]
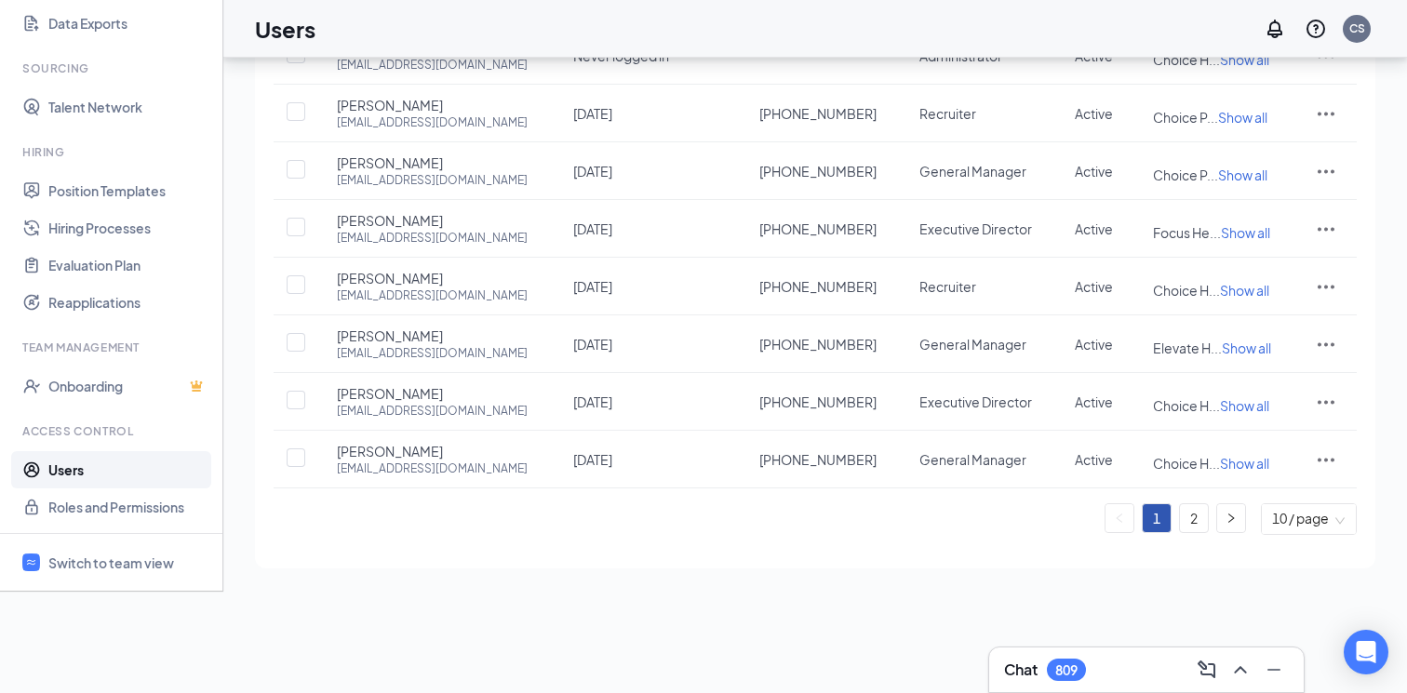
click at [1175, 535] on ul "1 2 10 / page" at bounding box center [815, 519] width 1083 height 32
click at [1187, 532] on link "2" at bounding box center [1194, 518] width 28 height 28
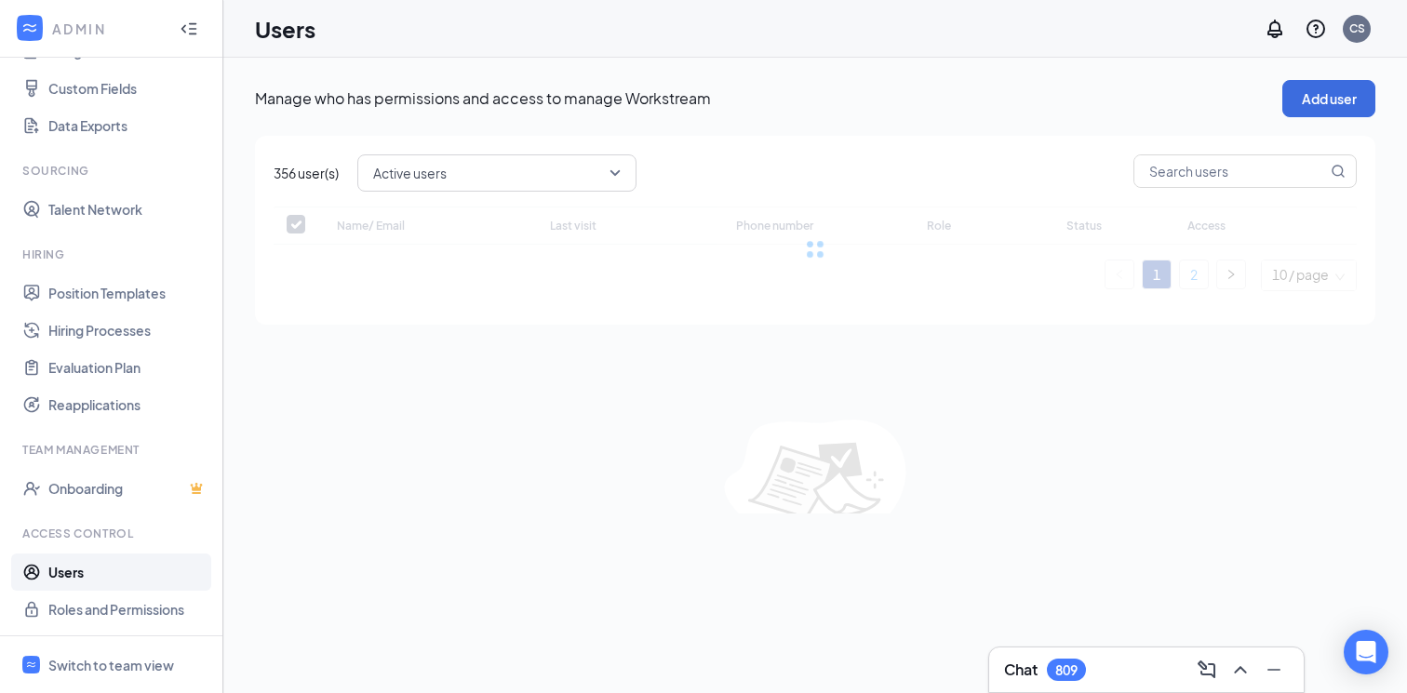
checkbox input "false"
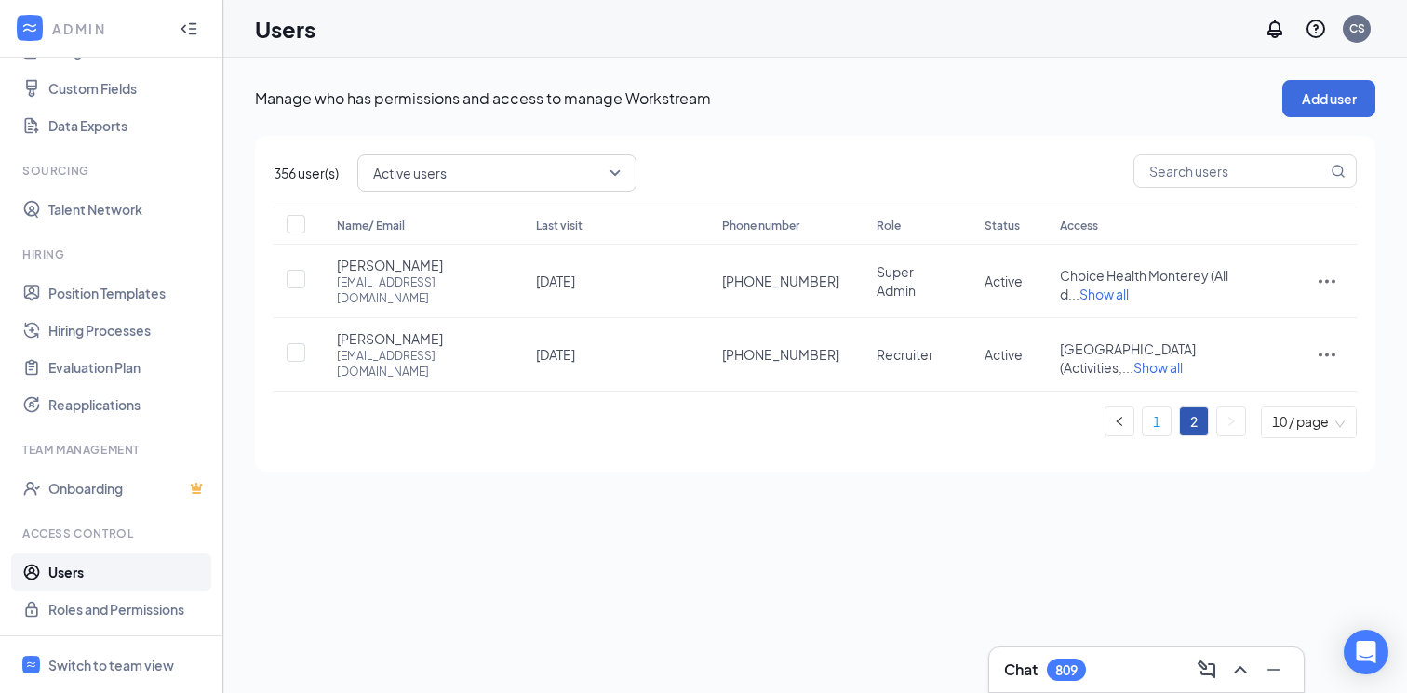
click at [1152, 408] on link "1" at bounding box center [1157, 422] width 28 height 28
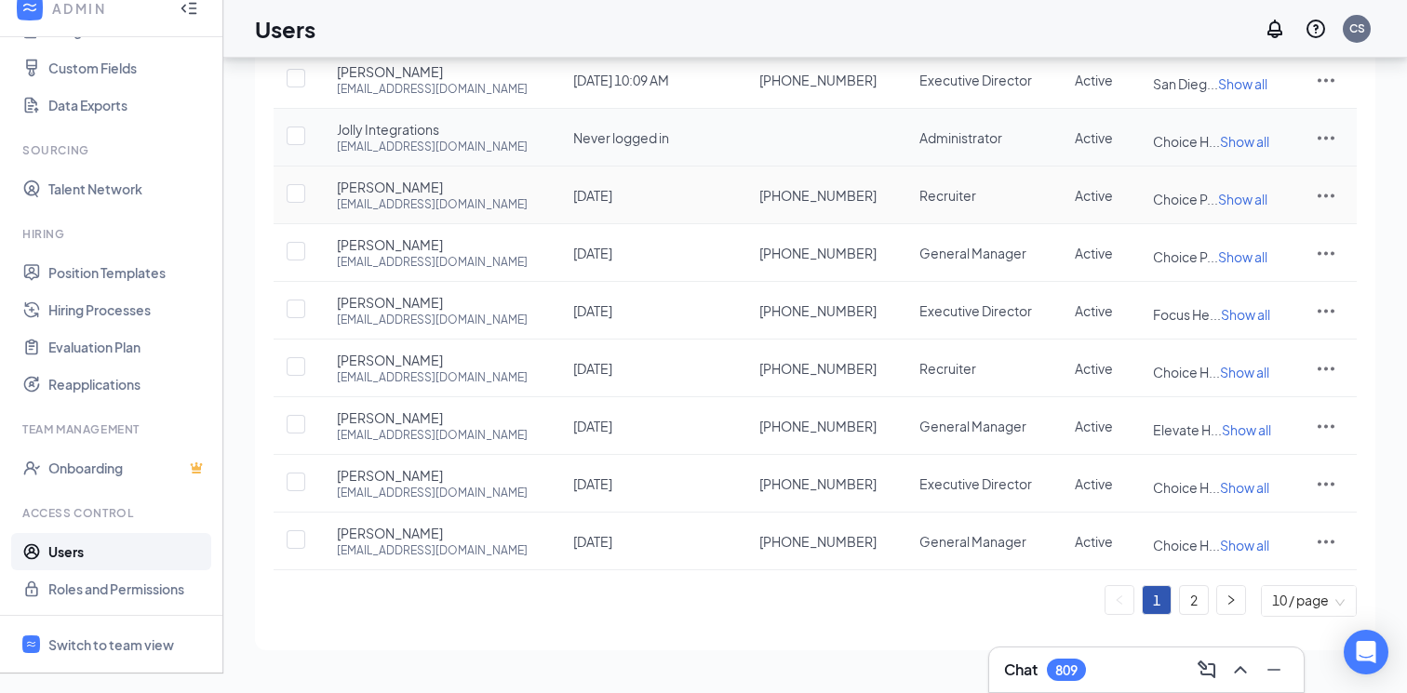
scroll to position [333, 0]
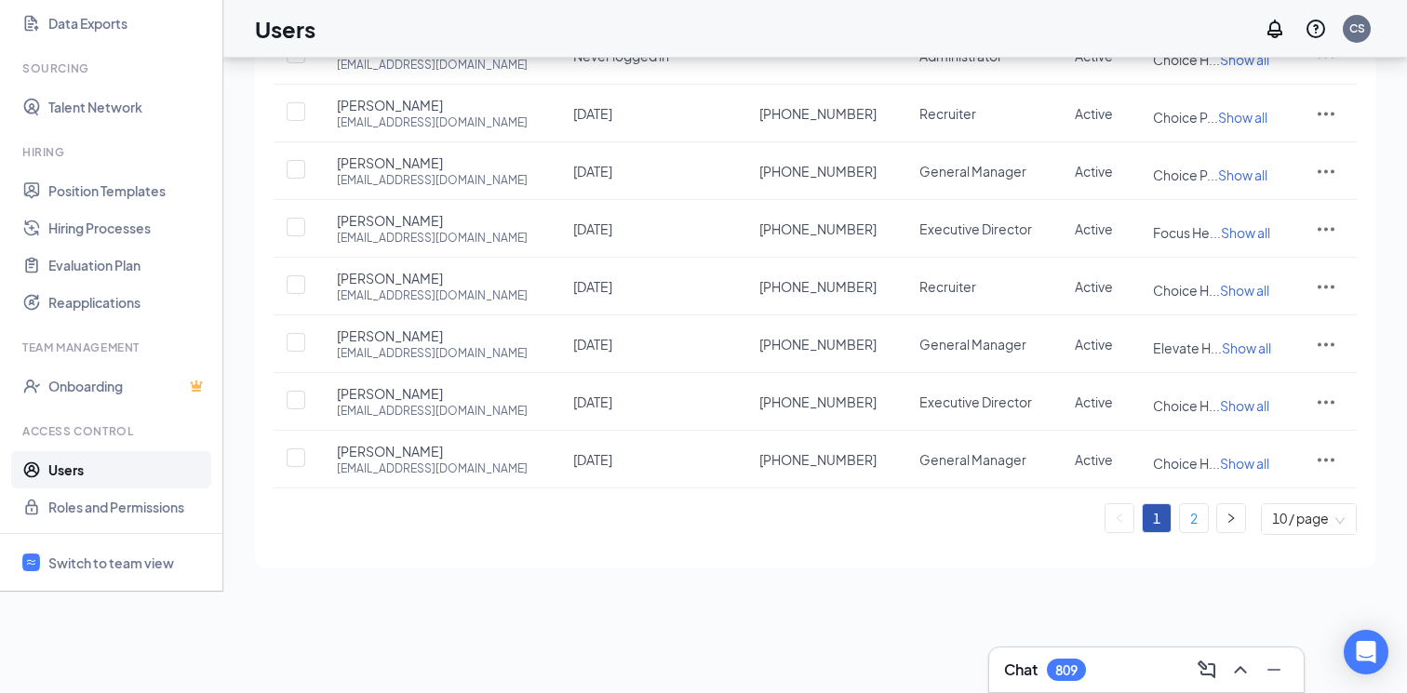
click at [1187, 532] on link "2" at bounding box center [1194, 518] width 28 height 28
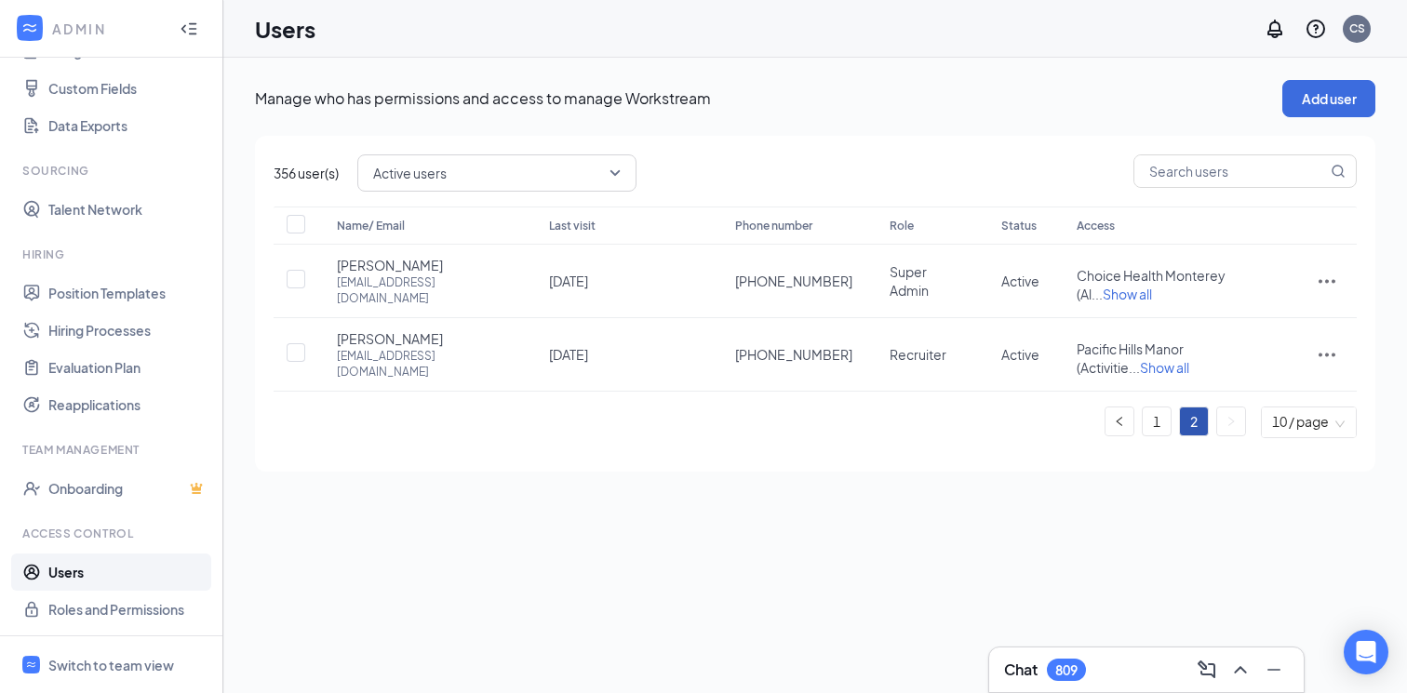
scroll to position [239, 0]
